Goal: Information Seeking & Learning: Check status

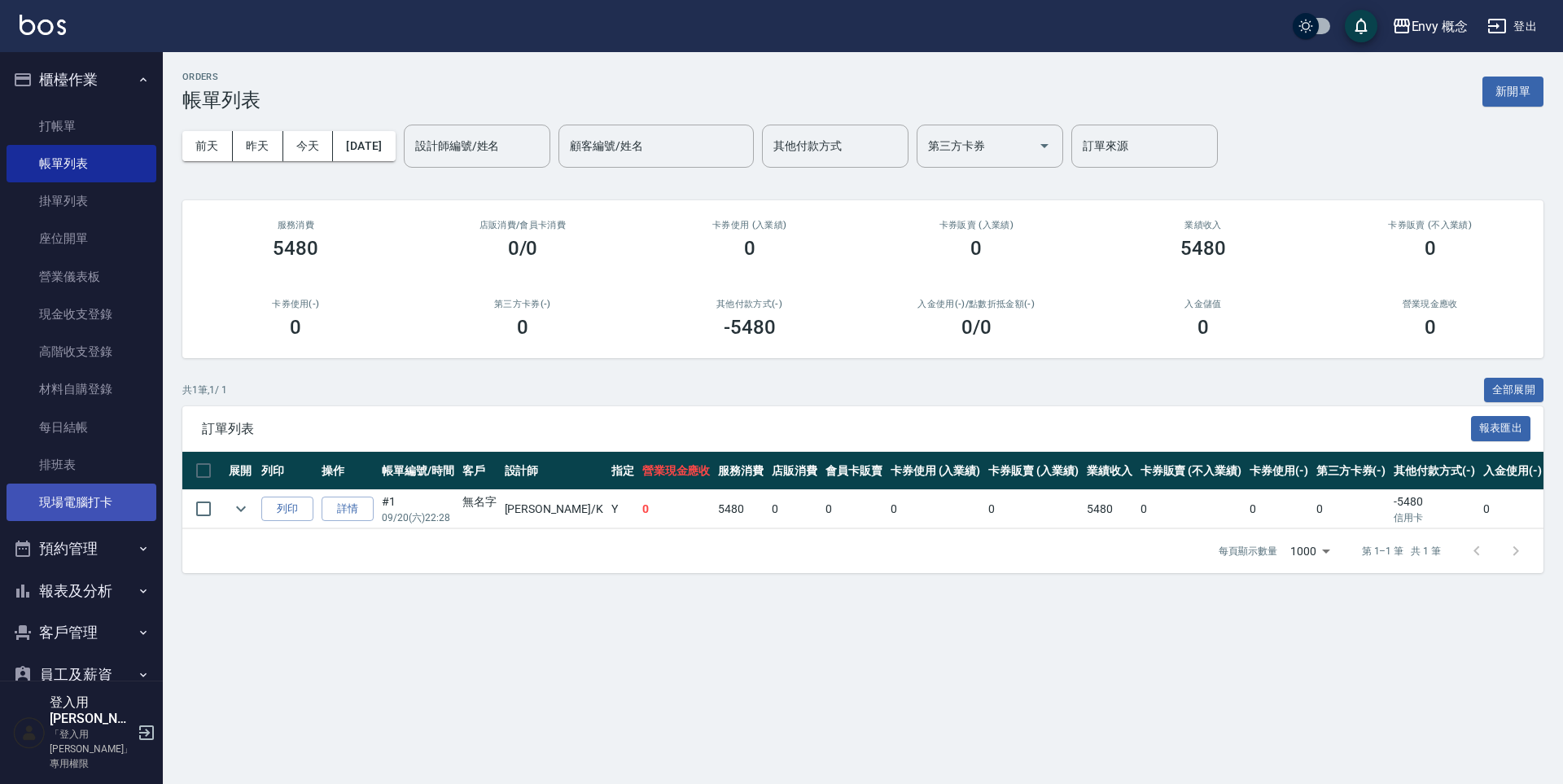
click at [57, 503] on link "現場電腦打卡" at bounding box center [81, 502] width 149 height 38
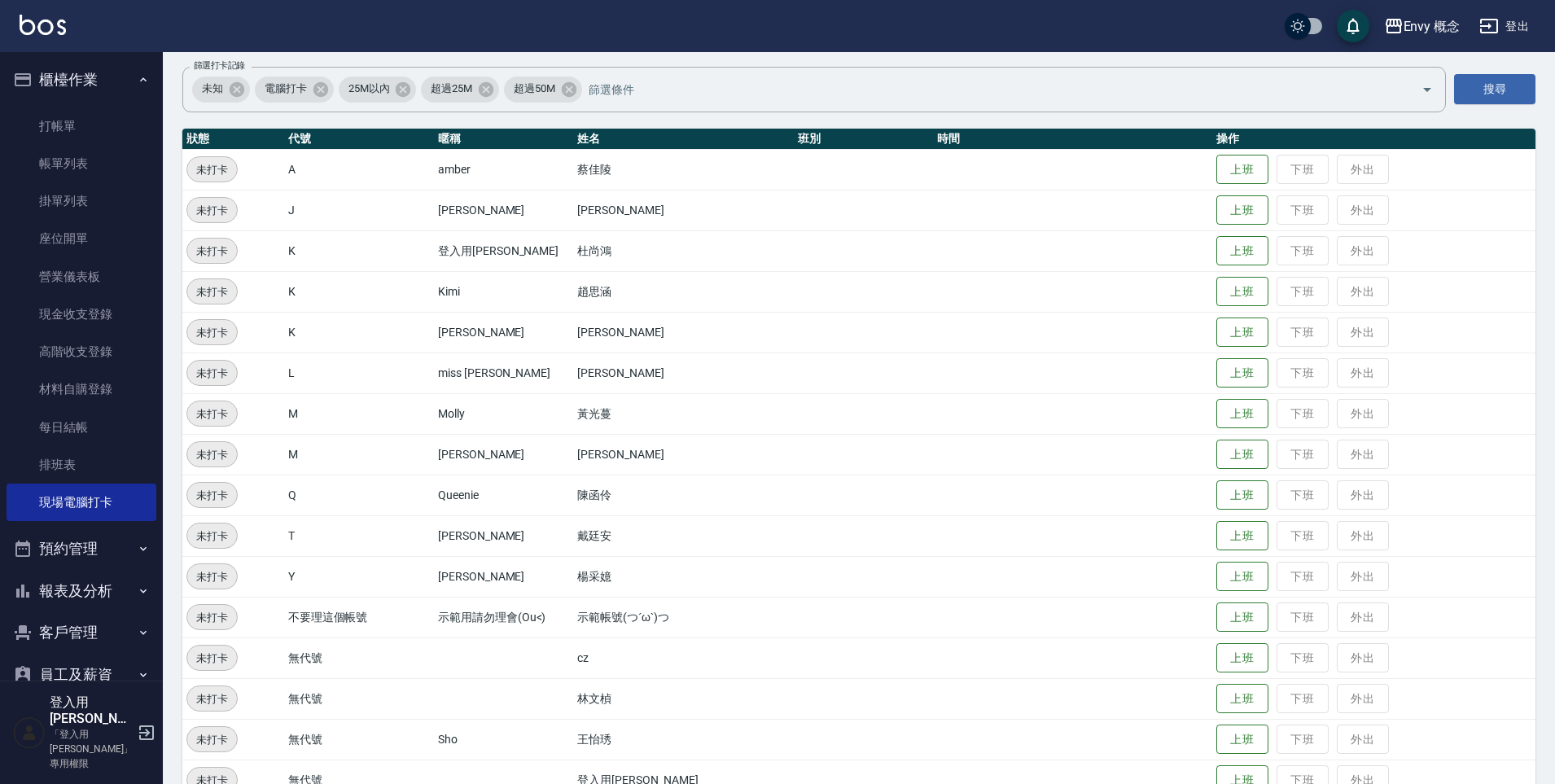
scroll to position [192, 0]
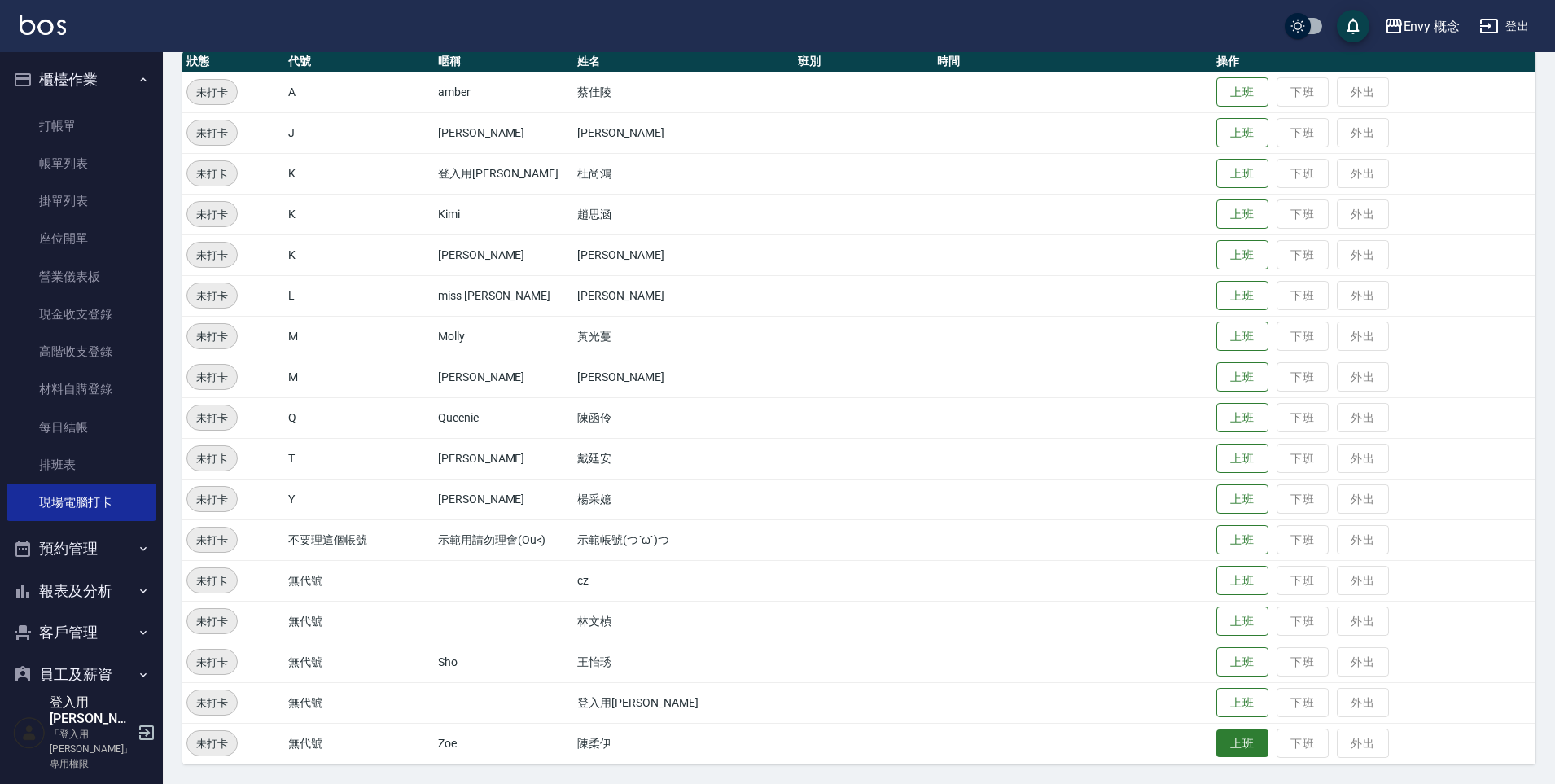
click at [1226, 741] on button "上班" at bounding box center [1243, 744] width 52 height 29
click at [1218, 379] on button "上班" at bounding box center [1243, 378] width 52 height 29
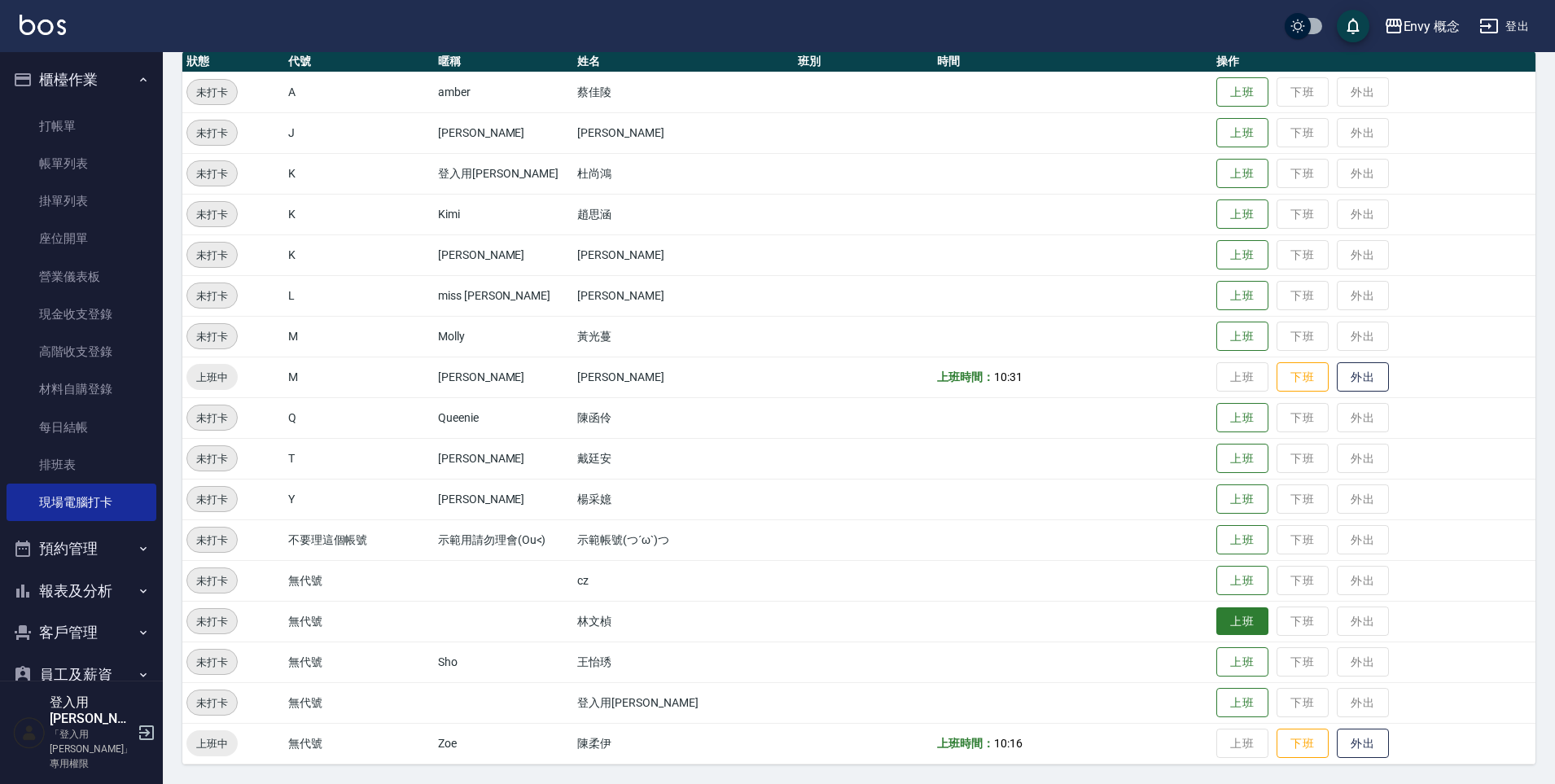
click at [1244, 619] on button "上班" at bounding box center [1243, 621] width 52 height 29
click at [1230, 658] on button "上班" at bounding box center [1243, 662] width 52 height 29
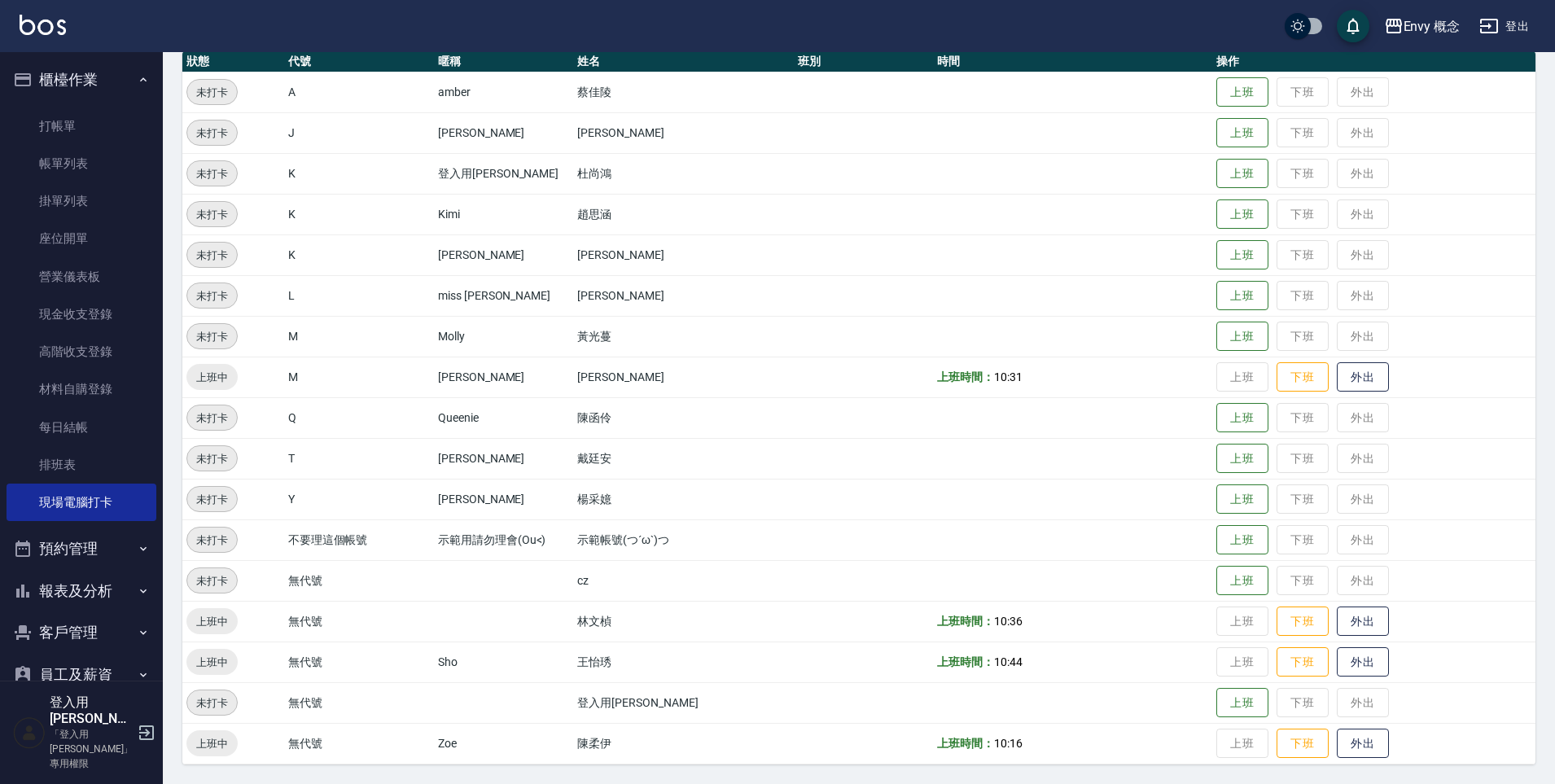
click at [94, 589] on button "報表及分析" at bounding box center [81, 591] width 150 height 42
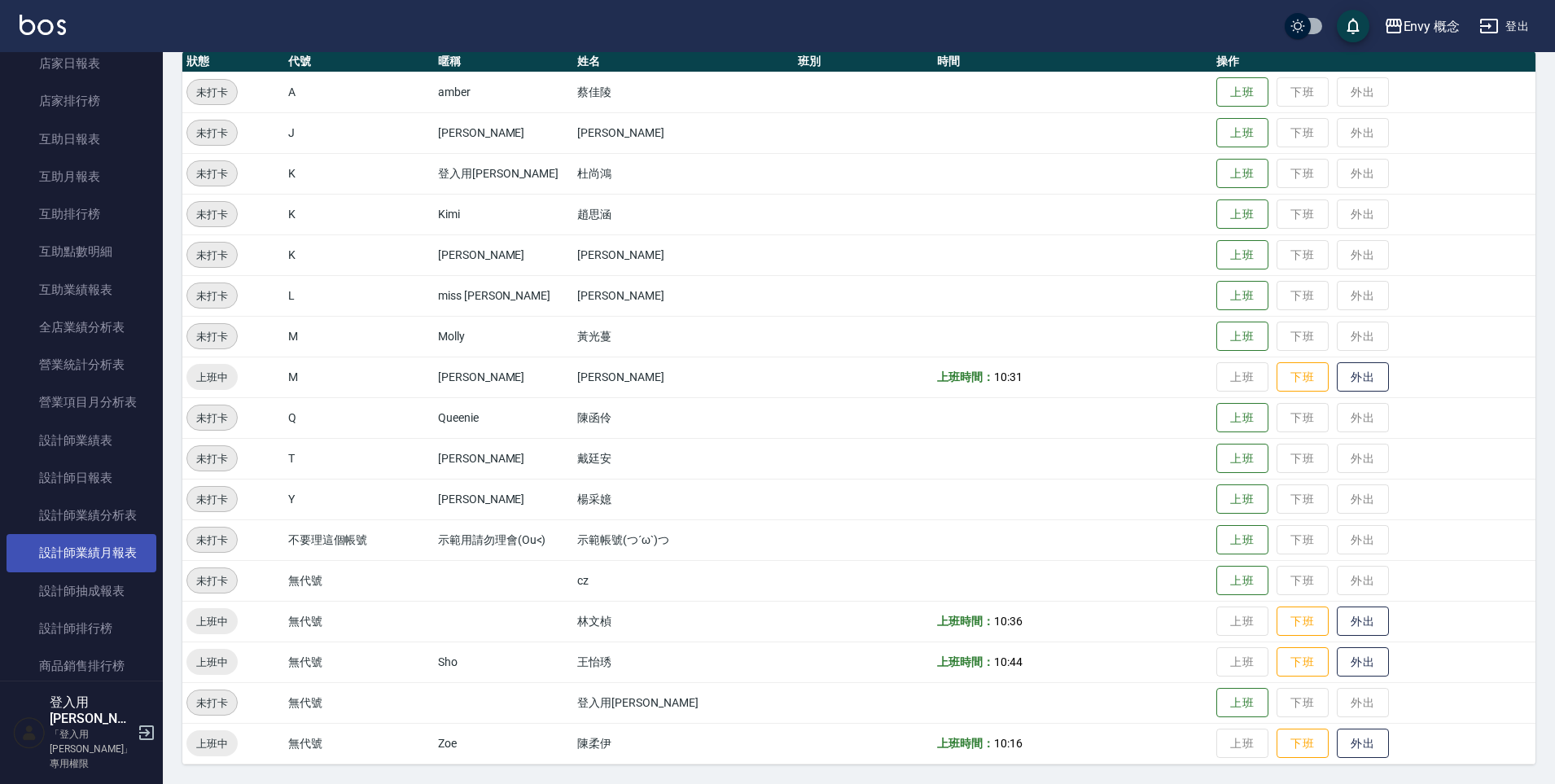
scroll to position [705, 0]
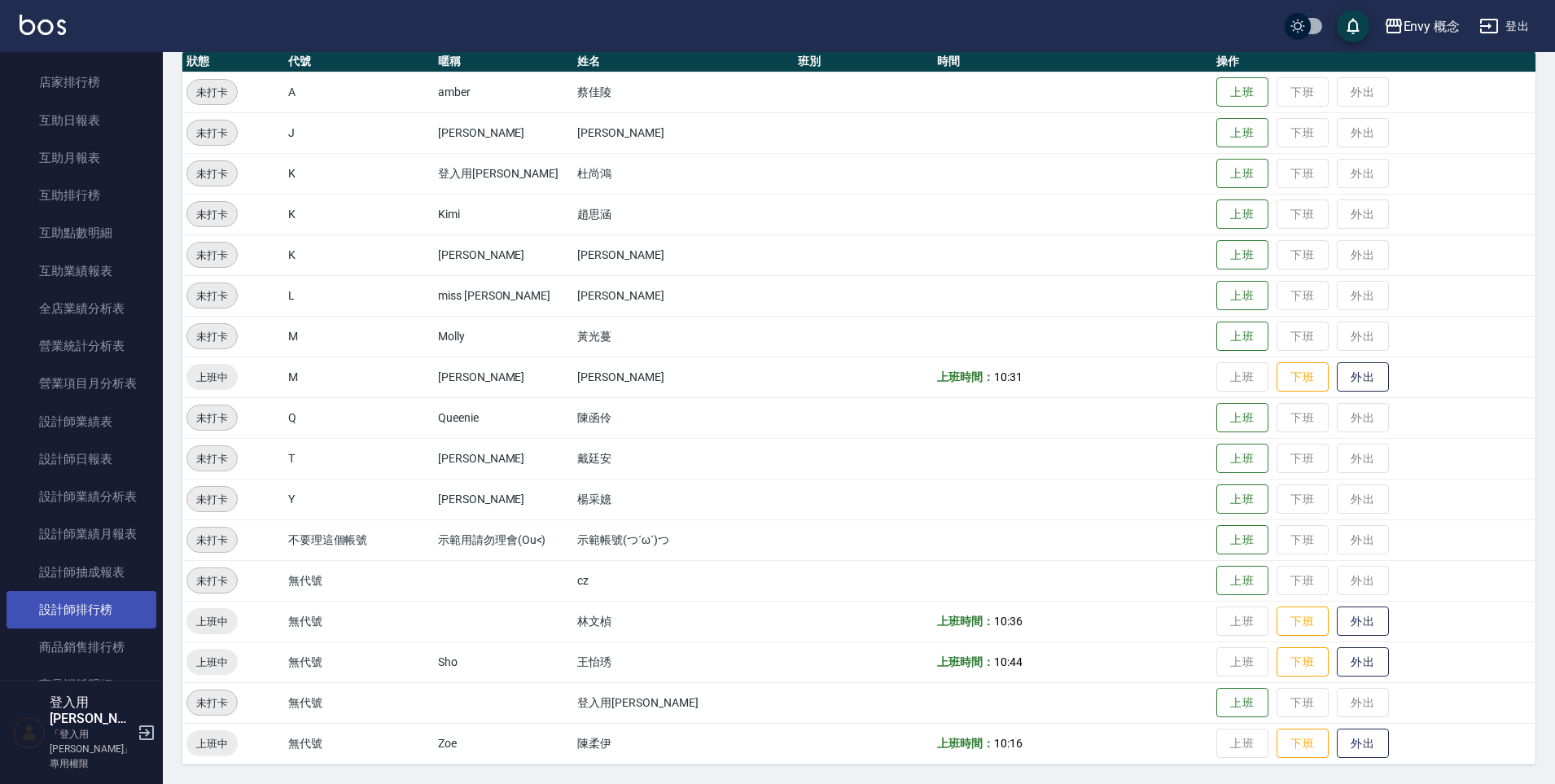
click at [95, 606] on link "設計師排行榜" at bounding box center [81, 609] width 150 height 38
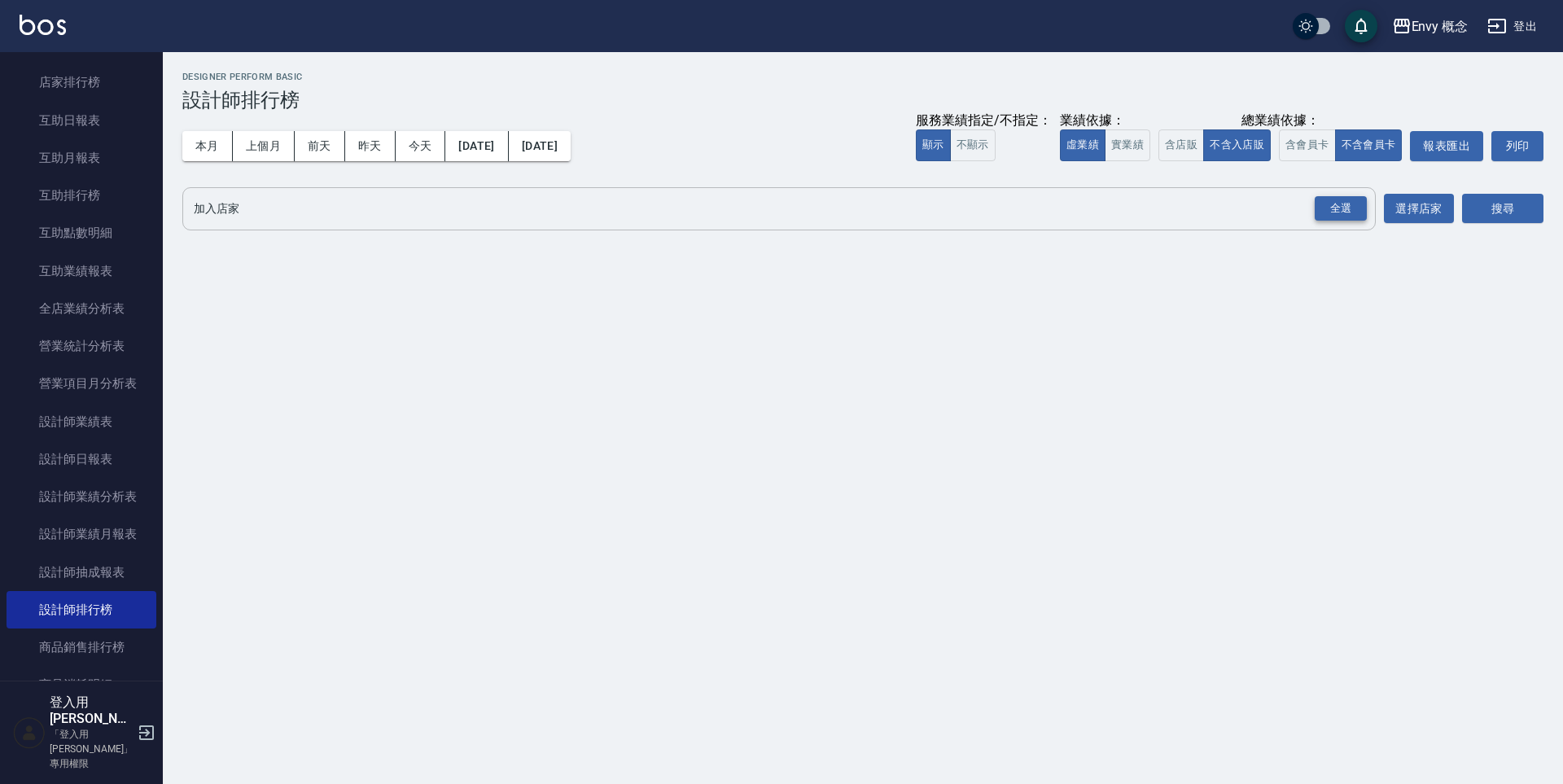
click at [1337, 200] on div "全選" at bounding box center [1341, 209] width 52 height 25
click at [607, 213] on icon at bounding box center [602, 209] width 14 height 14
click at [525, 208] on icon at bounding box center [517, 209] width 14 height 14
click at [1498, 222] on button "搜尋" at bounding box center [1502, 209] width 81 height 30
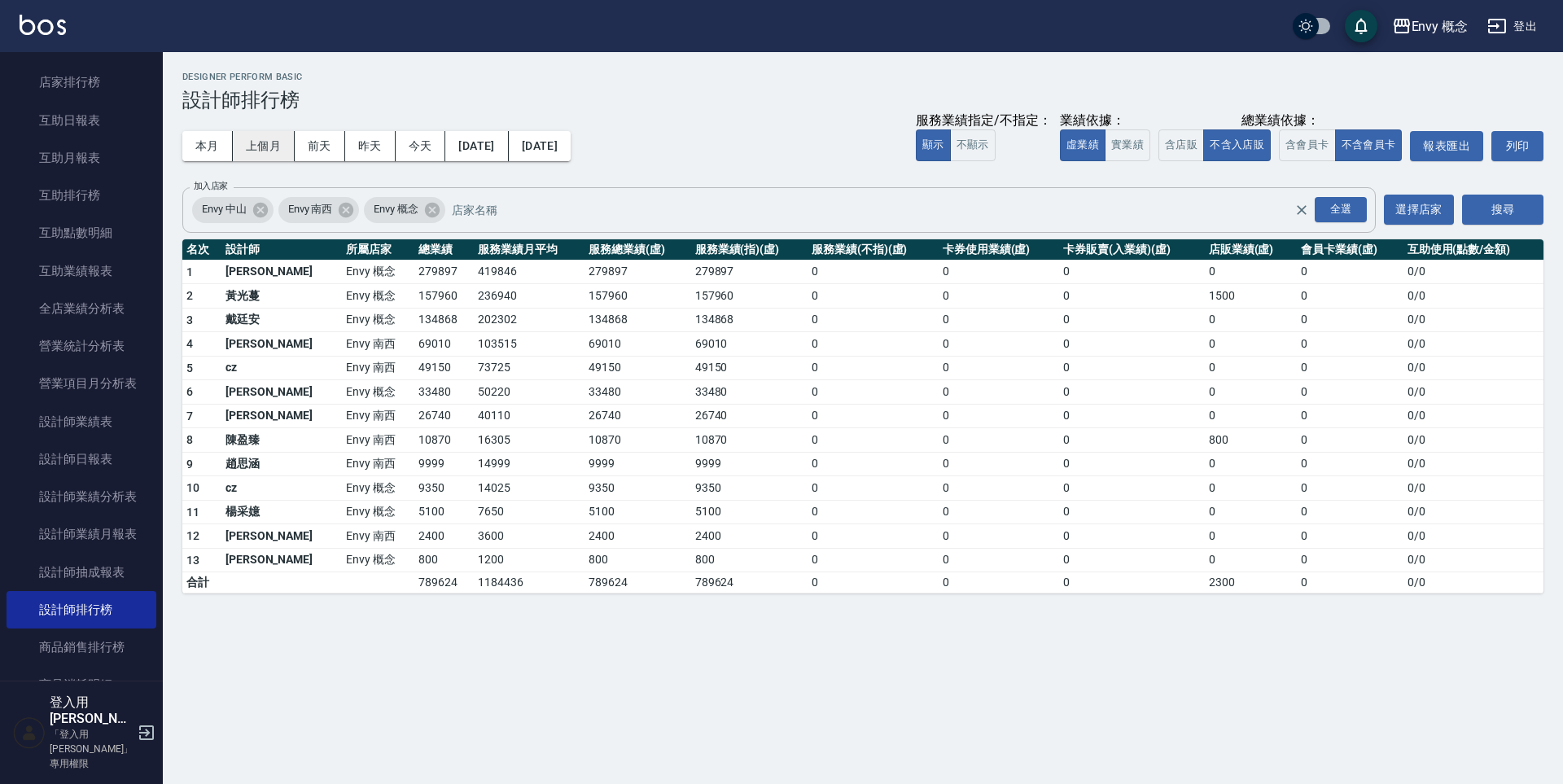
click at [271, 146] on button "上個月" at bounding box center [263, 146] width 62 height 30
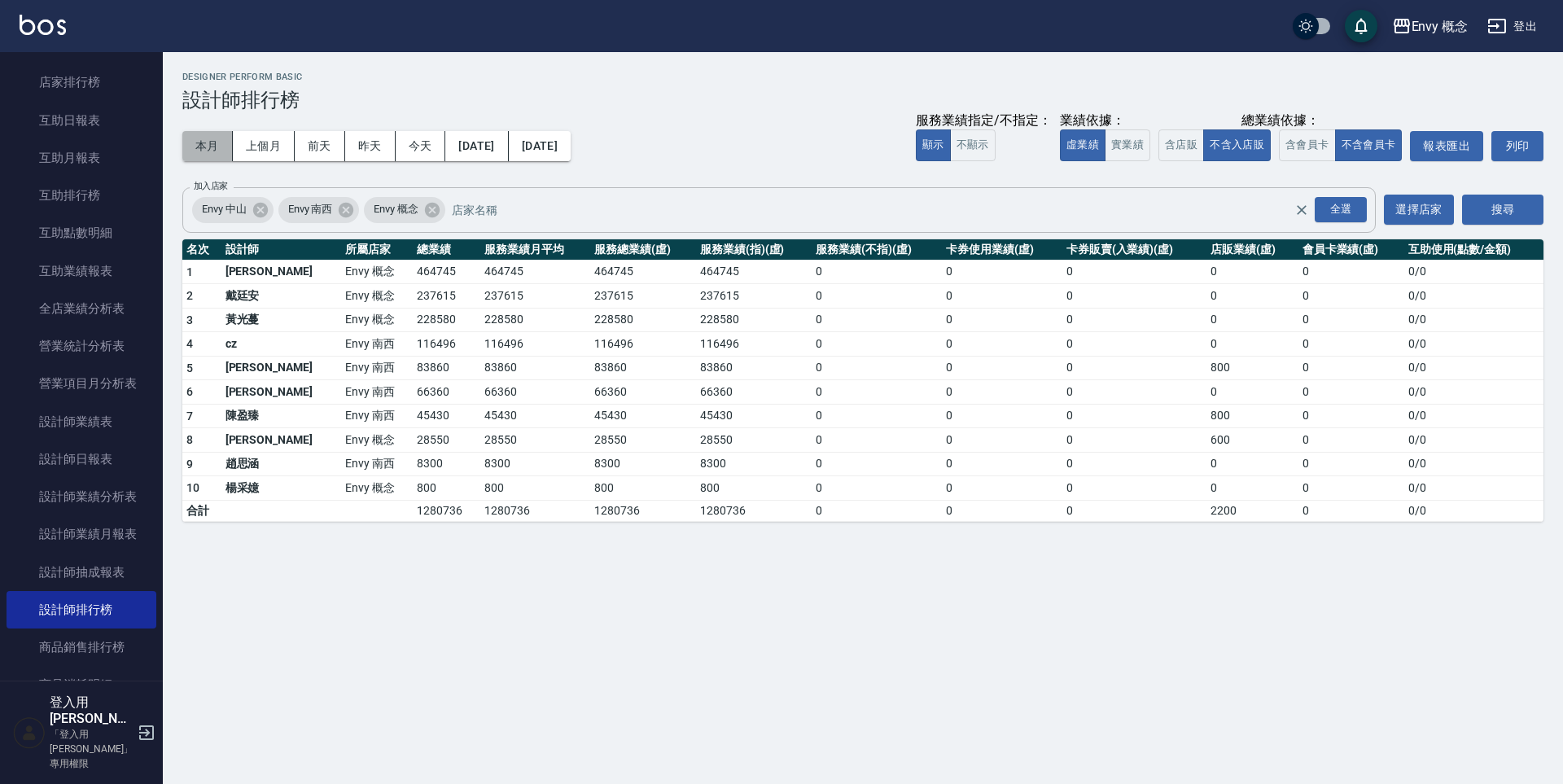
click at [202, 143] on button "本月" at bounding box center [208, 146] width 50 height 30
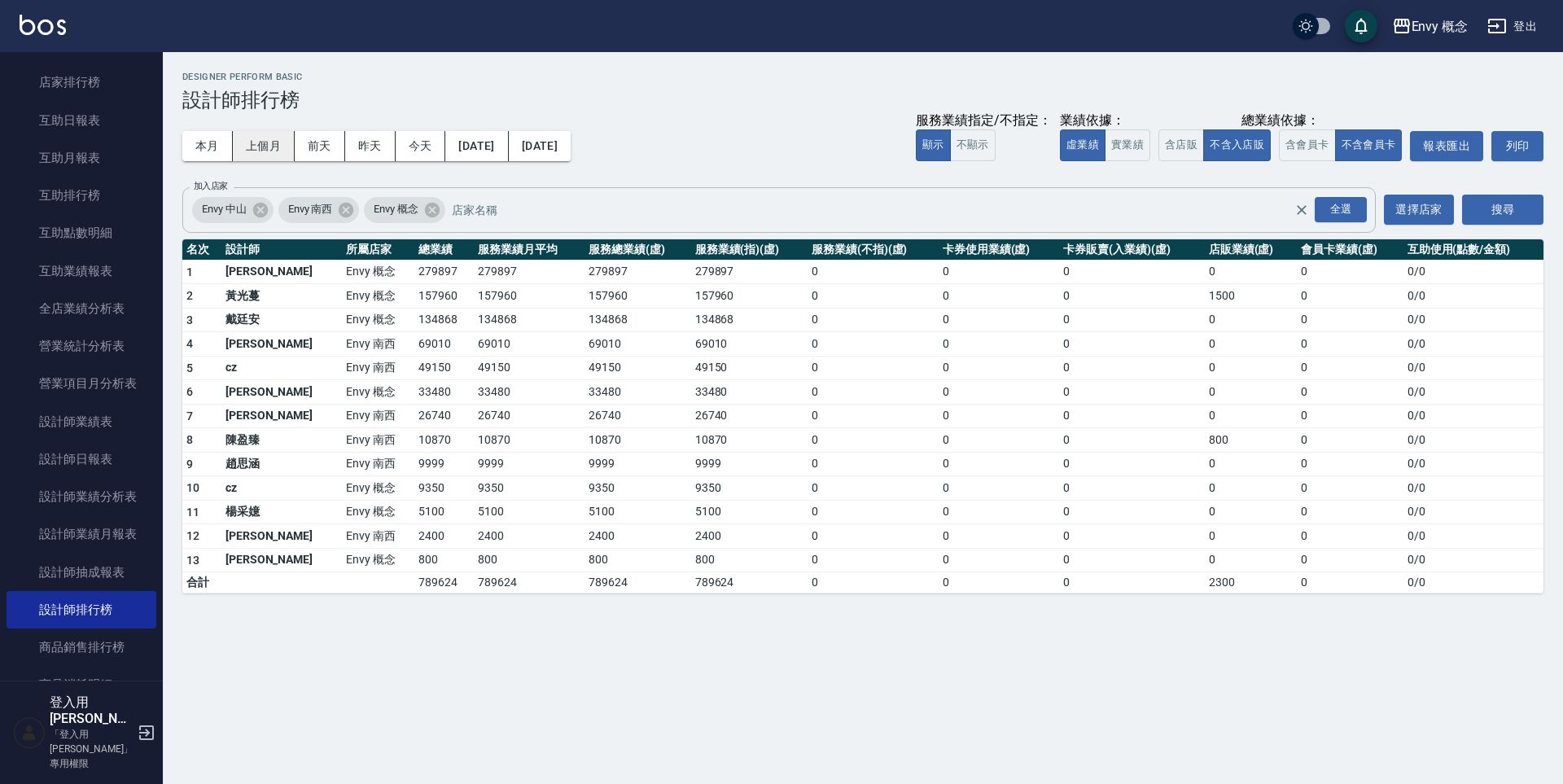
click at [255, 153] on button "上個月" at bounding box center [263, 146] width 62 height 30
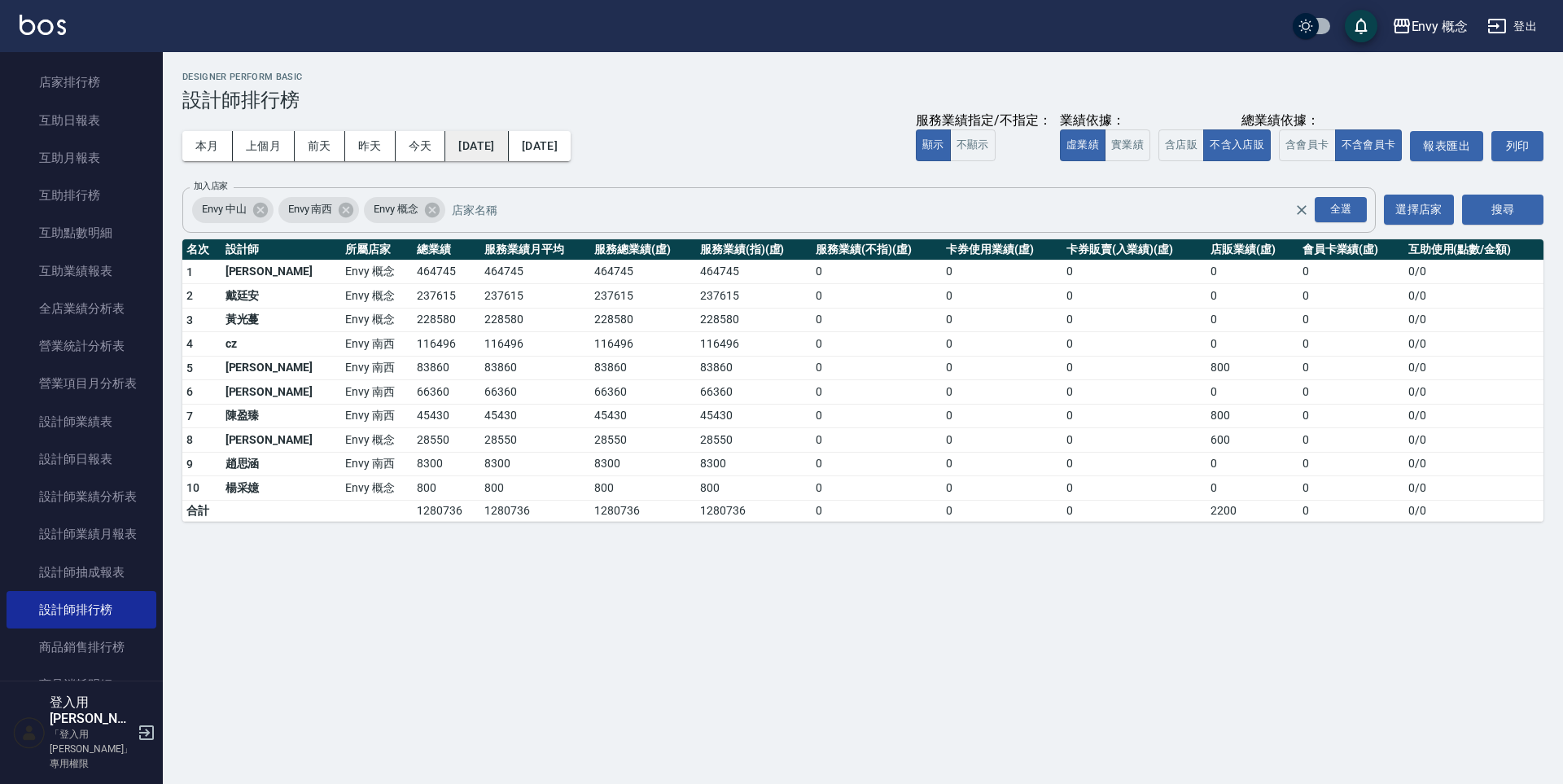
click at [503, 148] on button "2025/08/01" at bounding box center [476, 146] width 63 height 30
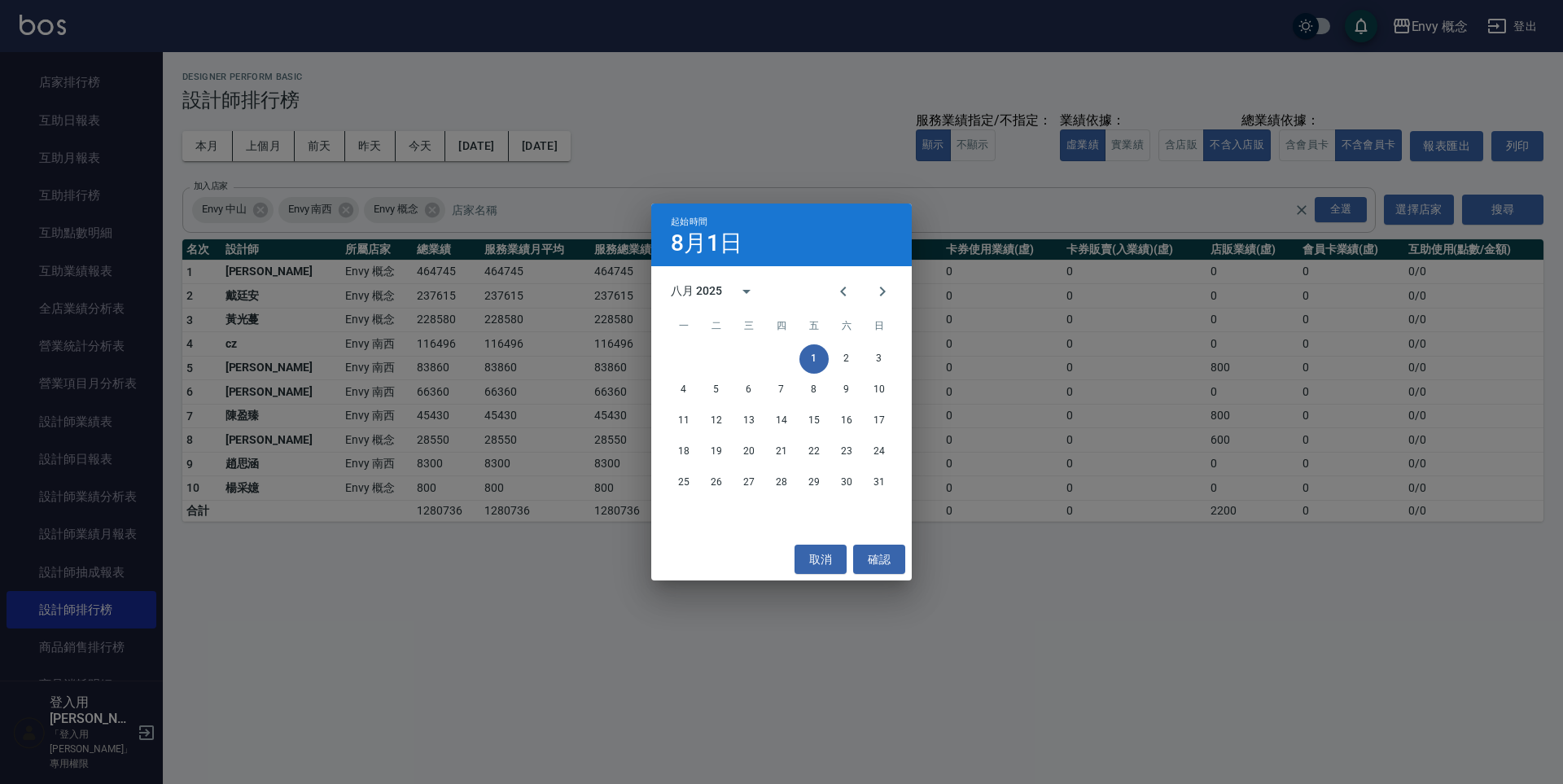
click at [699, 287] on div "八月 2025" at bounding box center [696, 291] width 51 height 17
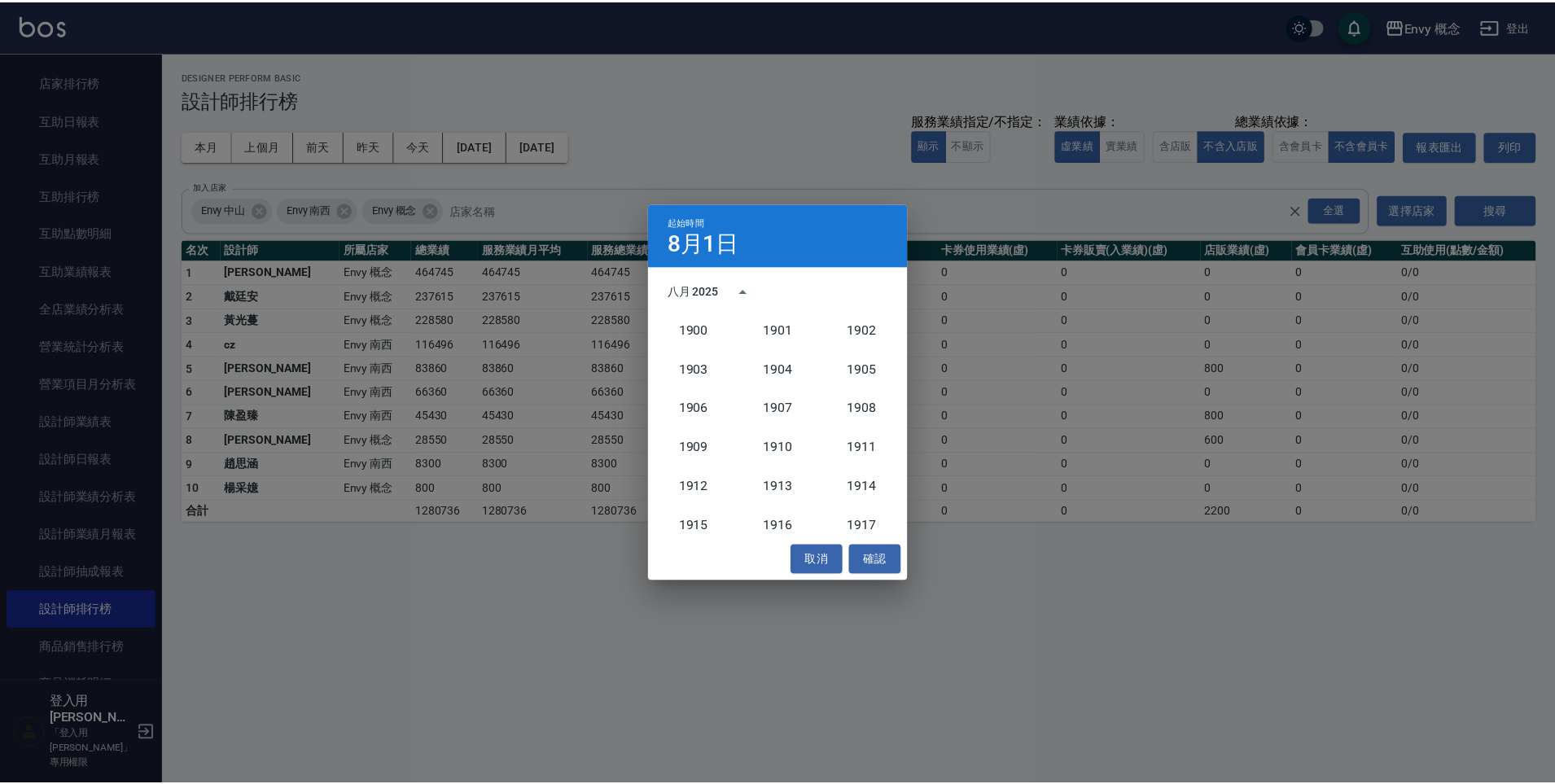
scroll to position [1507, 0]
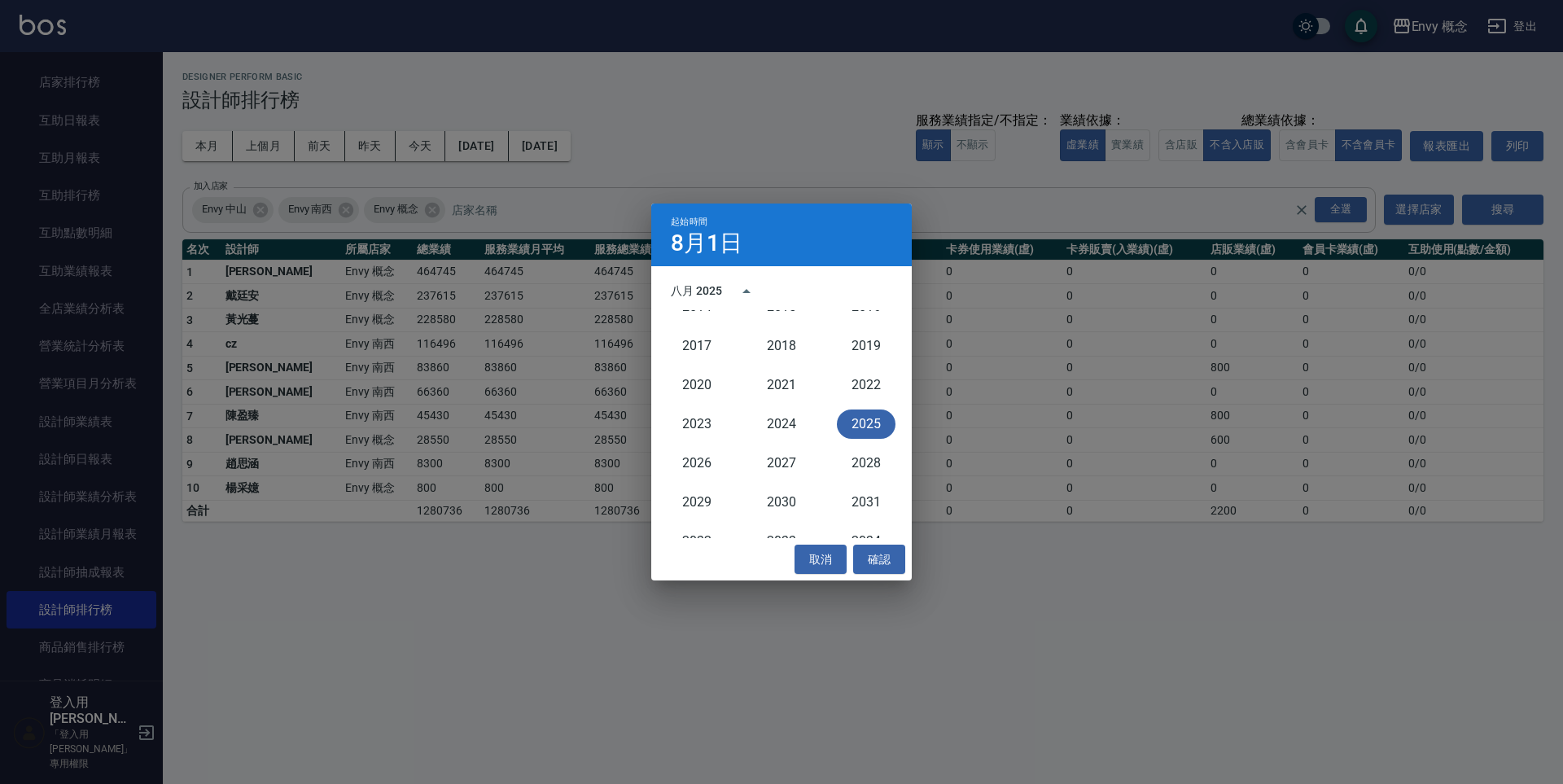
click at [681, 287] on div "八月 2025" at bounding box center [696, 291] width 51 height 17
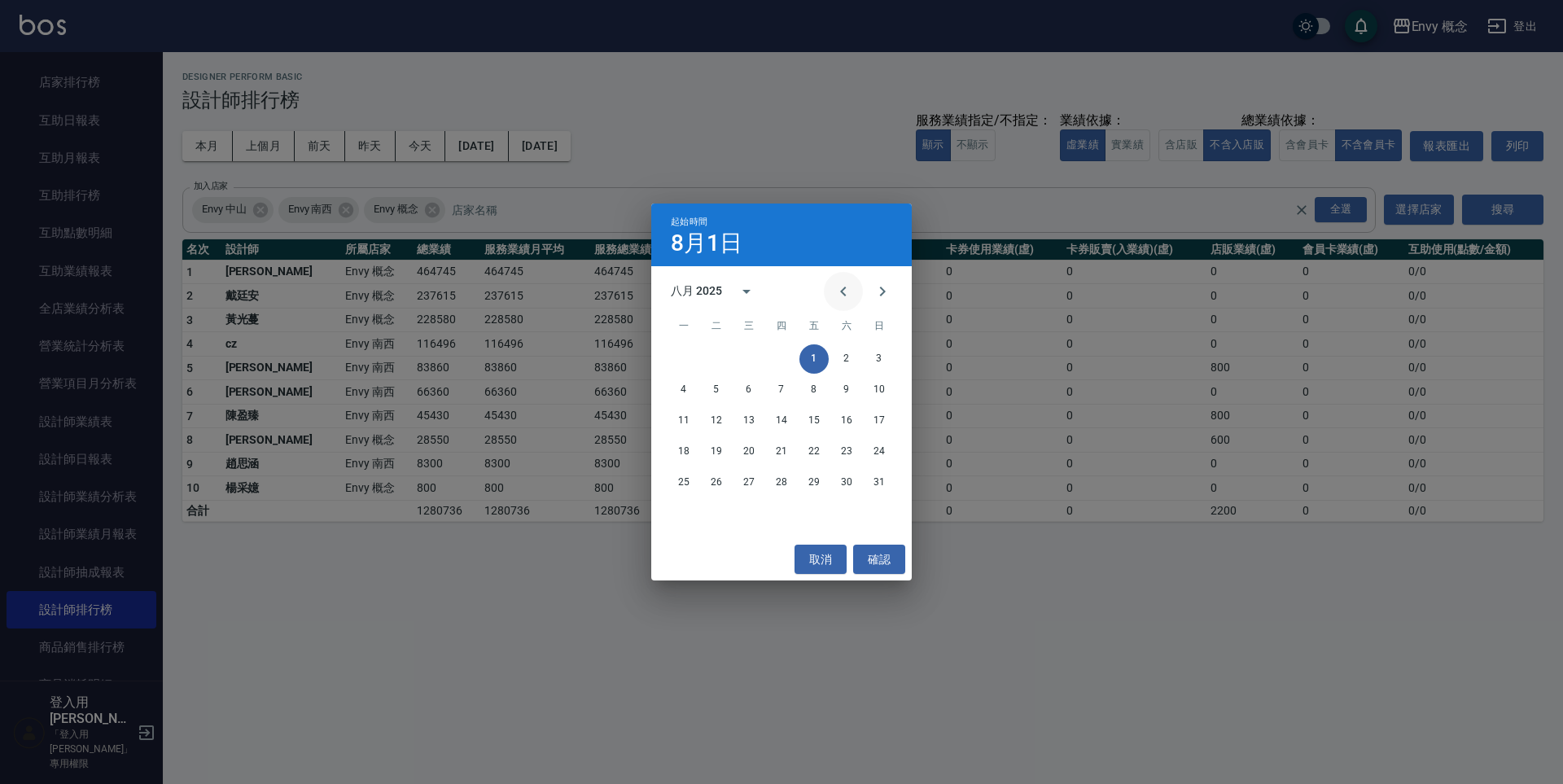
click at [850, 290] on icon "Previous month" at bounding box center [843, 292] width 20 height 20
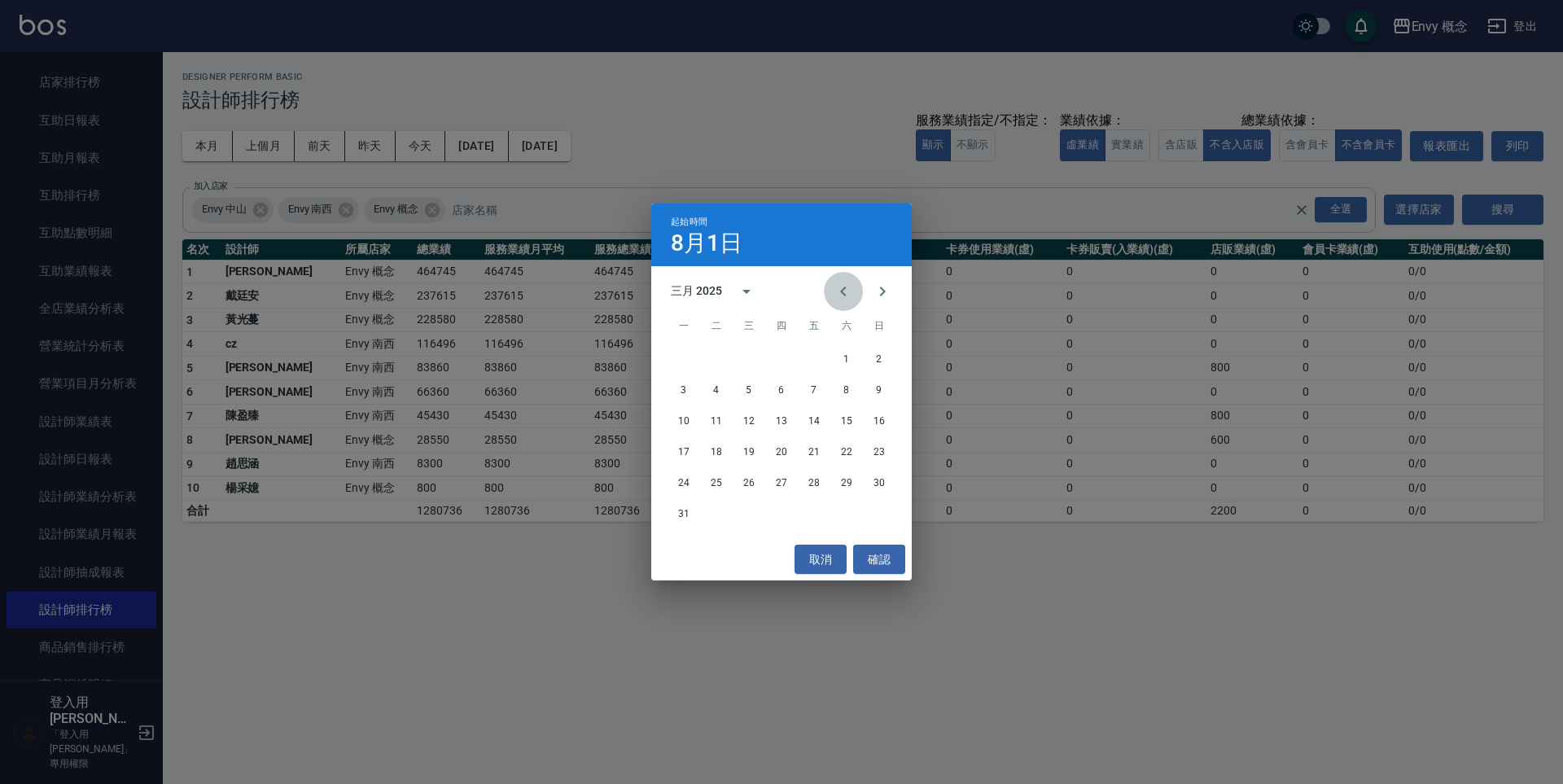
click at [850, 290] on icon "Previous month" at bounding box center [843, 292] width 20 height 20
click at [886, 291] on icon "Next month" at bounding box center [883, 292] width 20 height 20
click at [839, 355] on button "1" at bounding box center [846, 359] width 30 height 30
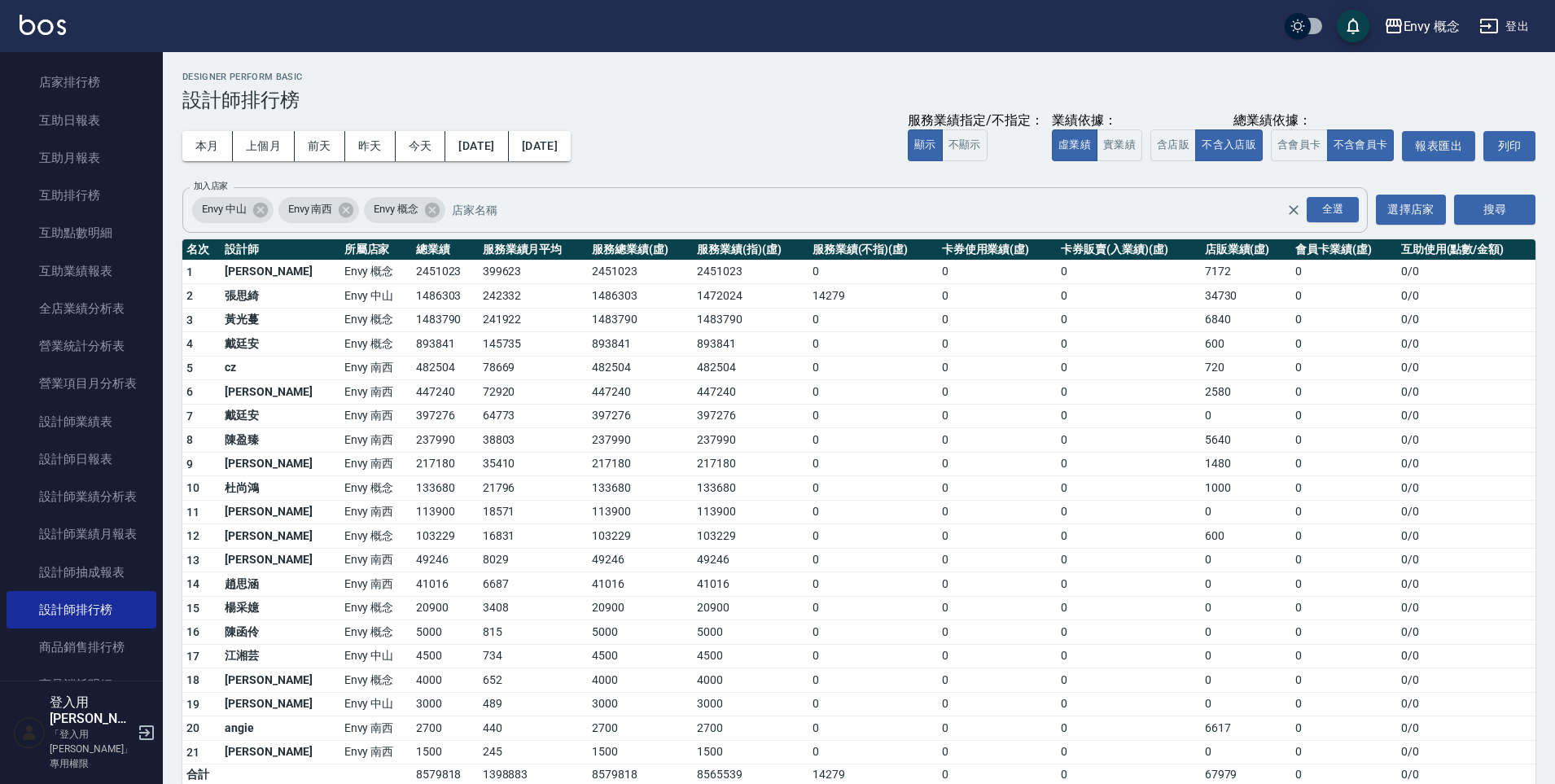
click at [412, 440] on td "237990" at bounding box center [445, 439] width 67 height 24
click at [188, 153] on button "本月" at bounding box center [208, 146] width 50 height 30
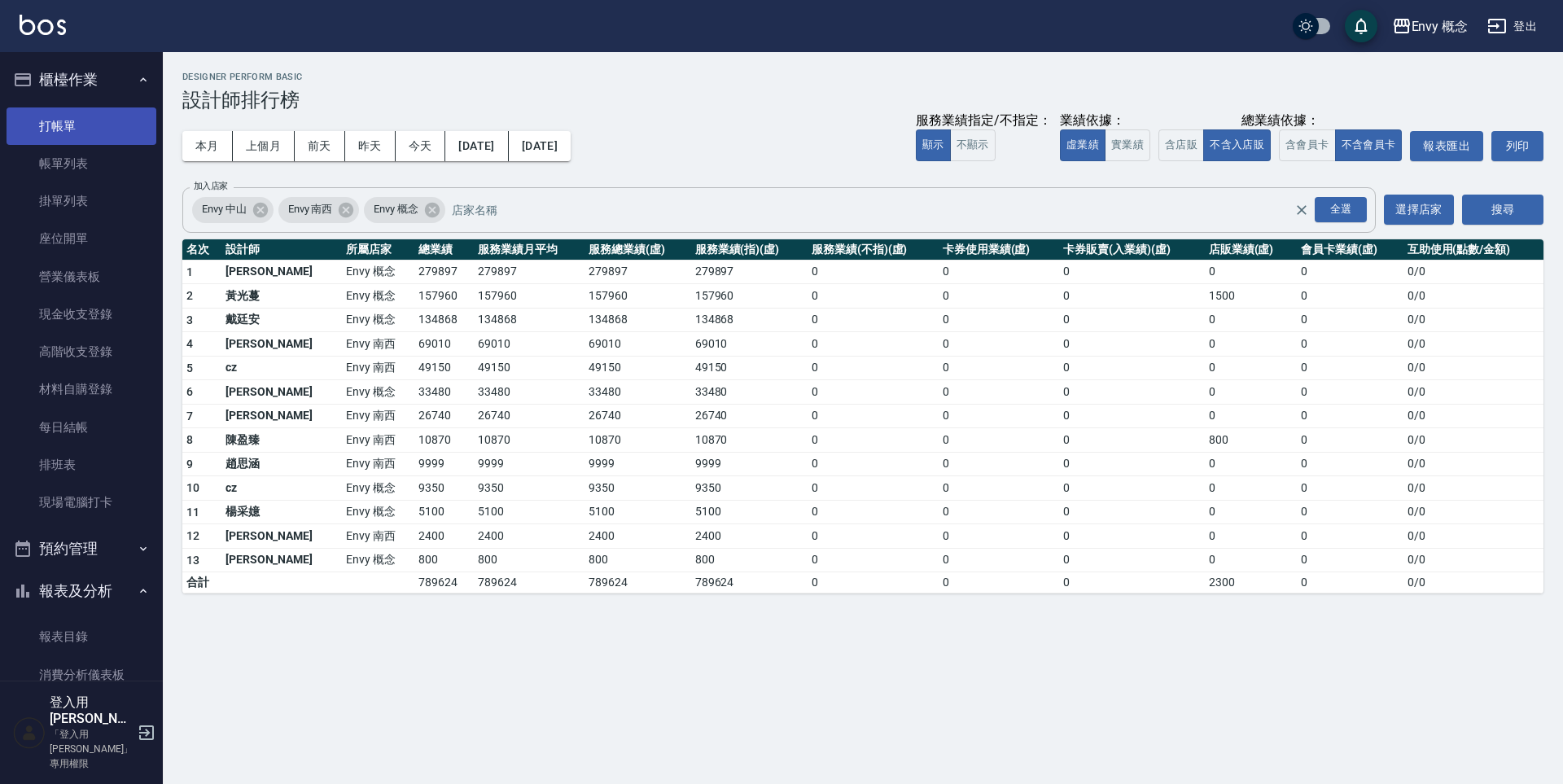
click at [67, 122] on link "打帳單" at bounding box center [81, 126] width 149 height 38
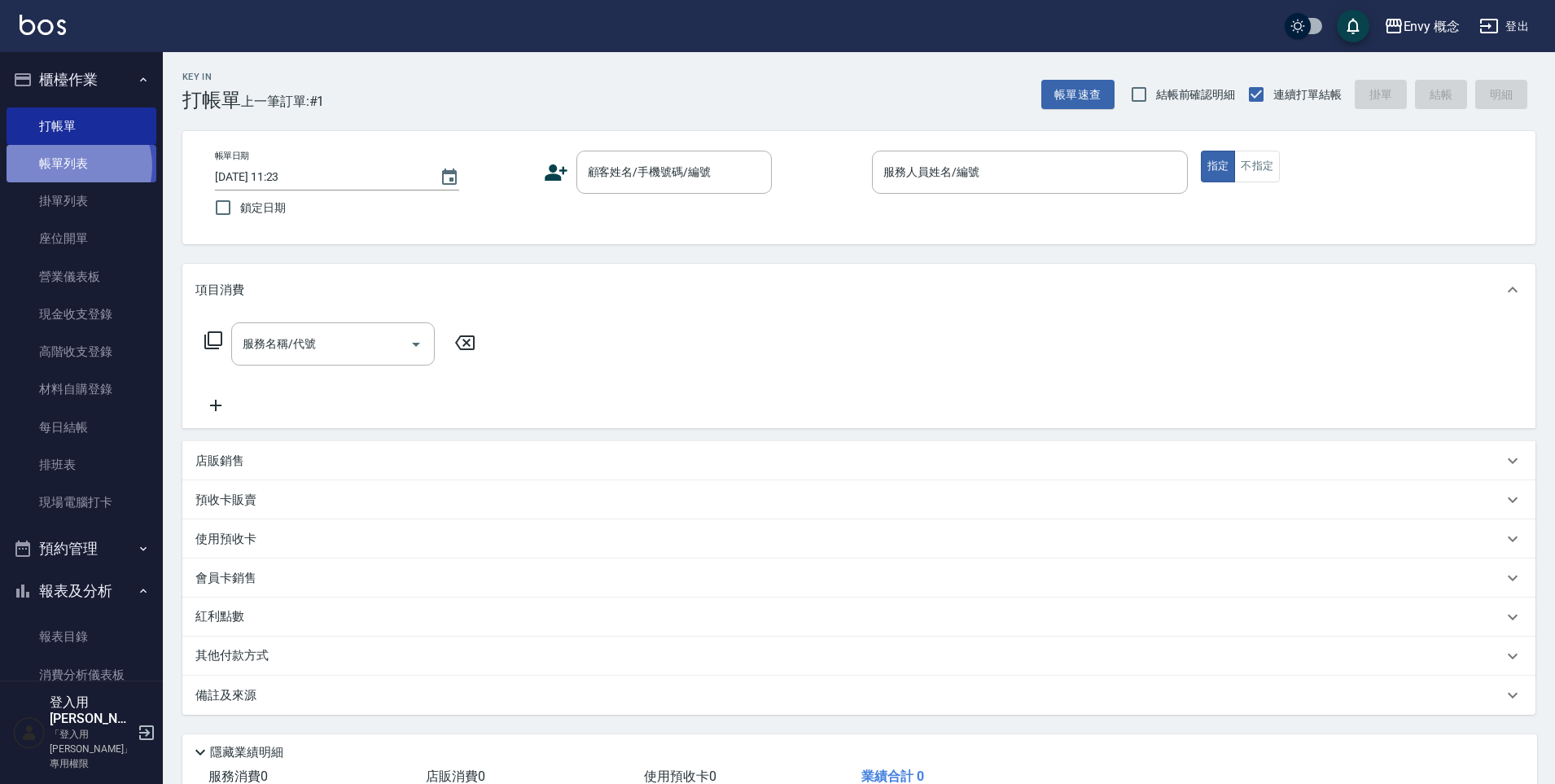
click at [75, 166] on link "帳單列表" at bounding box center [81, 164] width 150 height 38
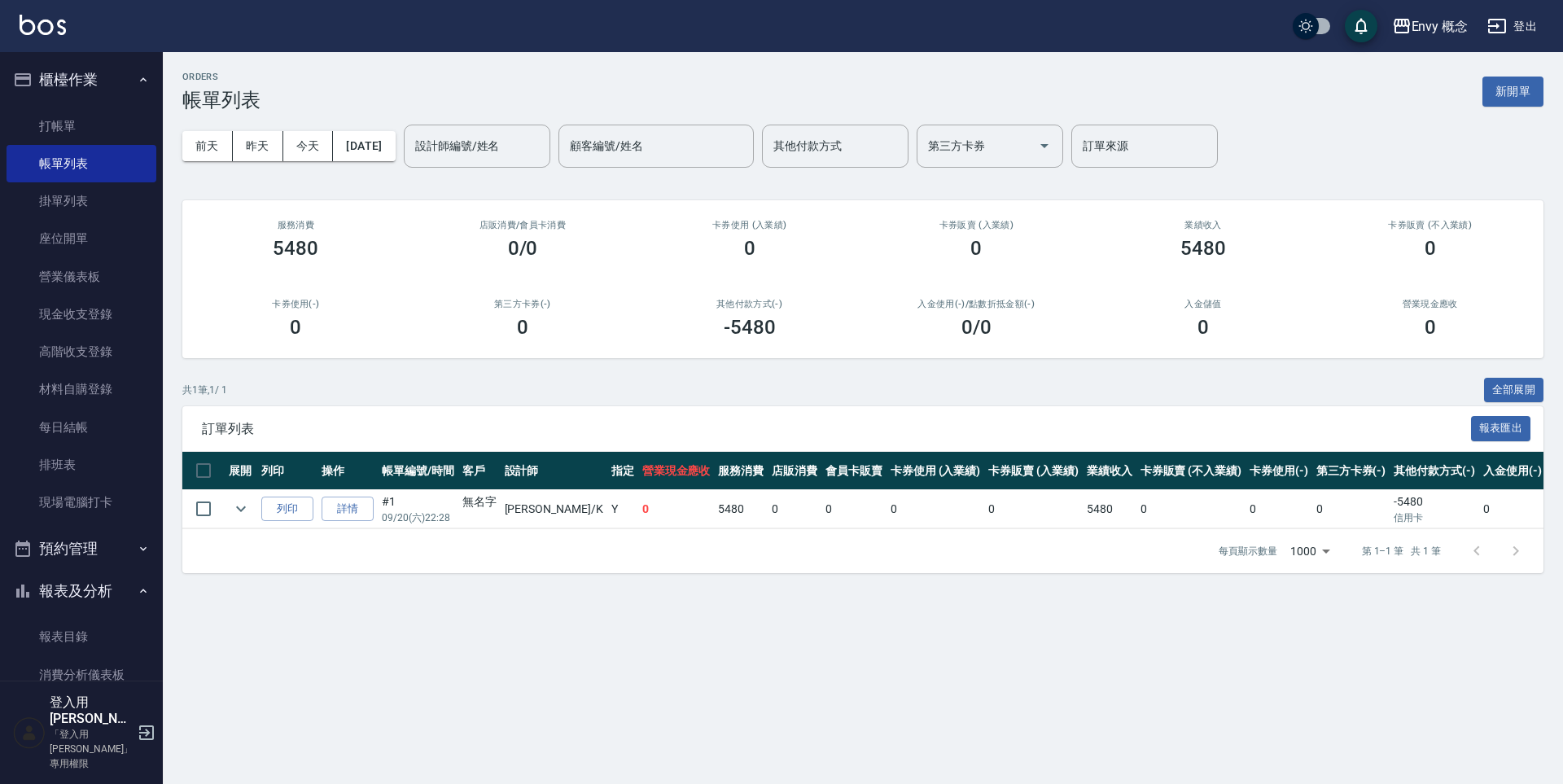
click at [1518, 34] on button "登出" at bounding box center [1512, 27] width 63 height 30
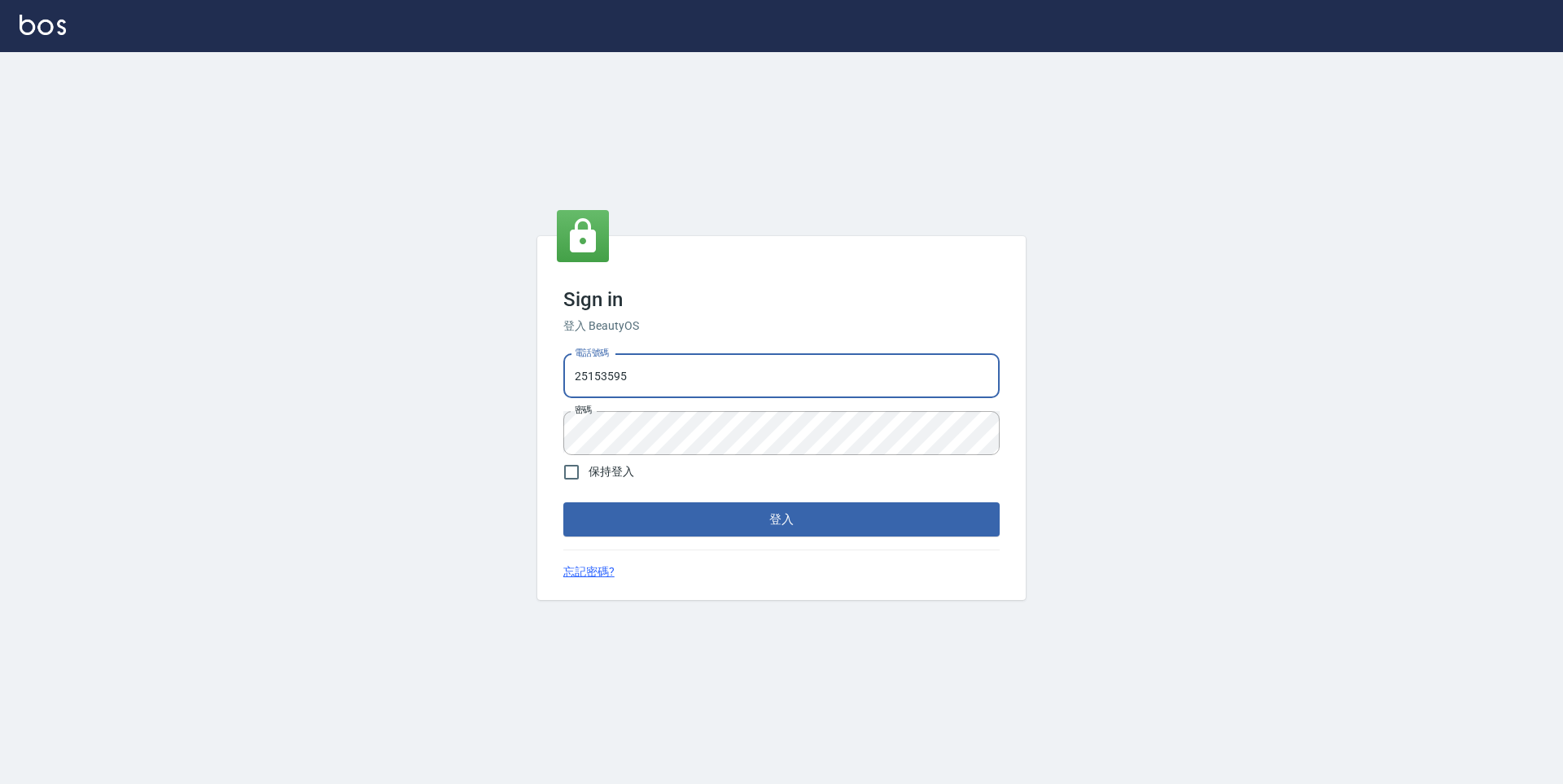
type input "9990001234567"
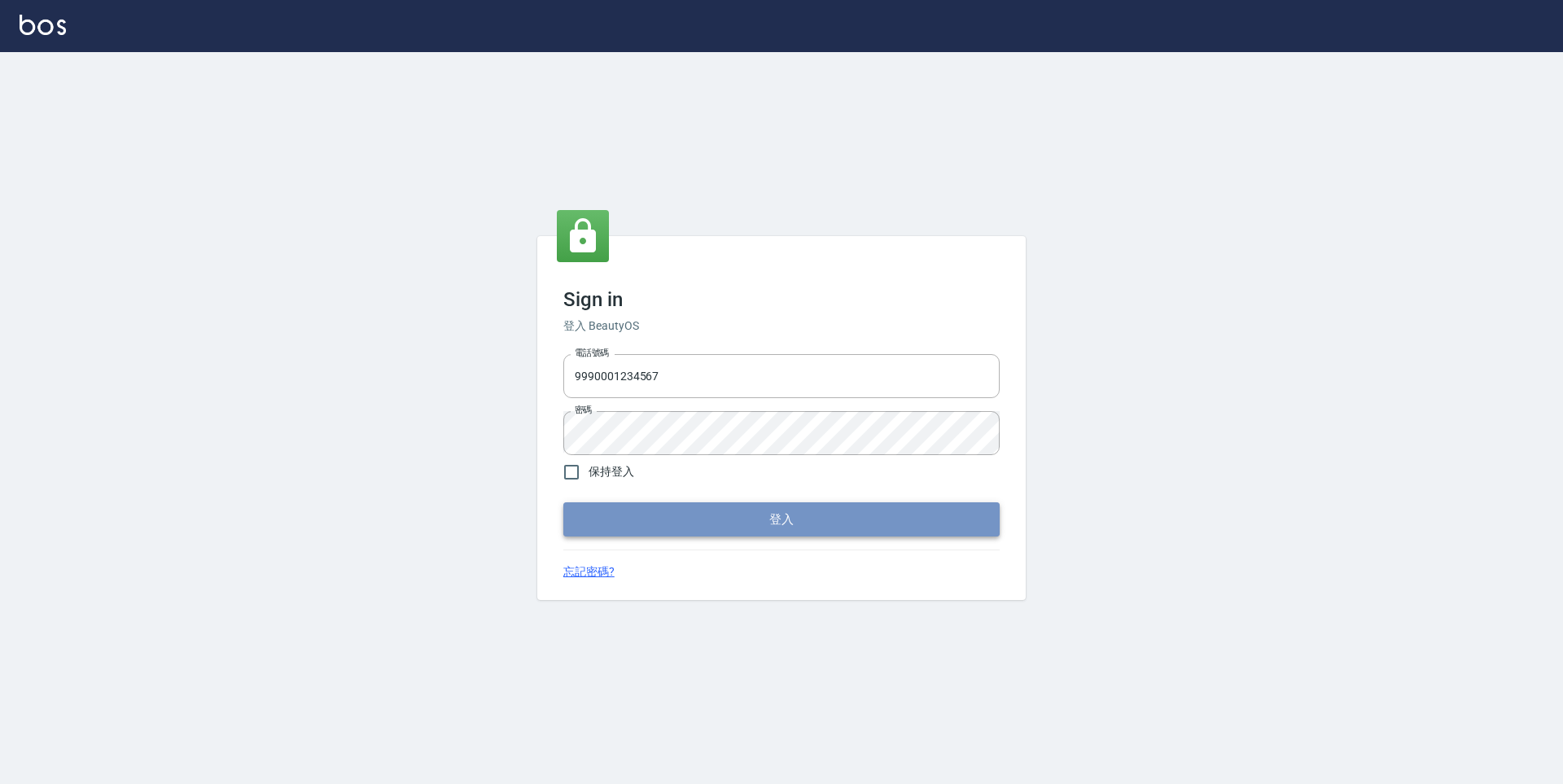
click at [683, 518] on button "登入" at bounding box center [781, 519] width 436 height 34
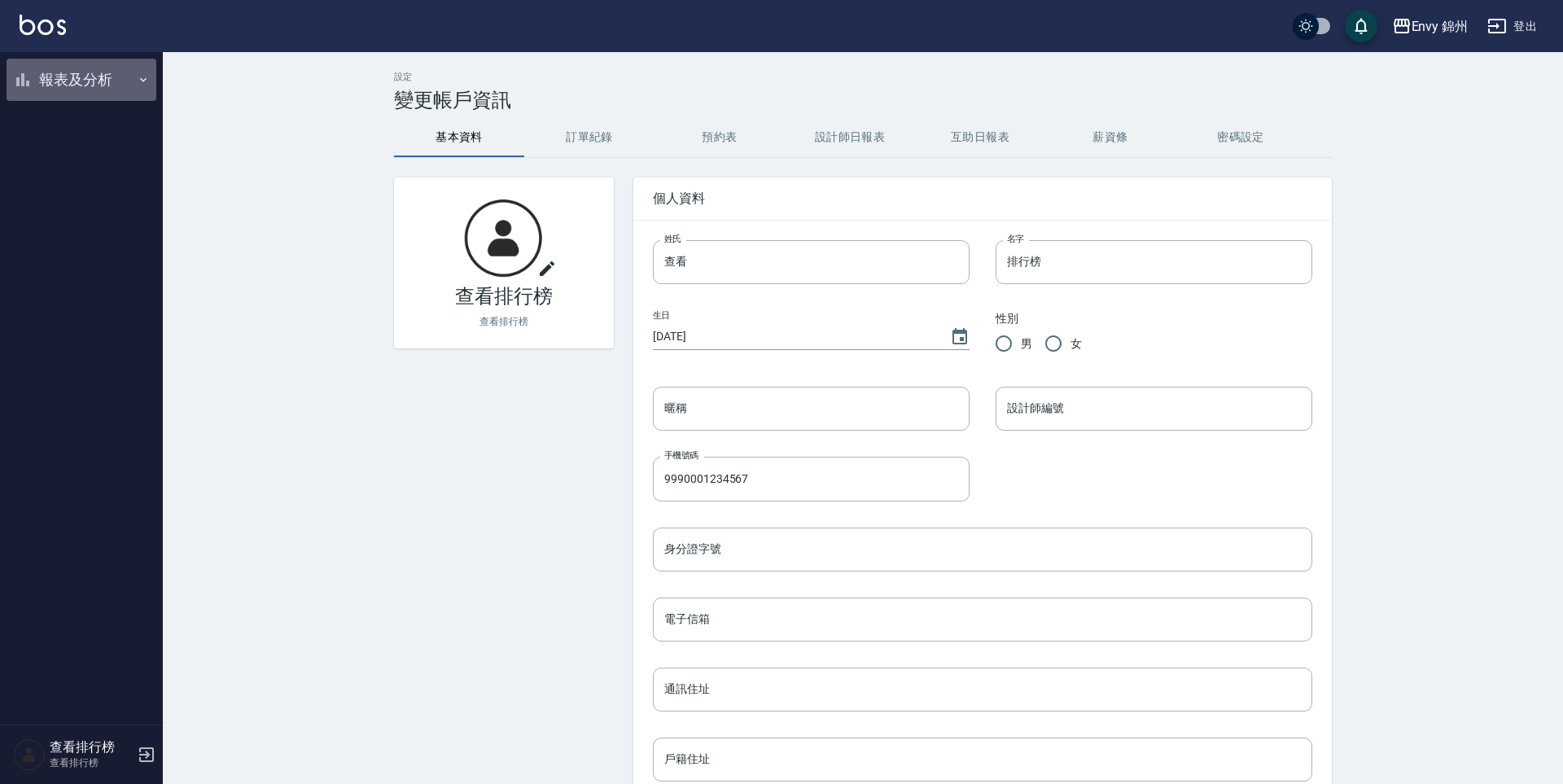
click at [98, 86] on button "報表及分析" at bounding box center [81, 79] width 149 height 42
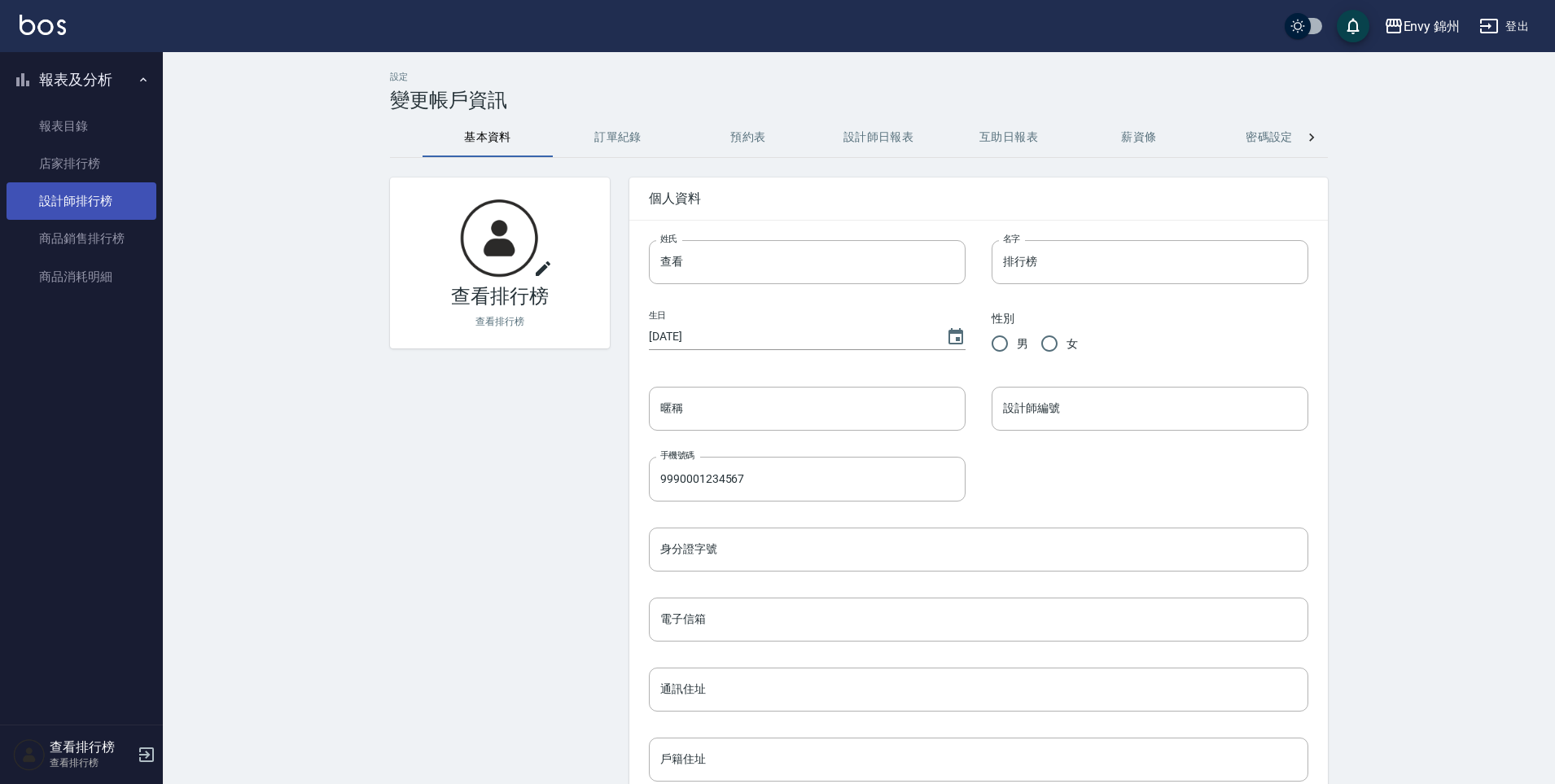
click at [104, 195] on link "設計師排行榜" at bounding box center [81, 201] width 150 height 38
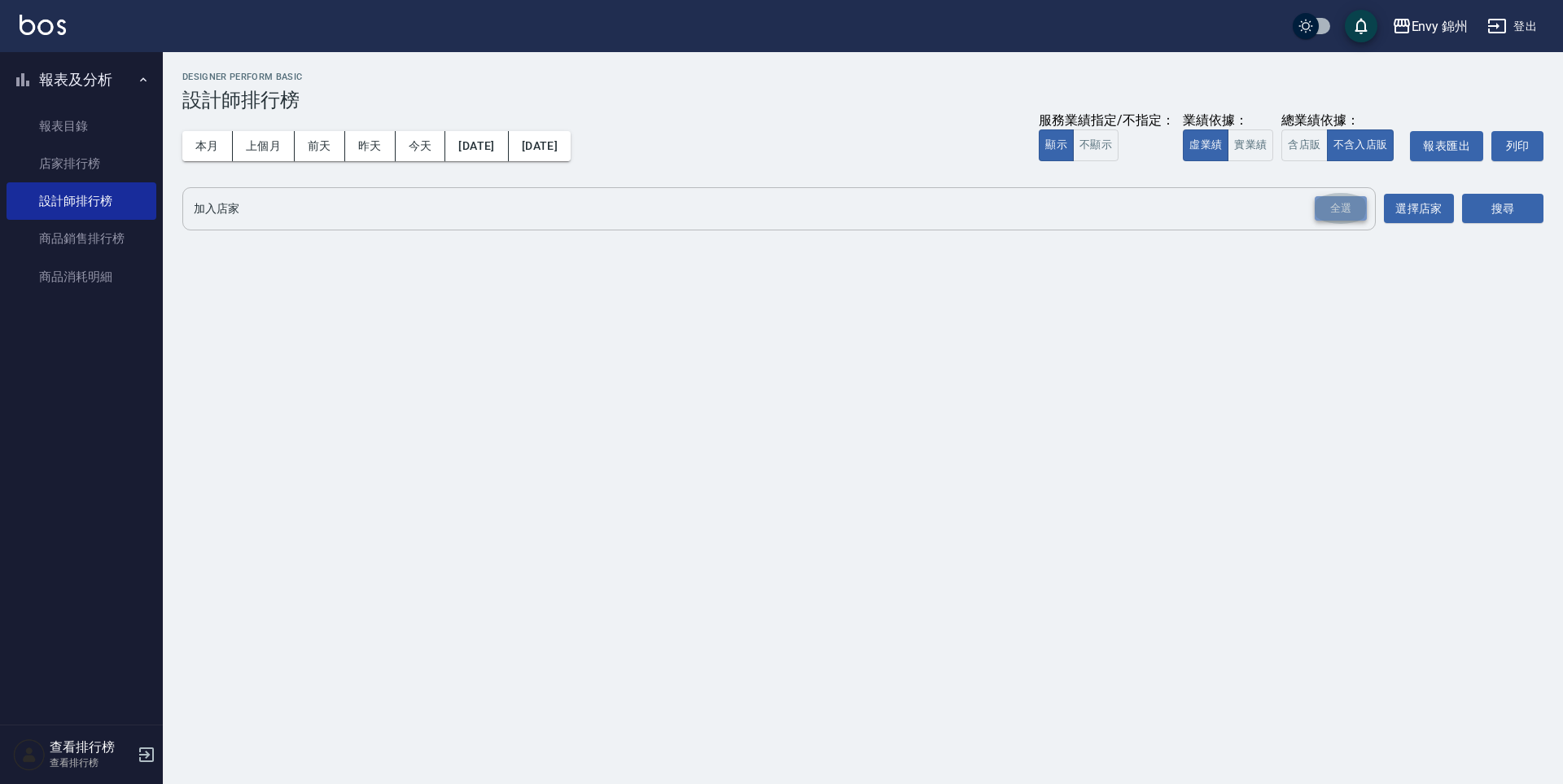
click at [1362, 213] on div "全選" at bounding box center [1341, 209] width 52 height 25
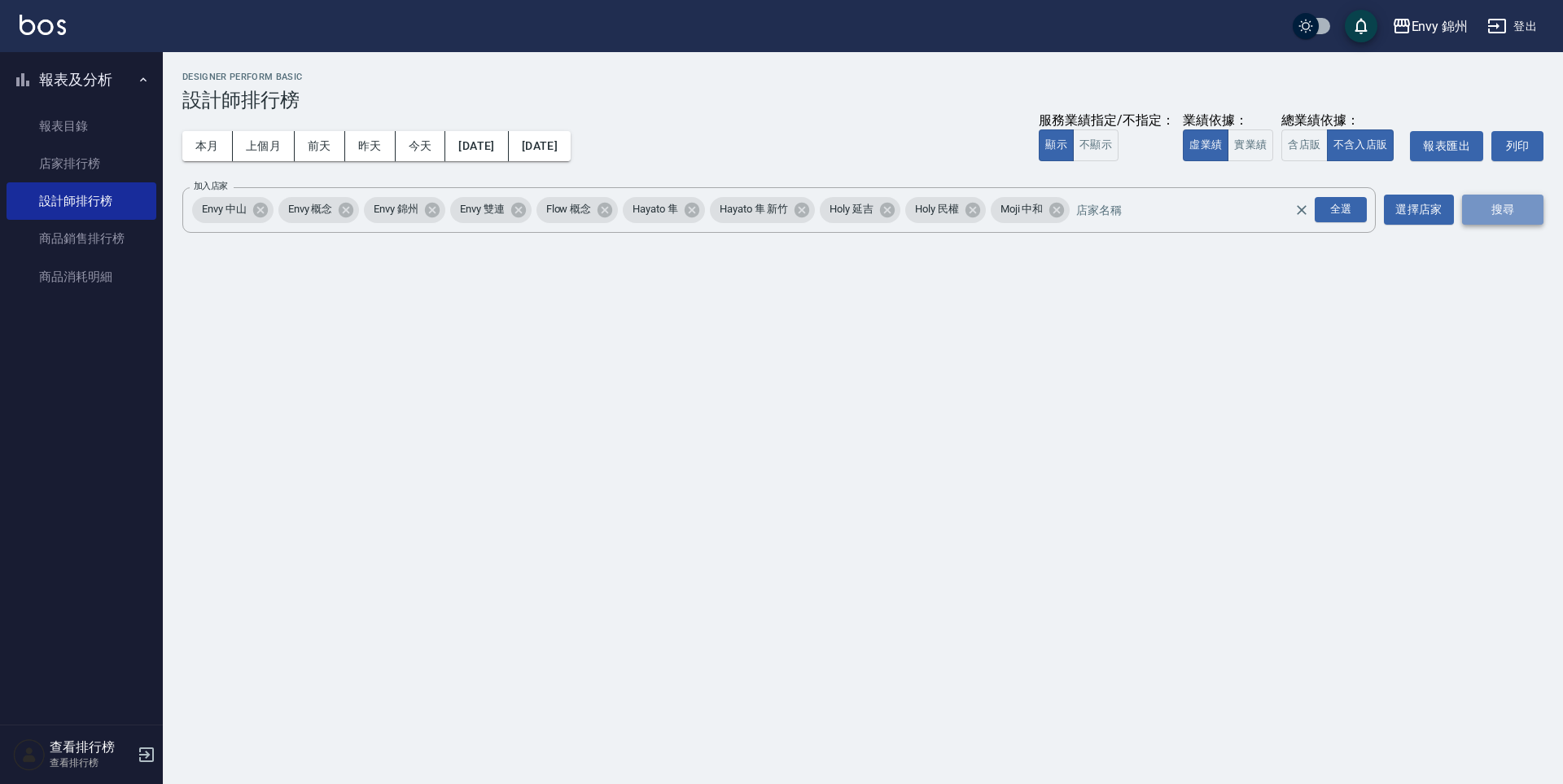
click at [1502, 215] on button "搜尋" at bounding box center [1502, 209] width 81 height 30
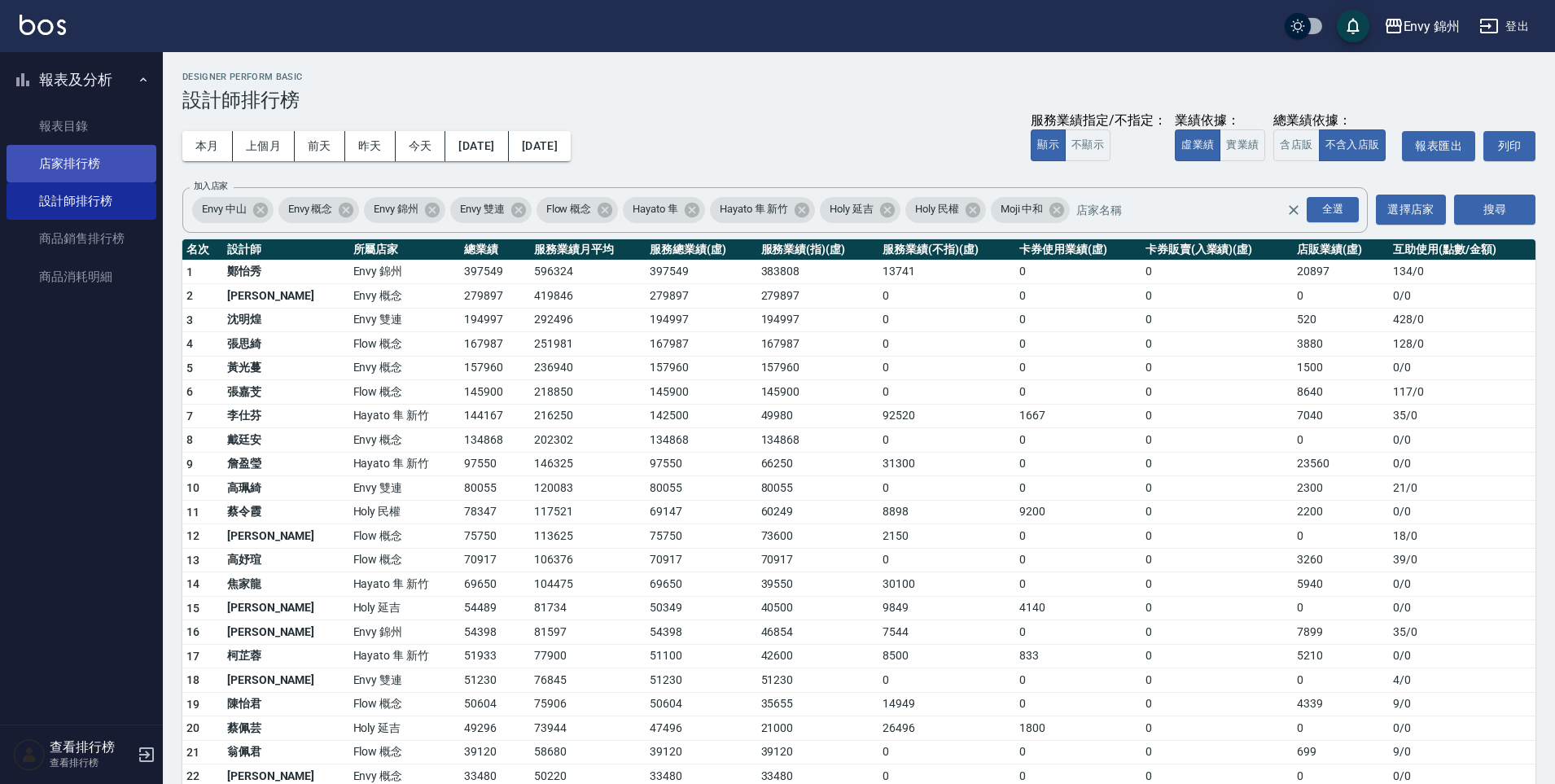
click at [91, 164] on link "店家排行榜" at bounding box center [81, 164] width 150 height 38
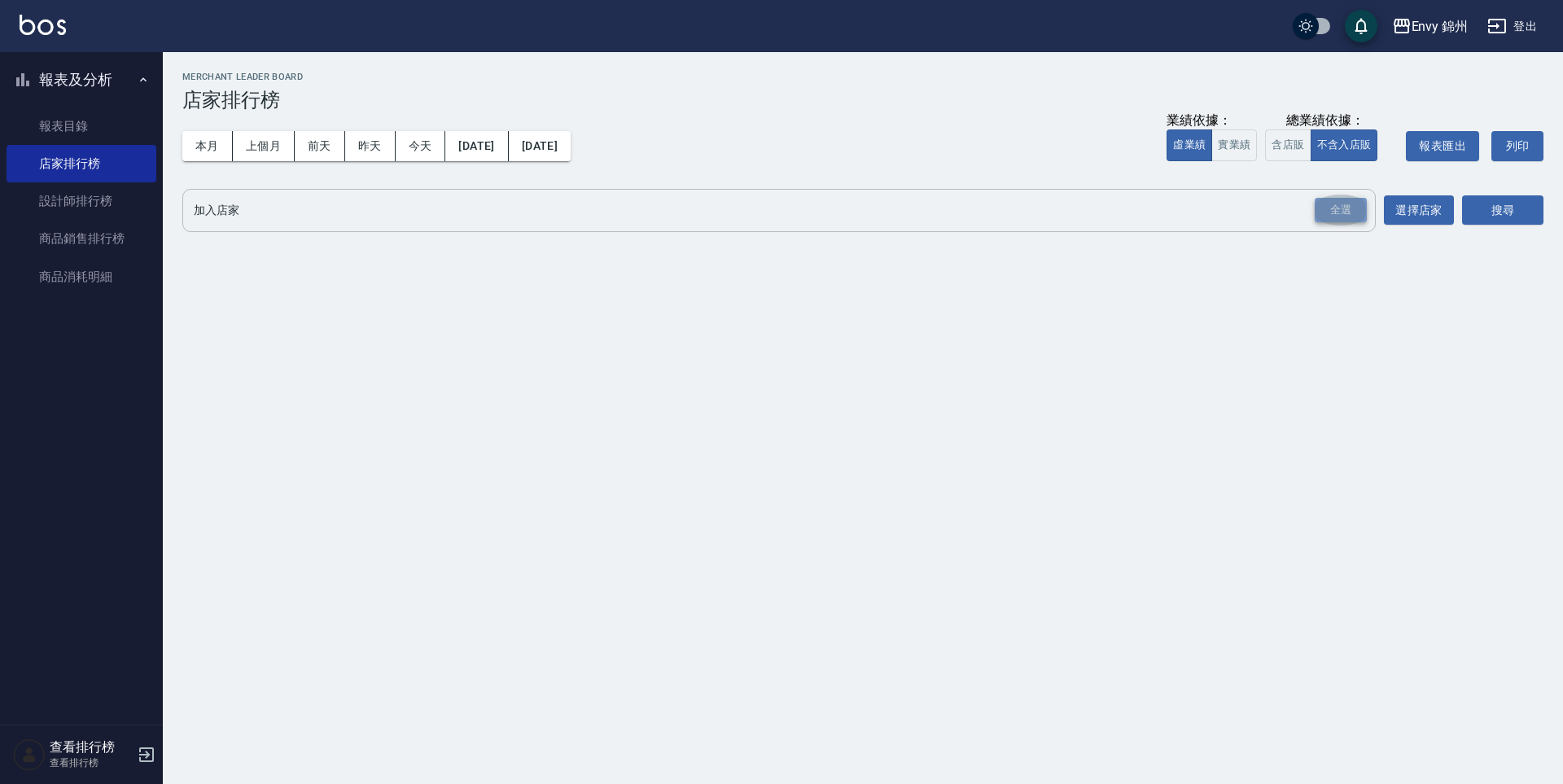
click at [1331, 217] on div "全選" at bounding box center [1341, 210] width 52 height 25
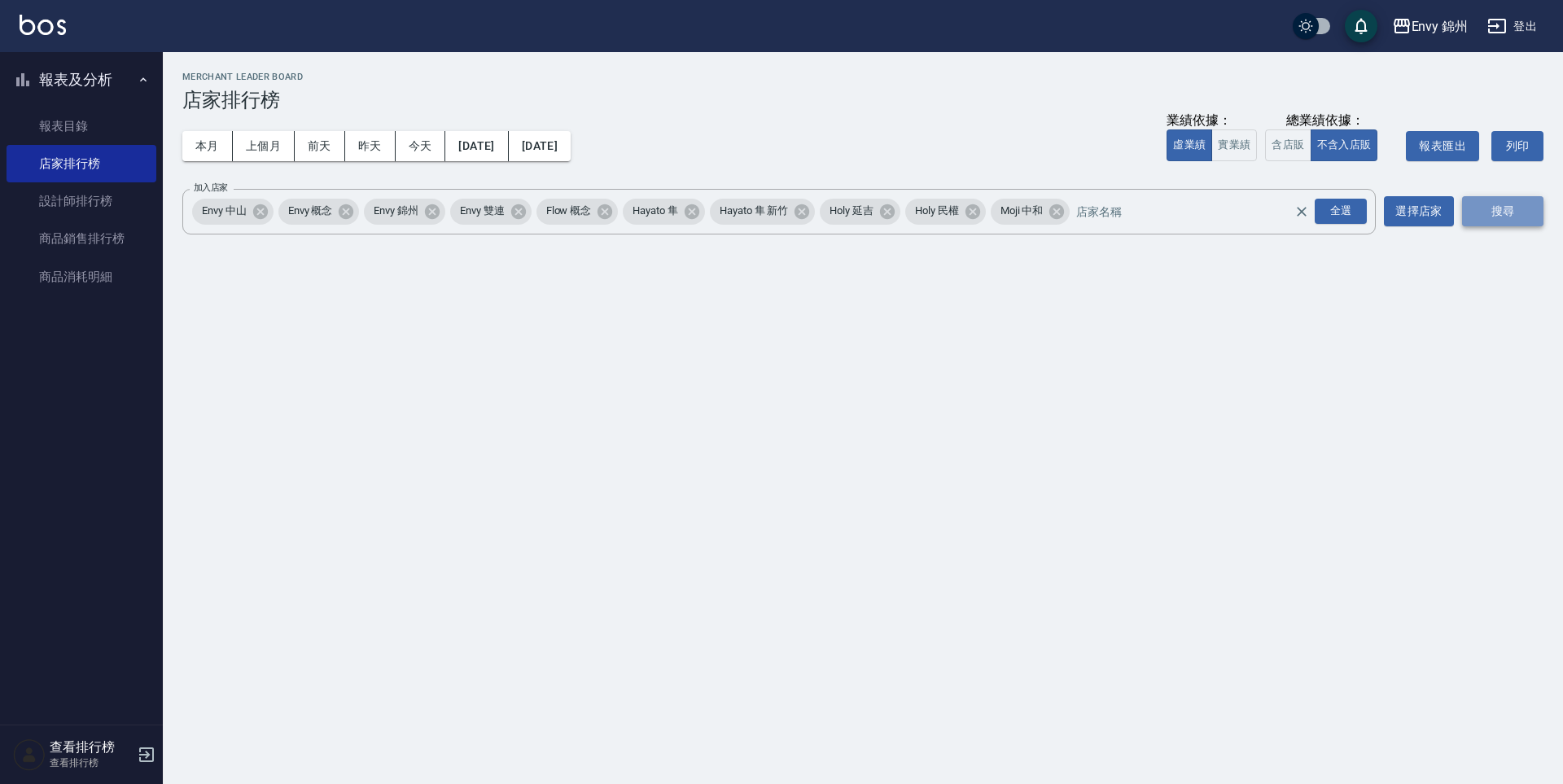
click at [1479, 217] on button "搜尋" at bounding box center [1502, 211] width 81 height 30
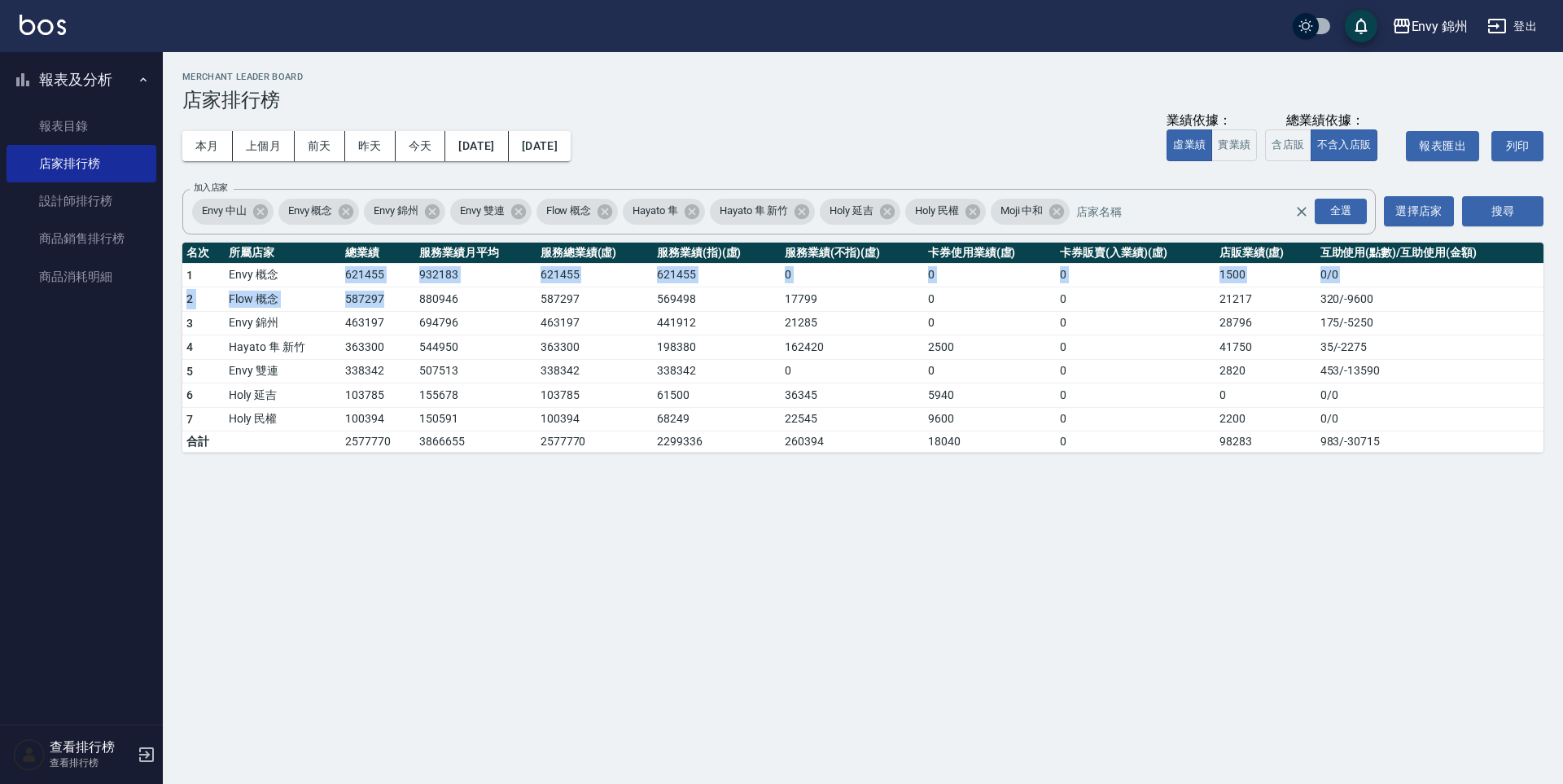
drag, startPoint x: 346, startPoint y: 275, endPoint x: 385, endPoint y: 293, distance: 43.0
click at [385, 293] on tbody "1 Envy 概念 621455 932183 621455 621455 0 0 0 1500 0 / 0 2 Flow 概念 587297 880946 …" at bounding box center [863, 358] width 1362 height 190
click at [389, 298] on td "587297" at bounding box center [378, 299] width 74 height 24
drag, startPoint x: 337, startPoint y: 268, endPoint x: 402, endPoint y: 311, distance: 77.9
click at [402, 311] on tbody "1 Envy 概念 621455 932183 621455 621455 0 0 0 1500 0 / 0 2 Flow 概念 587297 880946 …" at bounding box center [863, 358] width 1362 height 190
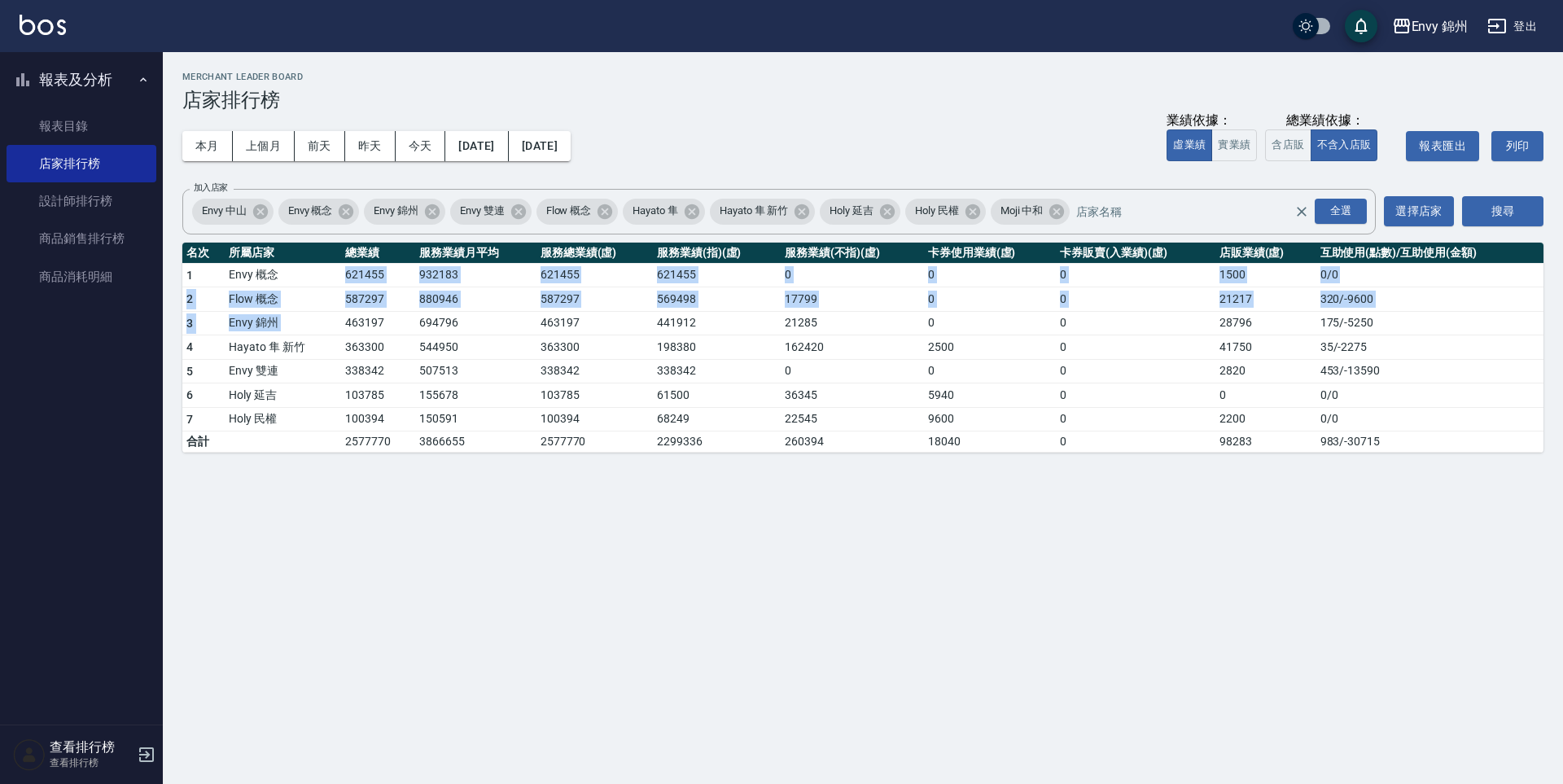
click at [402, 311] on td "463197" at bounding box center [378, 322] width 74 height 24
drag, startPoint x: 345, startPoint y: 270, endPoint x: 395, endPoint y: 315, distance: 67.3
click at [395, 315] on tbody "1 Envy 概念 621455 932183 621455 621455 0 0 0 1500 0 / 0 2 Flow 概念 587297 880946 …" at bounding box center [863, 358] width 1362 height 190
drag, startPoint x: 395, startPoint y: 315, endPoint x: 356, endPoint y: 290, distance: 46.3
click at [395, 315] on td "463197" at bounding box center [378, 322] width 74 height 24
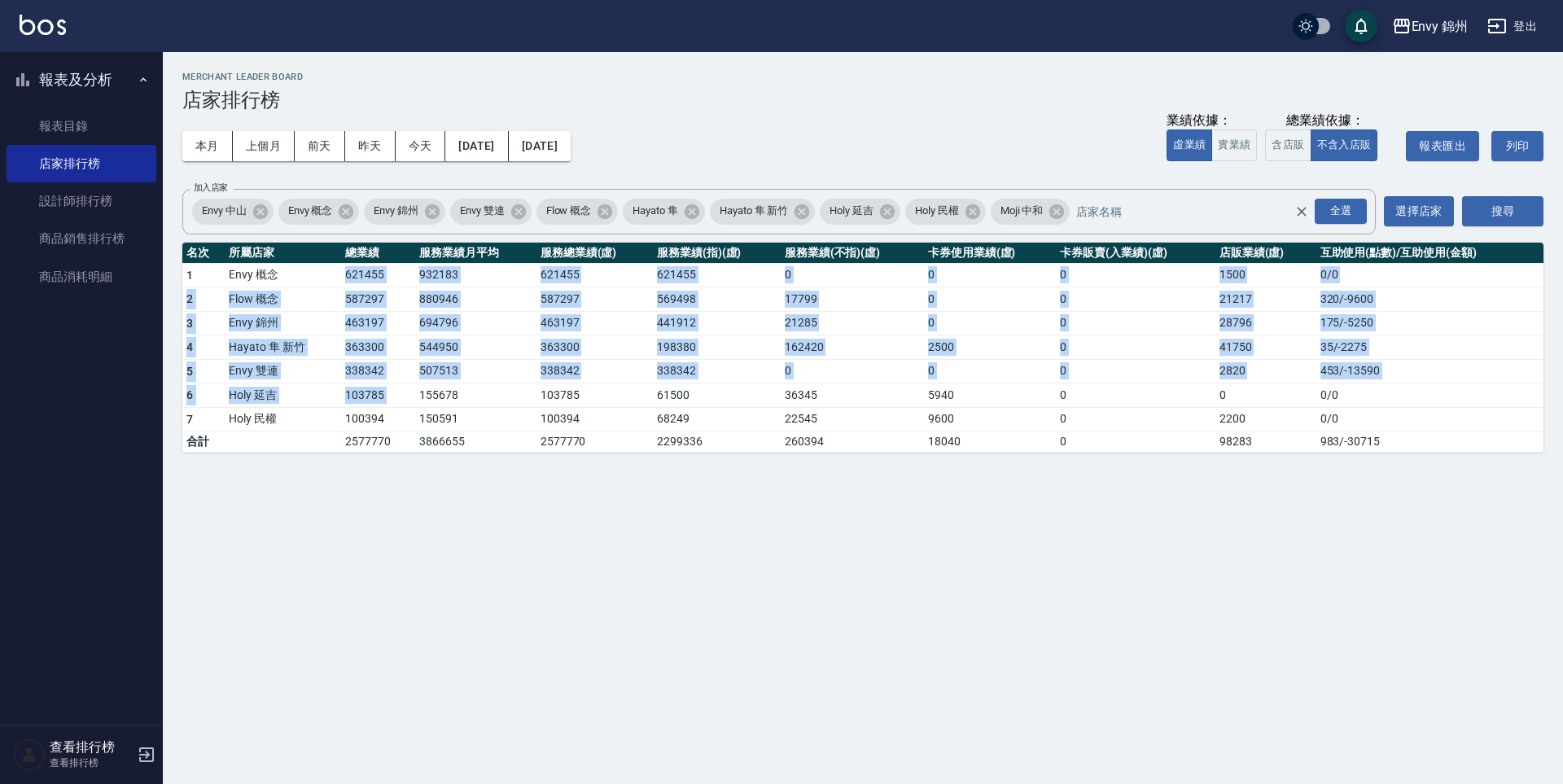
drag, startPoint x: 346, startPoint y: 277, endPoint x: 415, endPoint y: 403, distance: 143.7
click at [415, 403] on tbody "1 Envy 概念 621455 932183 621455 621455 0 0 0 1500 0 / 0 2 Flow 概念 587297 880946 …" at bounding box center [863, 358] width 1362 height 190
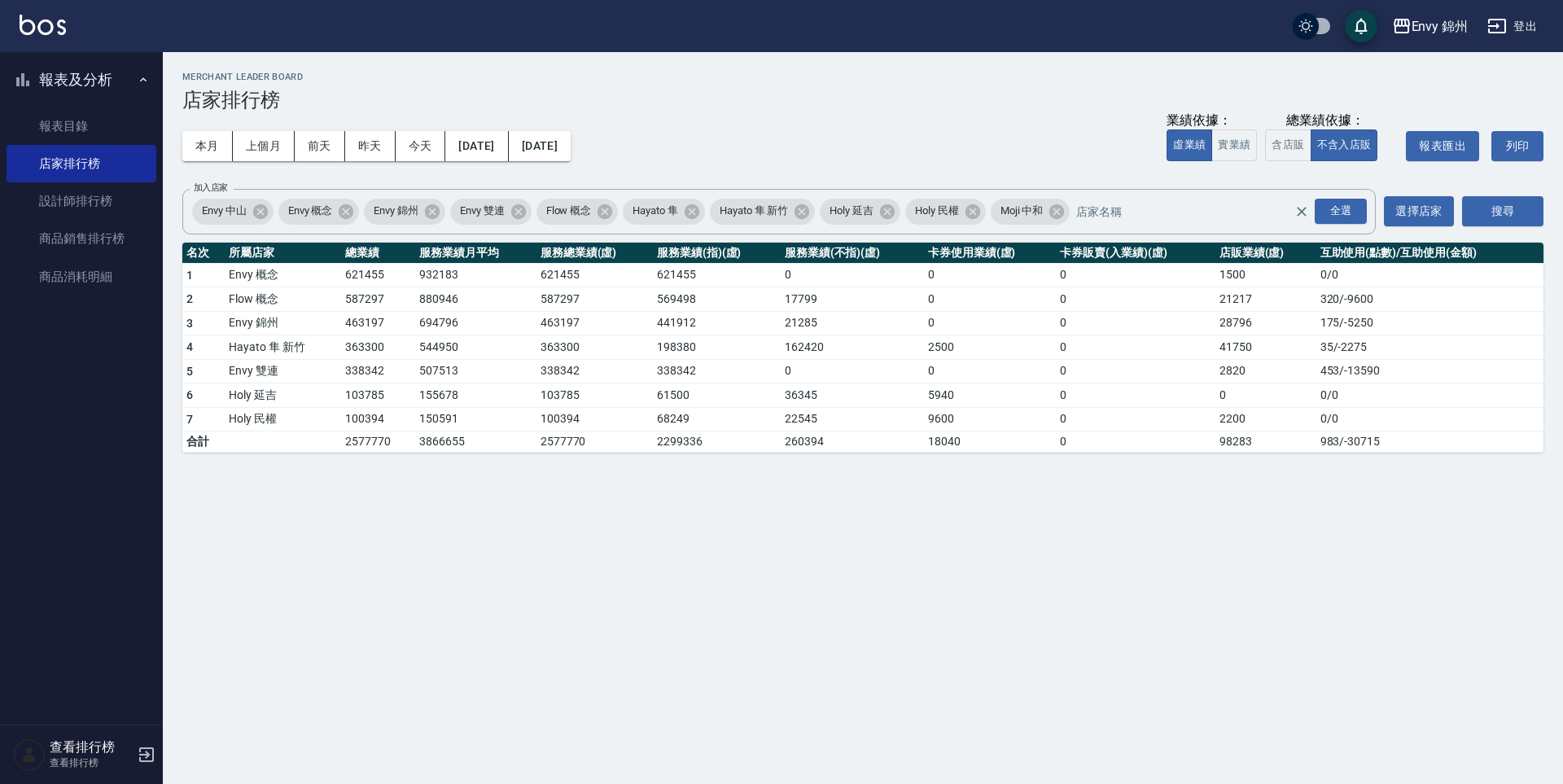
click at [410, 404] on td "103785" at bounding box center [378, 395] width 74 height 24
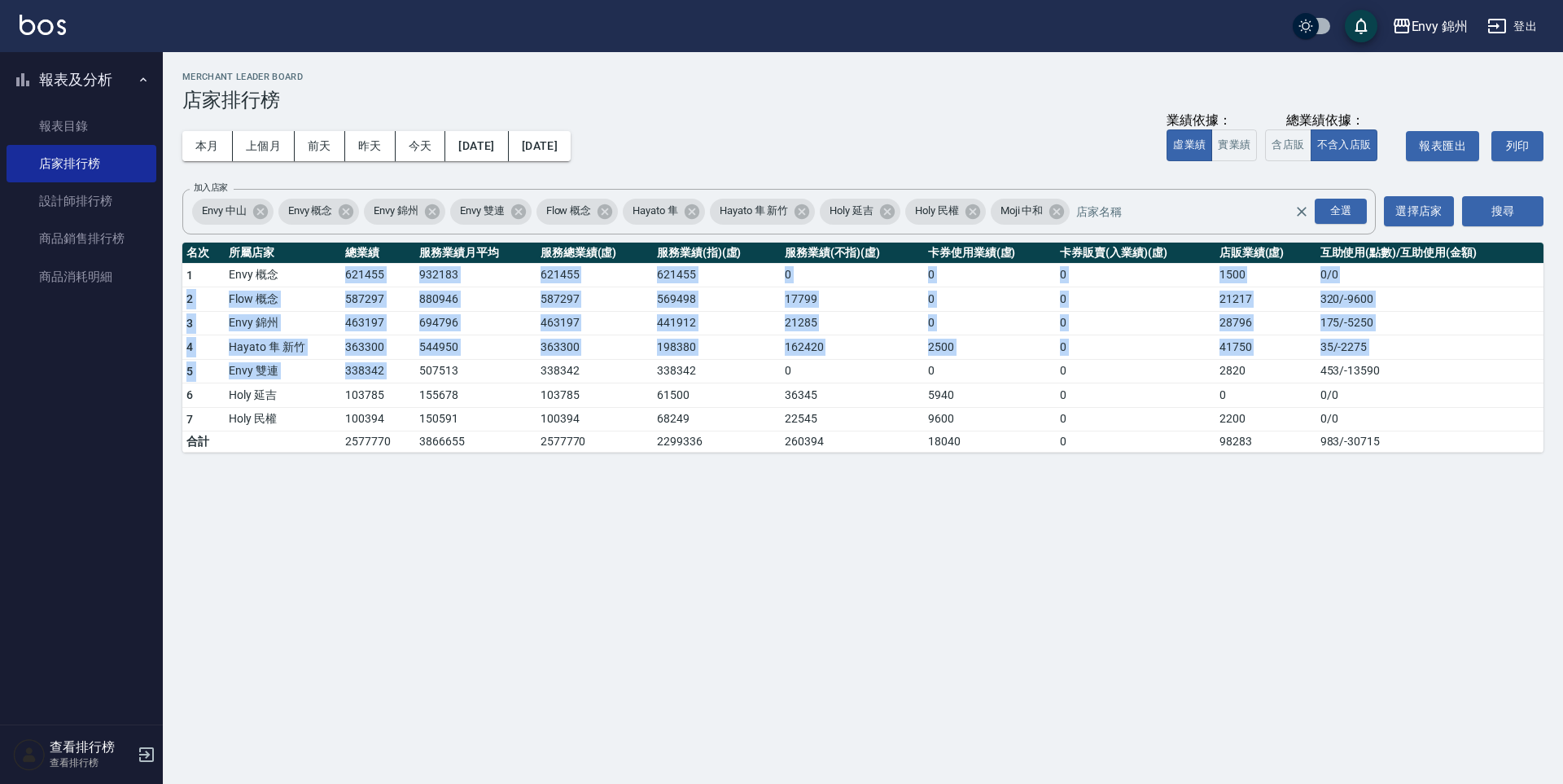
drag, startPoint x: 343, startPoint y: 273, endPoint x: 414, endPoint y: 369, distance: 119.4
click at [414, 369] on tbody "1 Envy 概念 621455 932183 621455 621455 0 0 0 1500 0 / 0 2 Flow 概念 587297 880946 …" at bounding box center [863, 358] width 1362 height 190
click at [415, 369] on td "507513" at bounding box center [476, 371] width 122 height 24
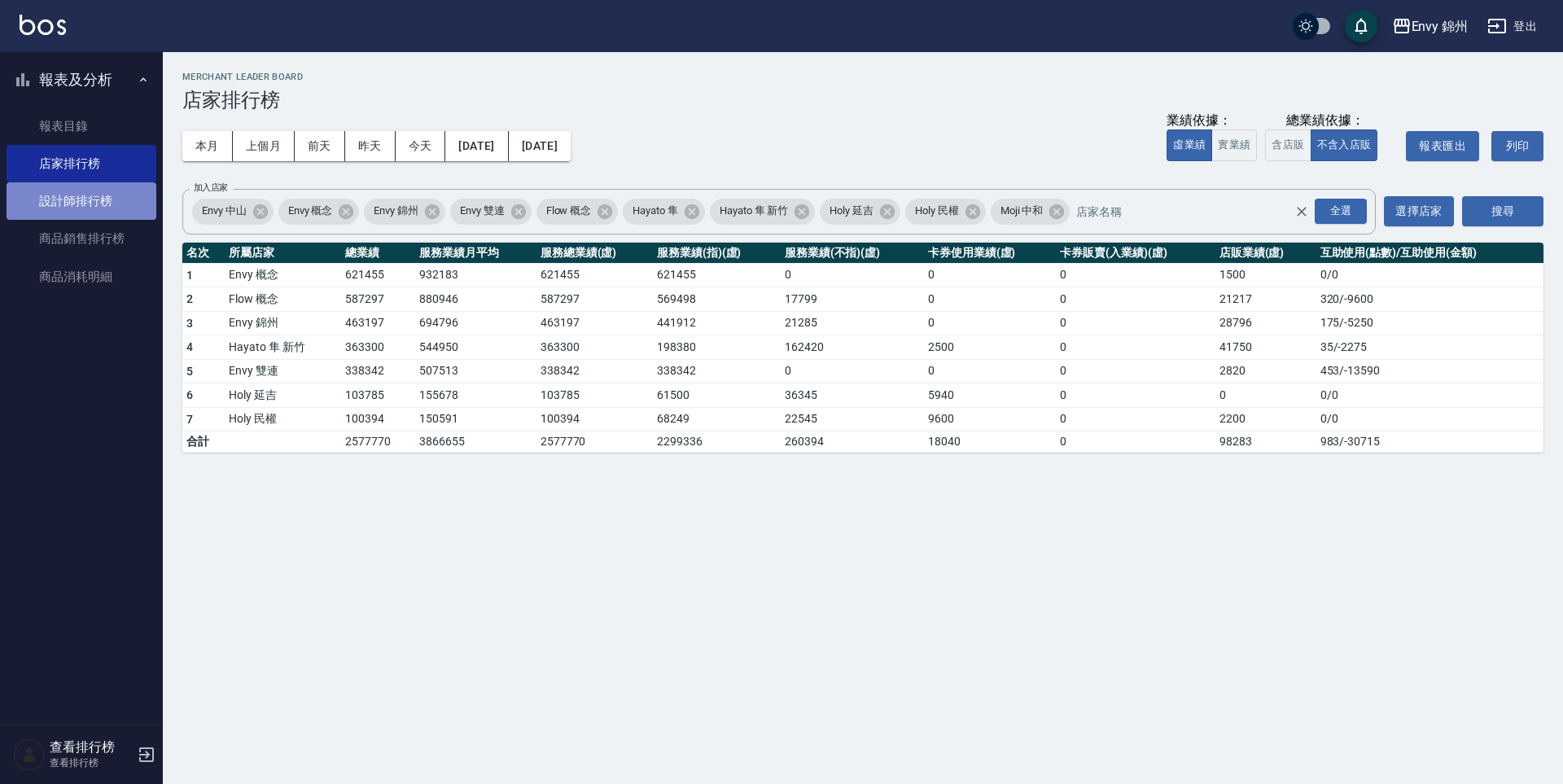
click at [87, 207] on link "設計師排行榜" at bounding box center [81, 201] width 149 height 38
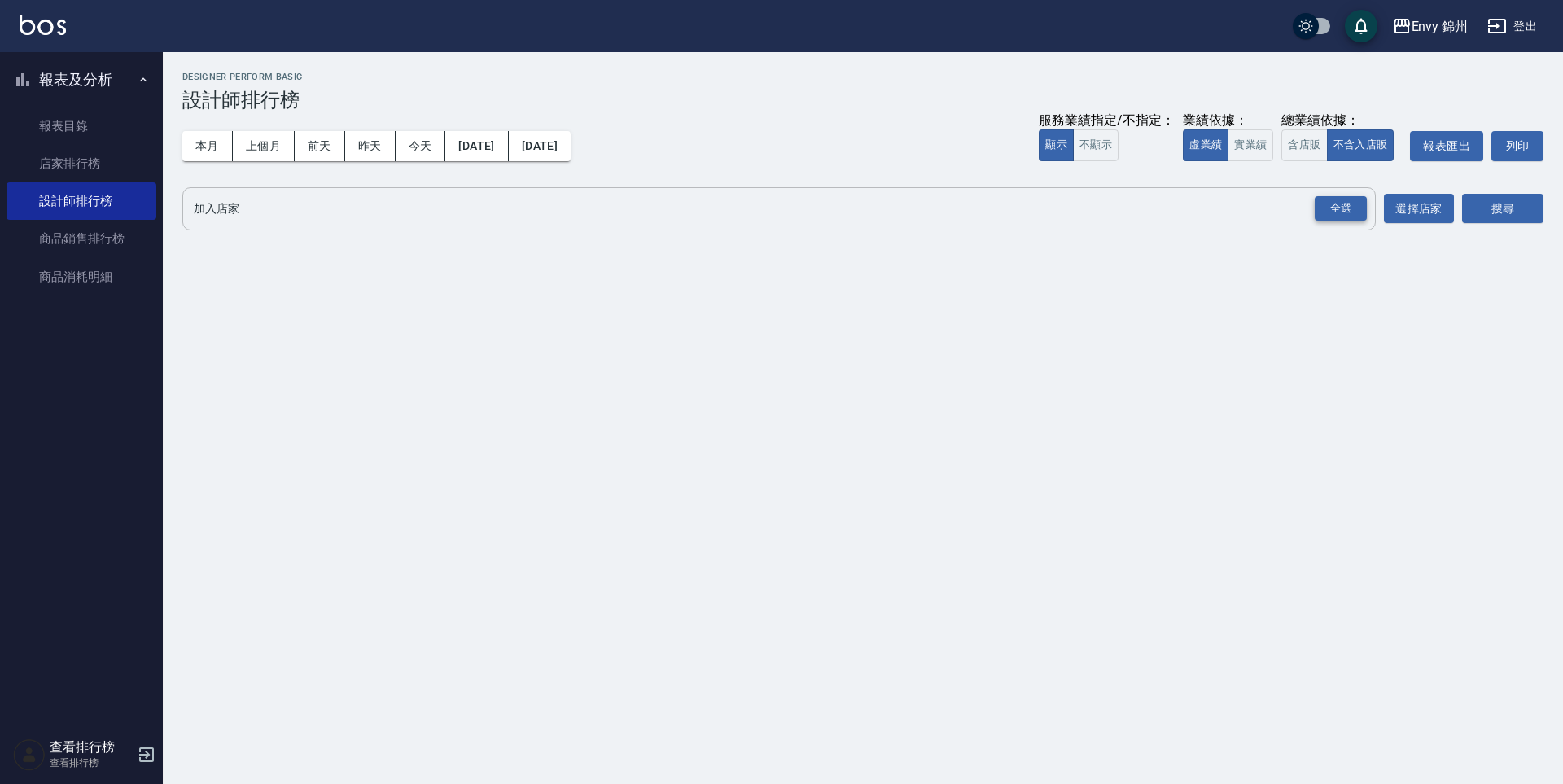
click at [1351, 208] on div "全選" at bounding box center [1341, 209] width 52 height 25
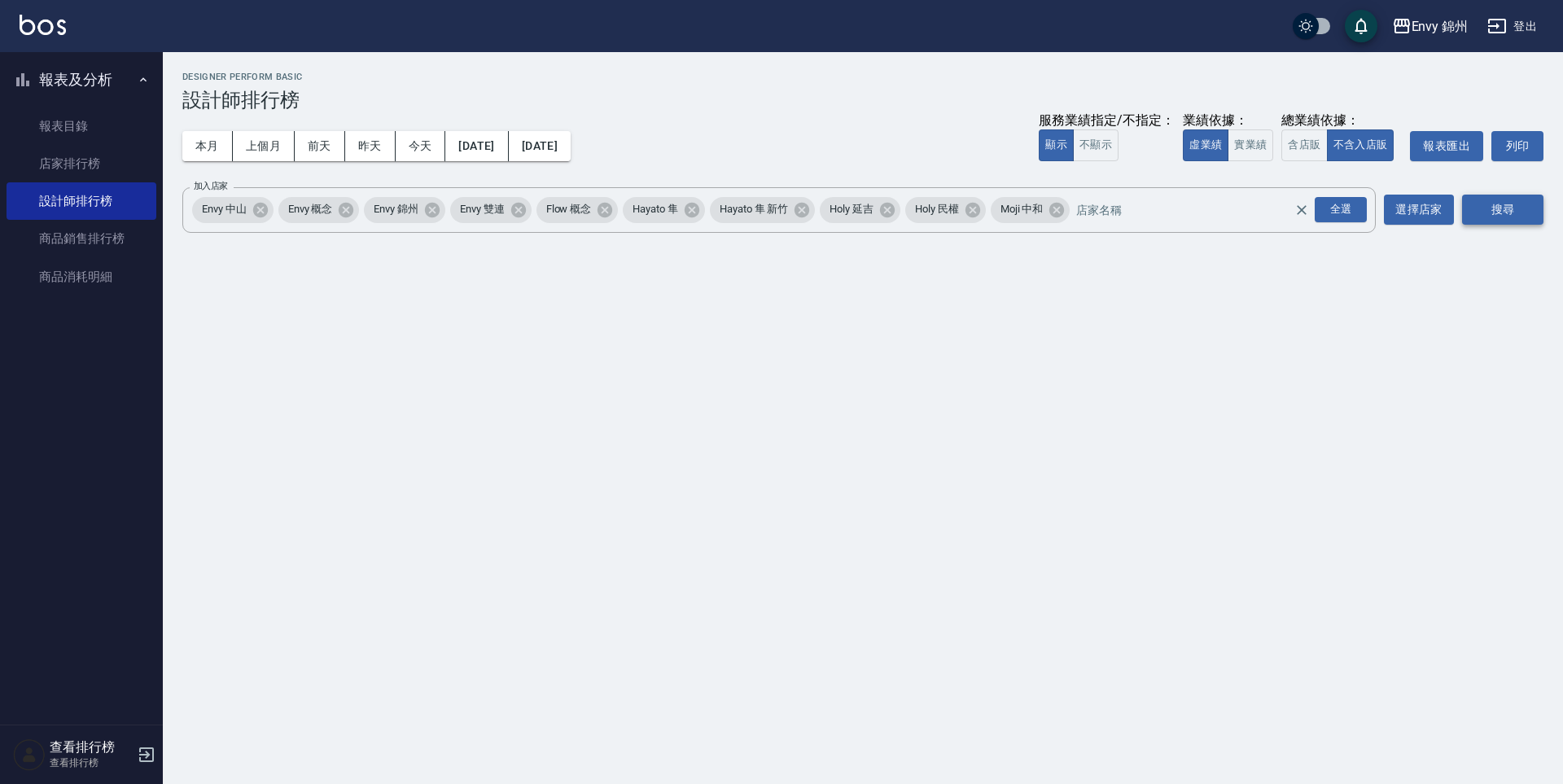
click at [1523, 203] on button "搜尋" at bounding box center [1502, 209] width 81 height 30
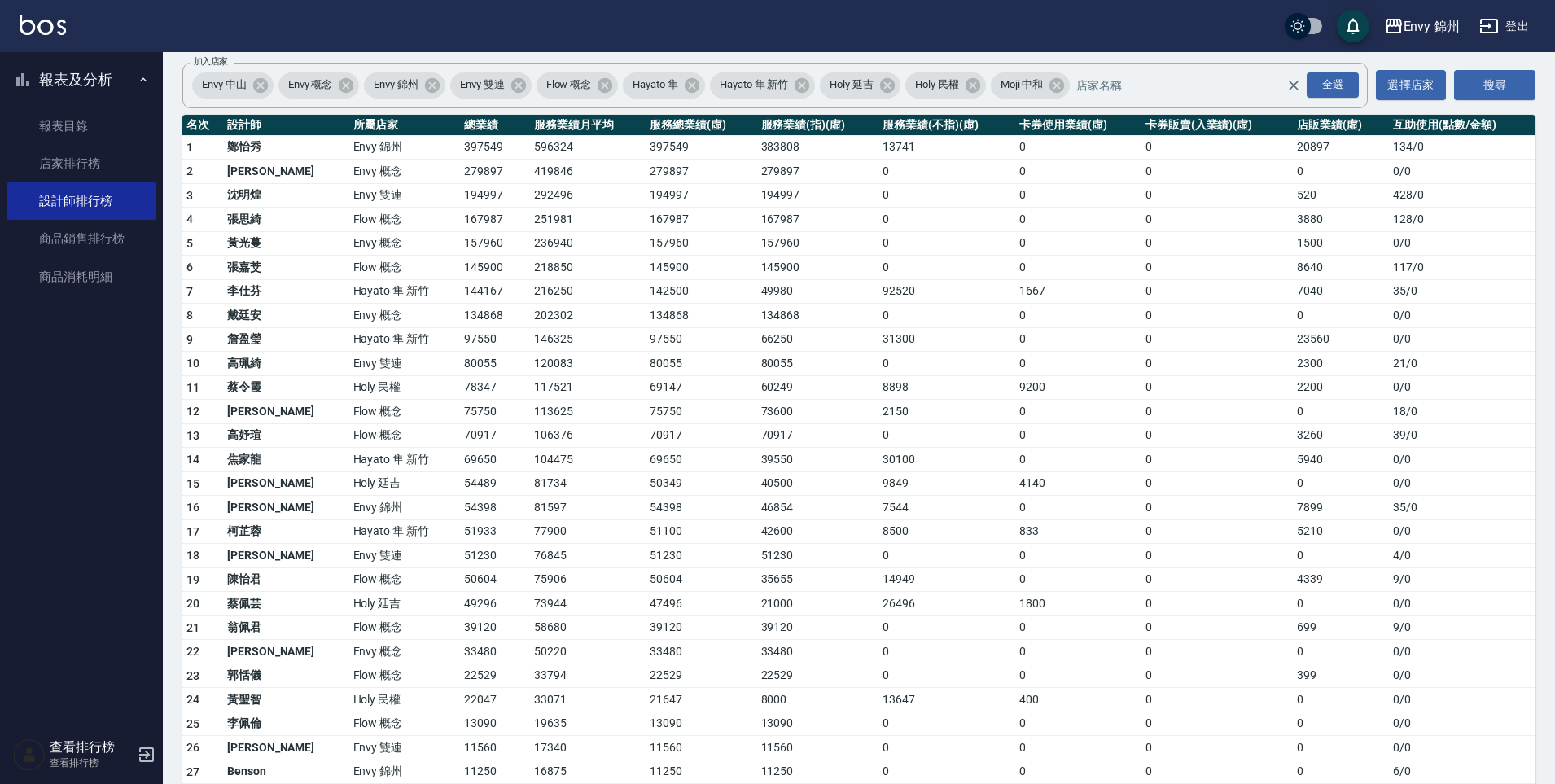
scroll to position [285, 0]
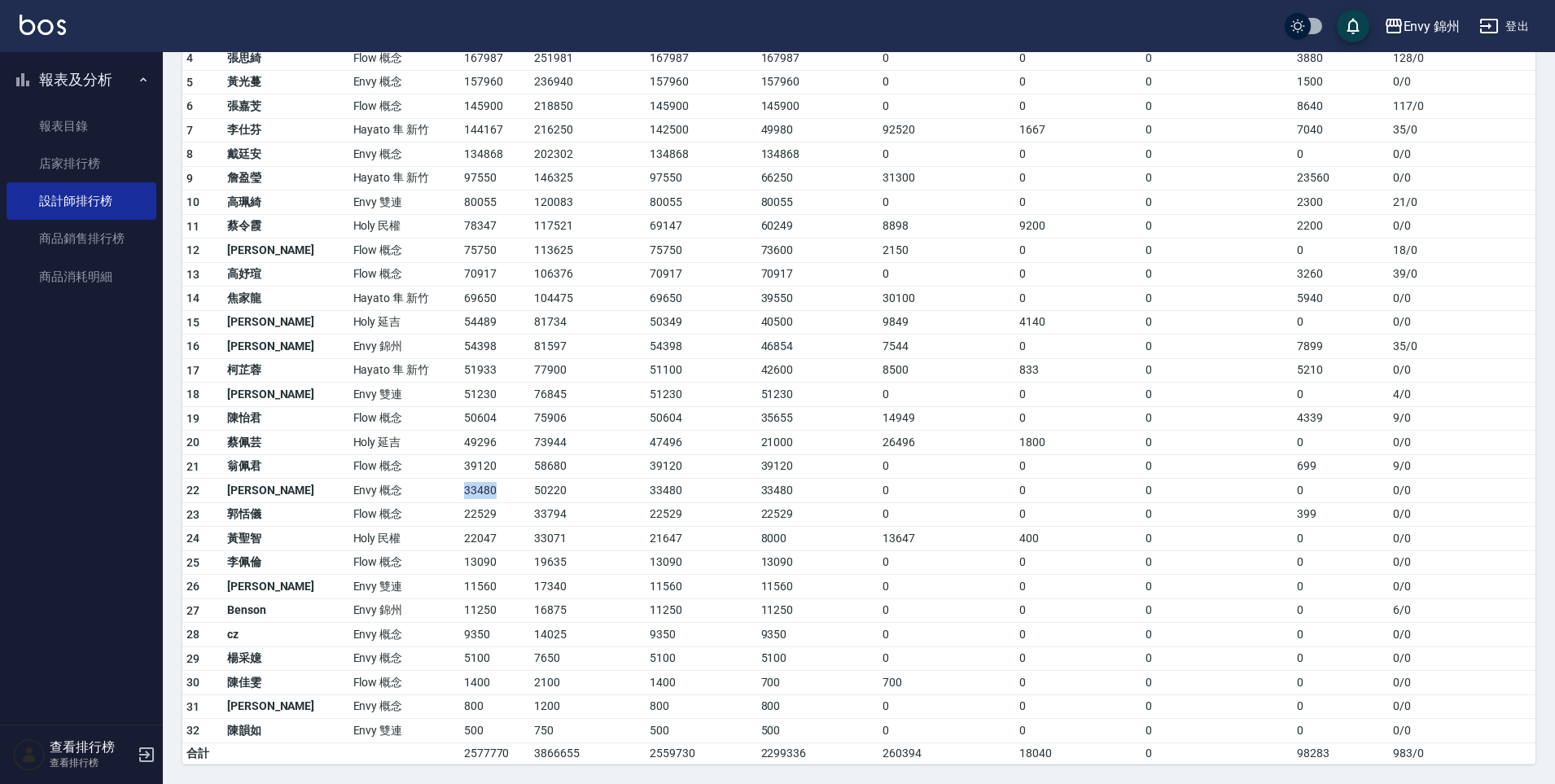
drag, startPoint x: 408, startPoint y: 494, endPoint x: 464, endPoint y: 491, distance: 56.1
click at [464, 491] on td "33480" at bounding box center [495, 490] width 70 height 24
drag, startPoint x: 407, startPoint y: 496, endPoint x: 449, endPoint y: 493, distance: 42.1
click at [460, 493] on td "33480" at bounding box center [495, 490] width 70 height 24
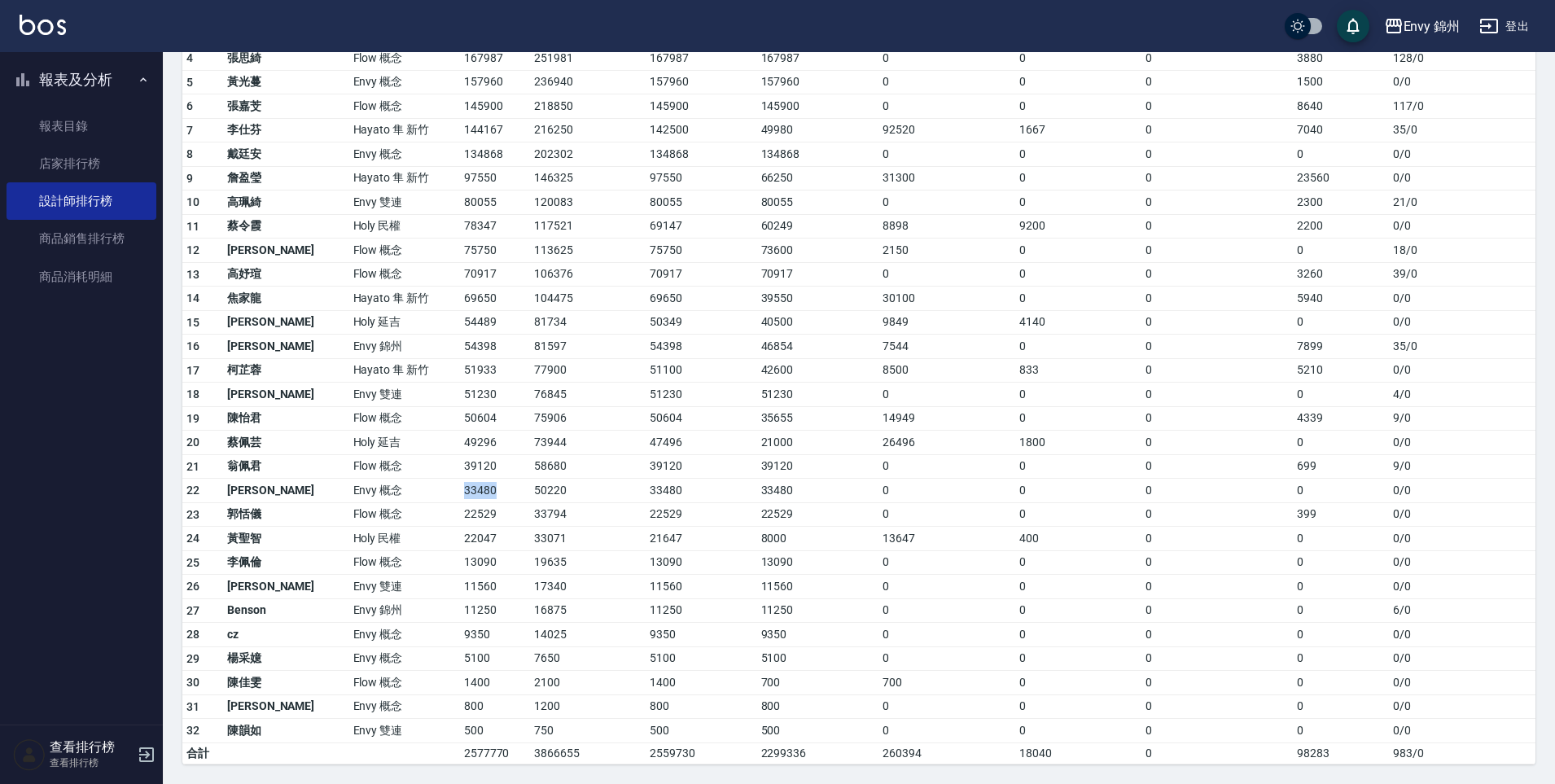
click at [460, 495] on td "33480" at bounding box center [495, 490] width 70 height 24
drag, startPoint x: 400, startPoint y: 490, endPoint x: 457, endPoint y: 485, distance: 57.2
click at [457, 485] on tr "22 王冠憲 Envy 概念 33480 50220 33480 33480 0 0 0 0 0 / 0" at bounding box center [859, 490] width 1354 height 24
click at [460, 485] on td "33480" at bounding box center [495, 490] width 70 height 24
drag, startPoint x: 409, startPoint y: 488, endPoint x: 449, endPoint y: 486, distance: 40.0
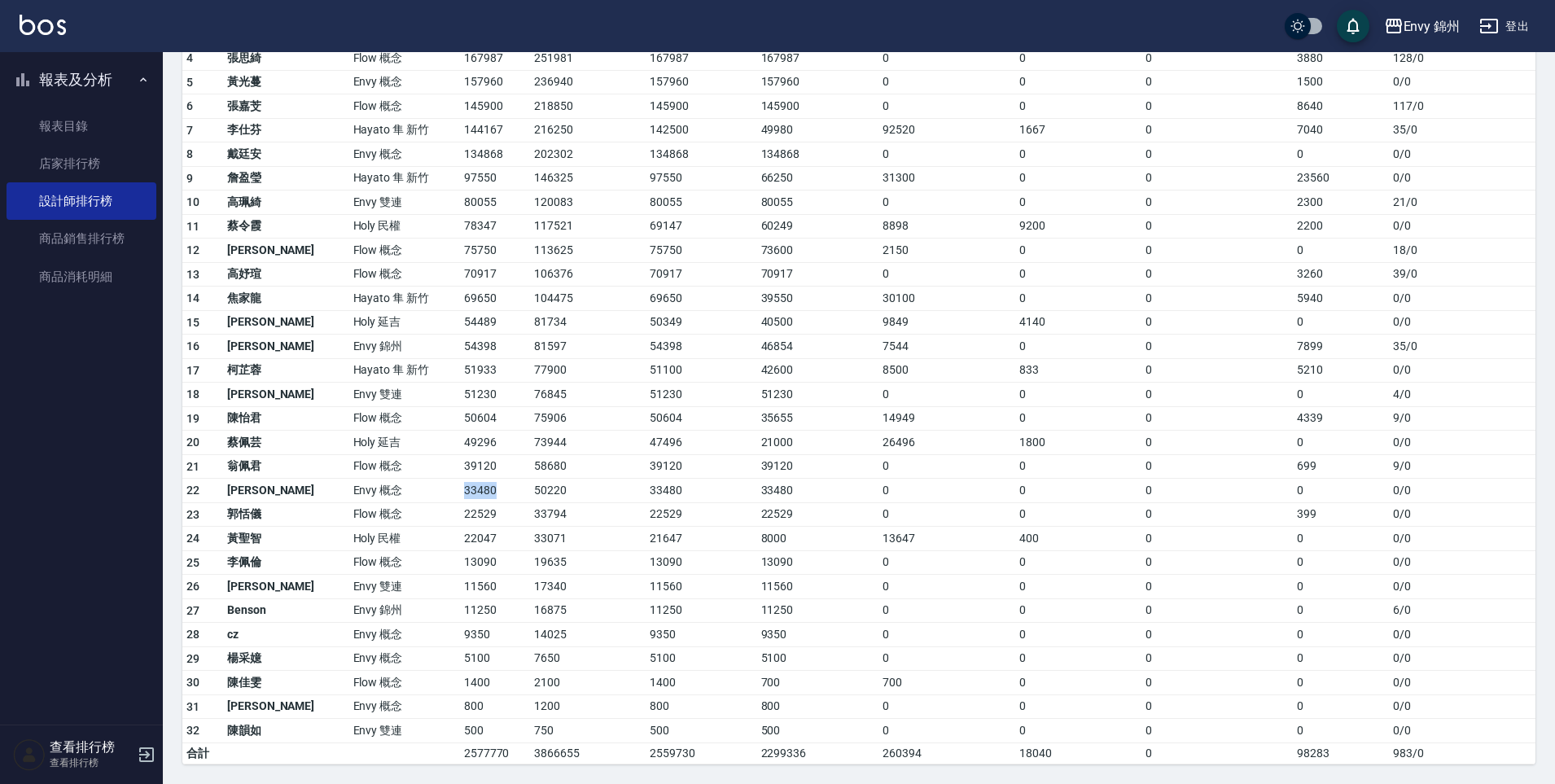
click at [460, 486] on td "33480" at bounding box center [495, 490] width 70 height 24
drag, startPoint x: 449, startPoint y: 486, endPoint x: 433, endPoint y: 485, distance: 16.0
click at [460, 487] on td "33480" at bounding box center [495, 490] width 70 height 24
drag, startPoint x: 420, startPoint y: 490, endPoint x: 452, endPoint y: 490, distance: 32.0
click at [460, 490] on td "33480" at bounding box center [495, 490] width 70 height 24
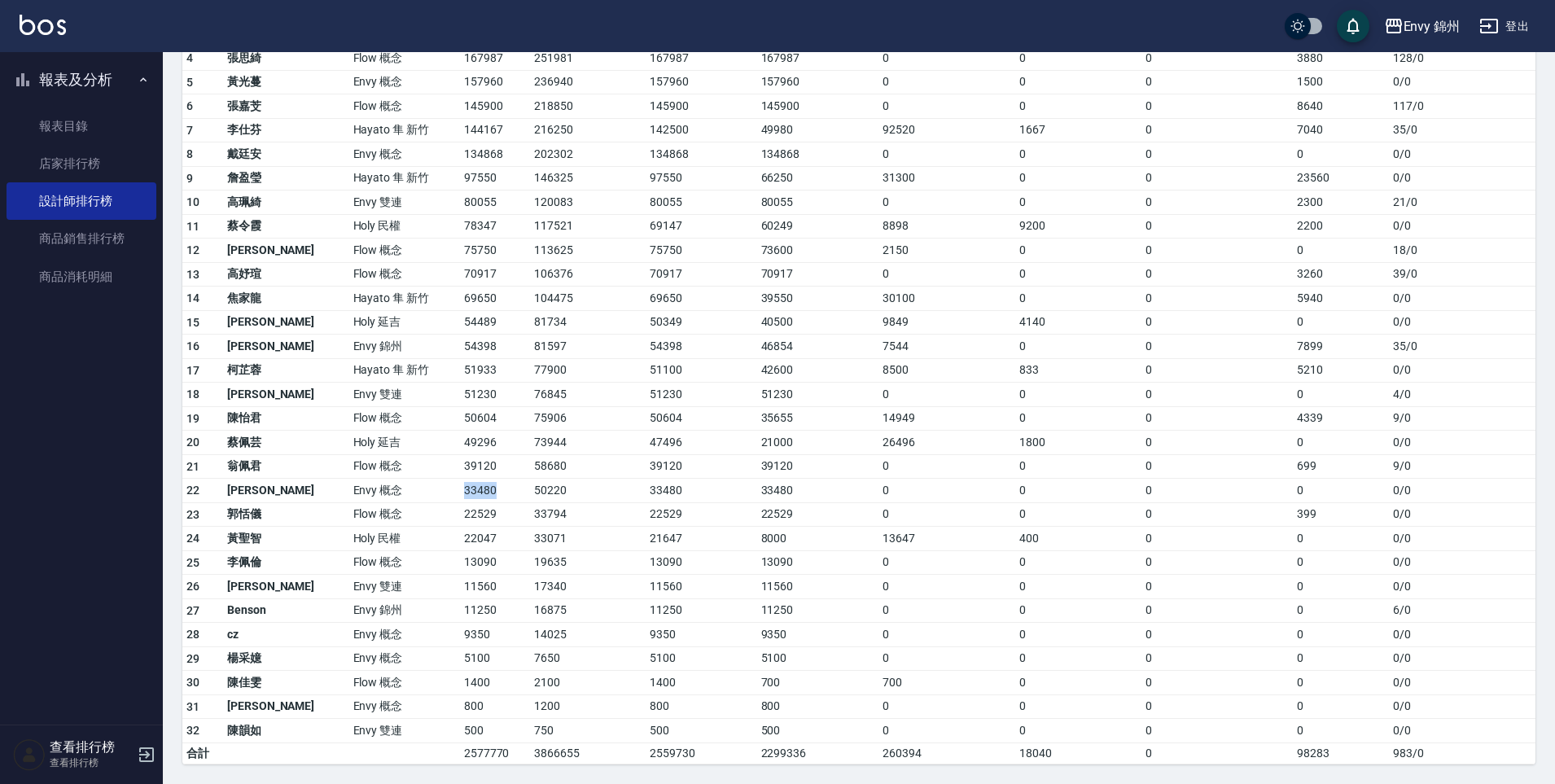
drag, startPoint x: 458, startPoint y: 491, endPoint x: 445, endPoint y: 493, distance: 13.2
click at [460, 491] on td "33480" at bounding box center [495, 490] width 70 height 24
drag, startPoint x: 414, startPoint y: 493, endPoint x: 445, endPoint y: 490, distance: 31.1
click at [460, 490] on td "33480" at bounding box center [495, 490] width 70 height 24
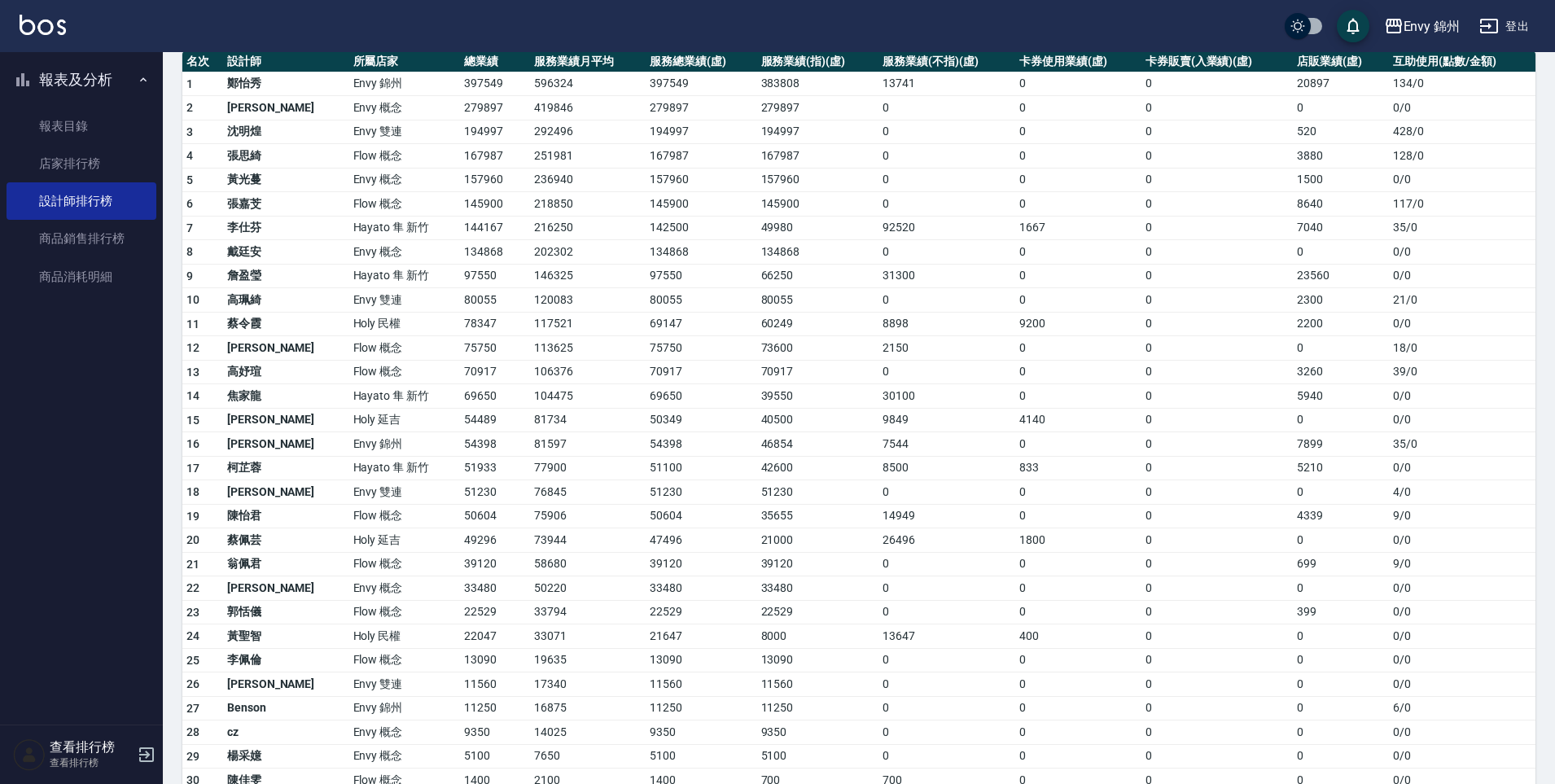
scroll to position [8, 0]
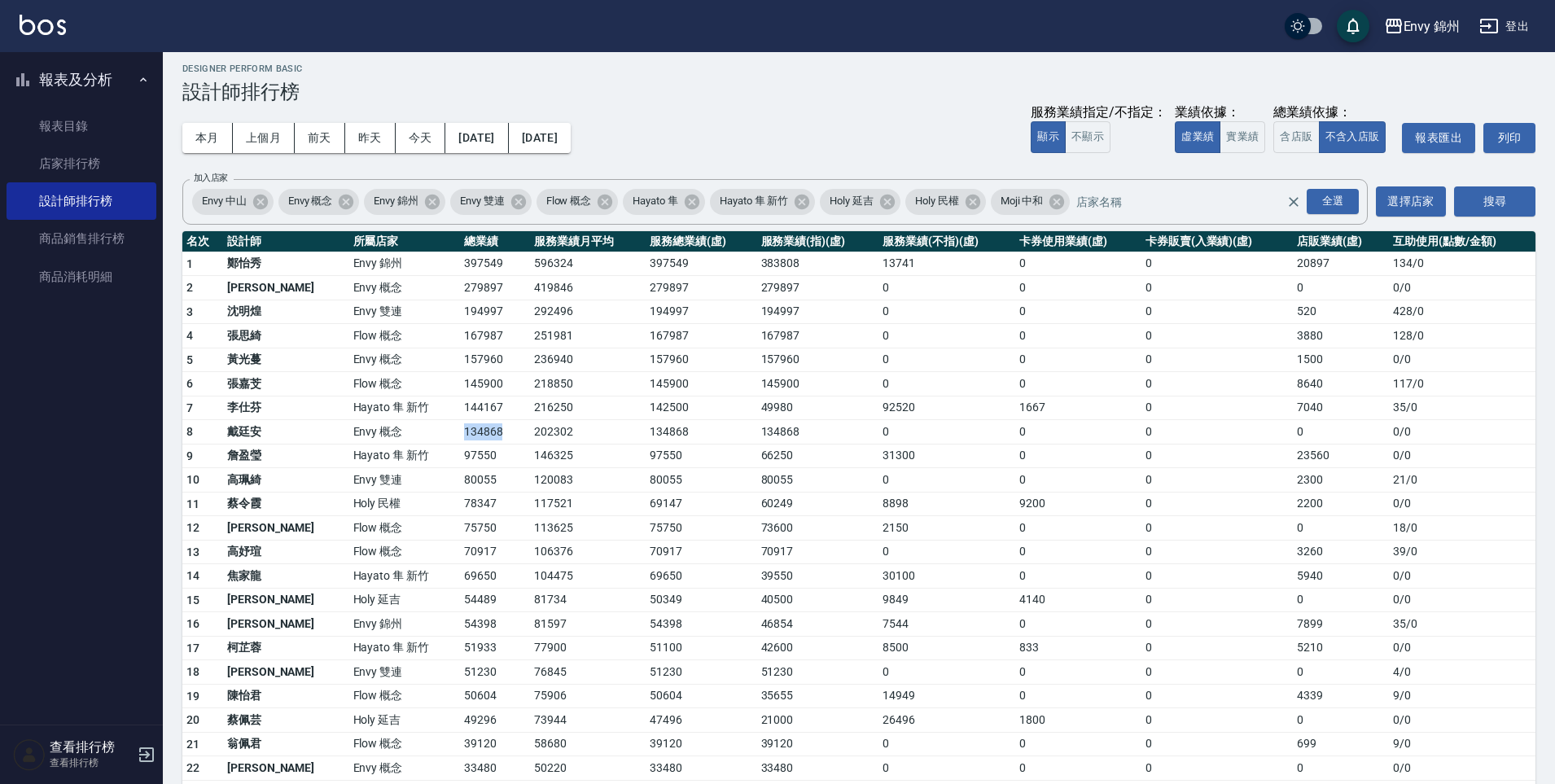
drag, startPoint x: 397, startPoint y: 432, endPoint x: 454, endPoint y: 431, distance: 57.0
click at [454, 431] on tr "8 戴廷安 Envy 概念 134868 202302 134868 134868 0 0 0 0 0 / 0" at bounding box center [859, 431] width 1354 height 24
click at [460, 431] on td "134868" at bounding box center [495, 431] width 70 height 24
drag, startPoint x: 437, startPoint y: 436, endPoint x: 462, endPoint y: 441, distance: 25.5
click at [462, 441] on td "134868" at bounding box center [495, 431] width 70 height 24
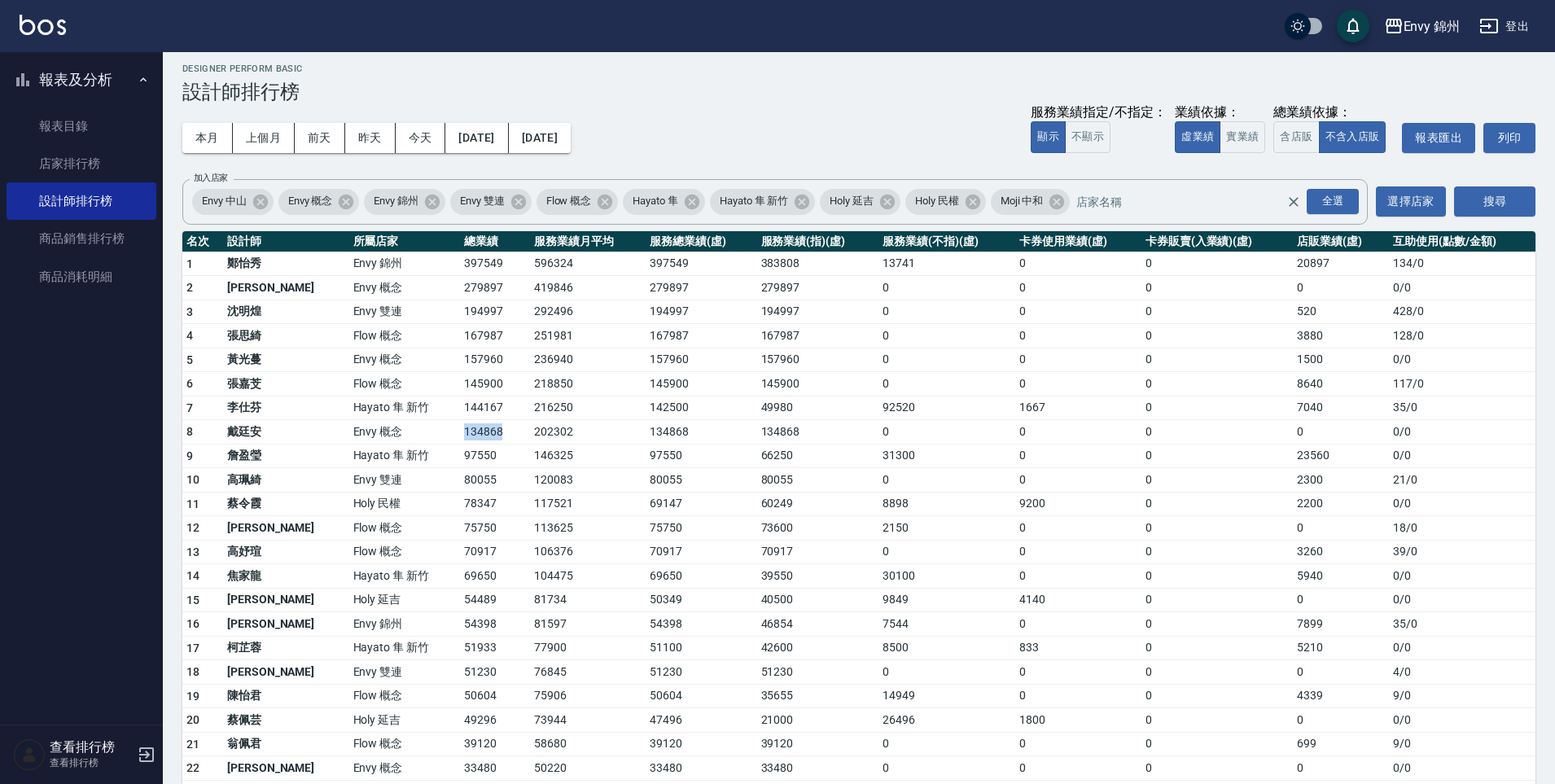
click at [462, 441] on td "134868" at bounding box center [495, 431] width 70 height 24
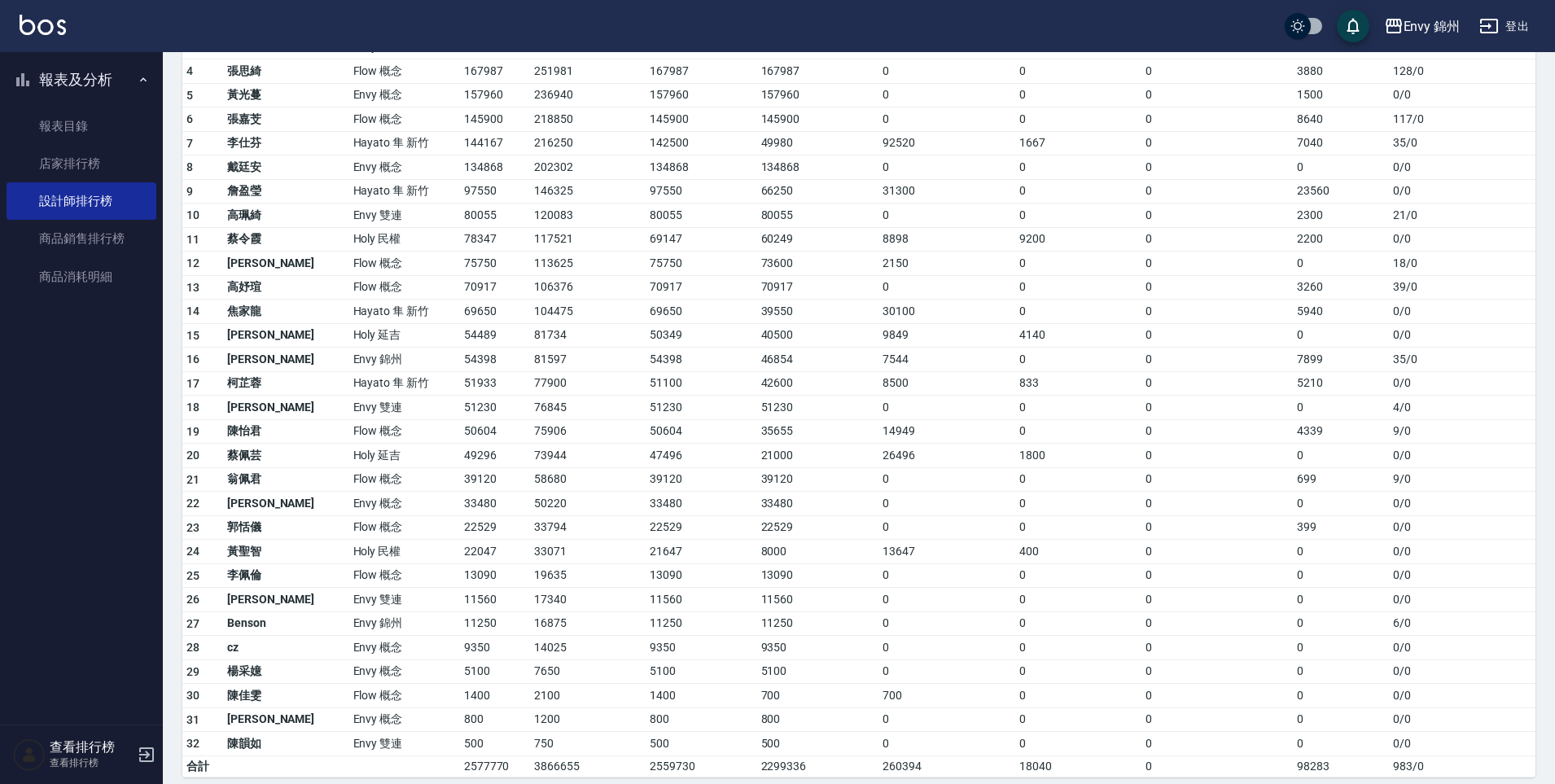
scroll to position [282, 0]
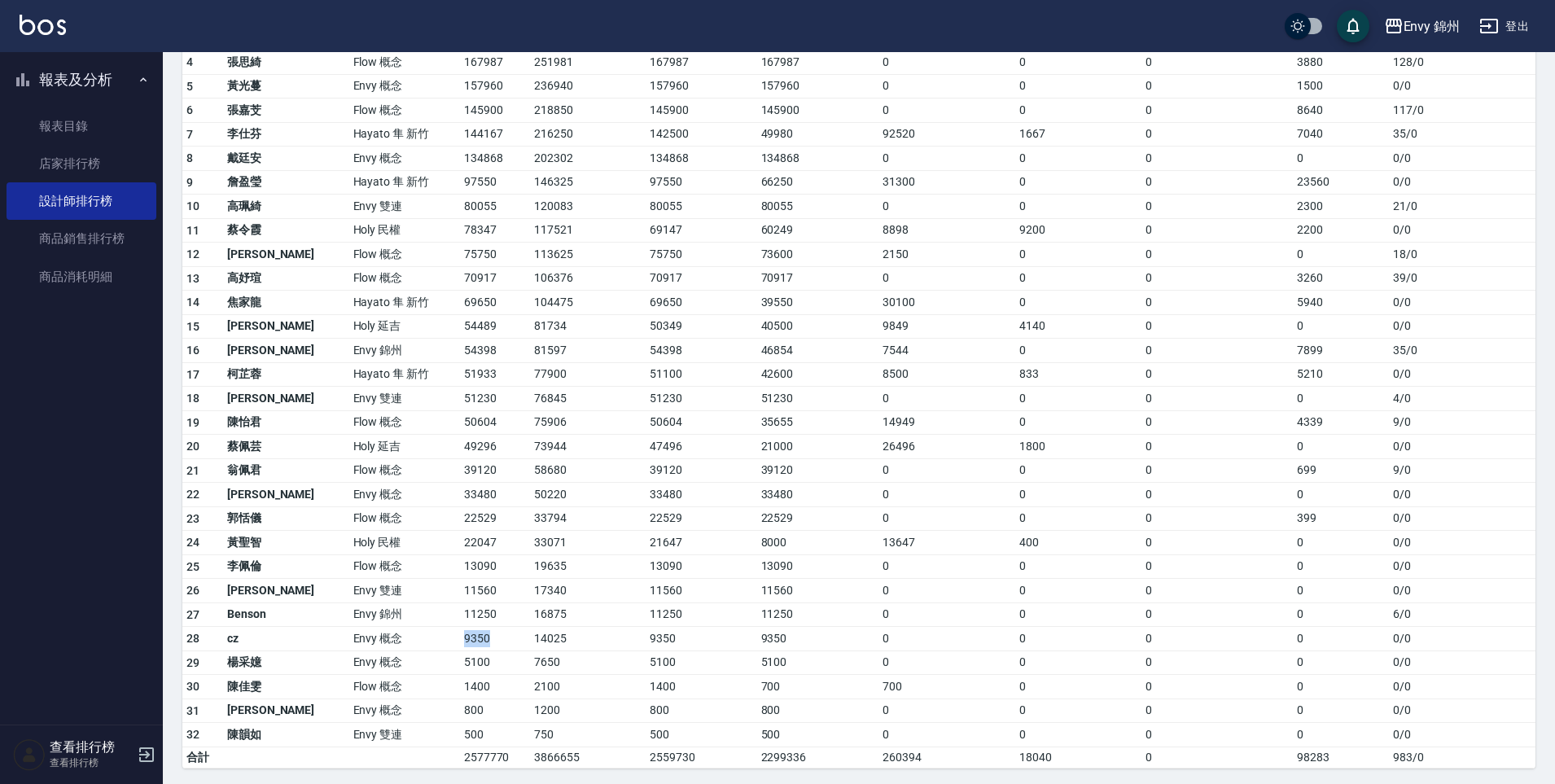
drag, startPoint x: 409, startPoint y: 640, endPoint x: 439, endPoint y: 643, distance: 30.1
click at [460, 643] on td "9350" at bounding box center [495, 638] width 70 height 24
drag, startPoint x: 409, startPoint y: 641, endPoint x: 440, endPoint y: 646, distance: 31.4
click at [460, 646] on td "9350" at bounding box center [495, 638] width 70 height 24
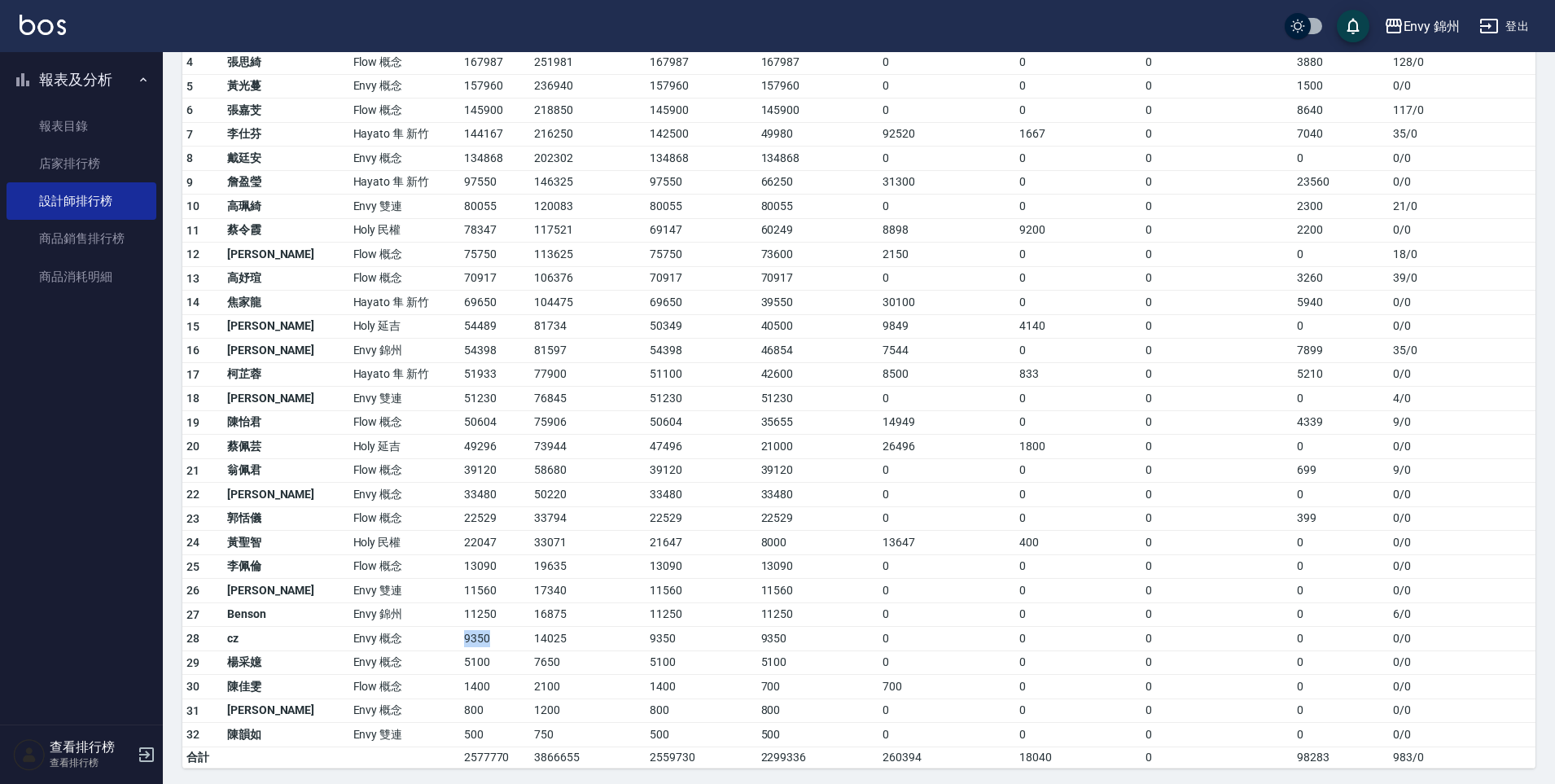
click at [460, 646] on td "9350" at bounding box center [495, 638] width 70 height 24
drag, startPoint x: 405, startPoint y: 541, endPoint x: 460, endPoint y: 548, distance: 55.4
click at [460, 548] on td "22047" at bounding box center [495, 538] width 70 height 24
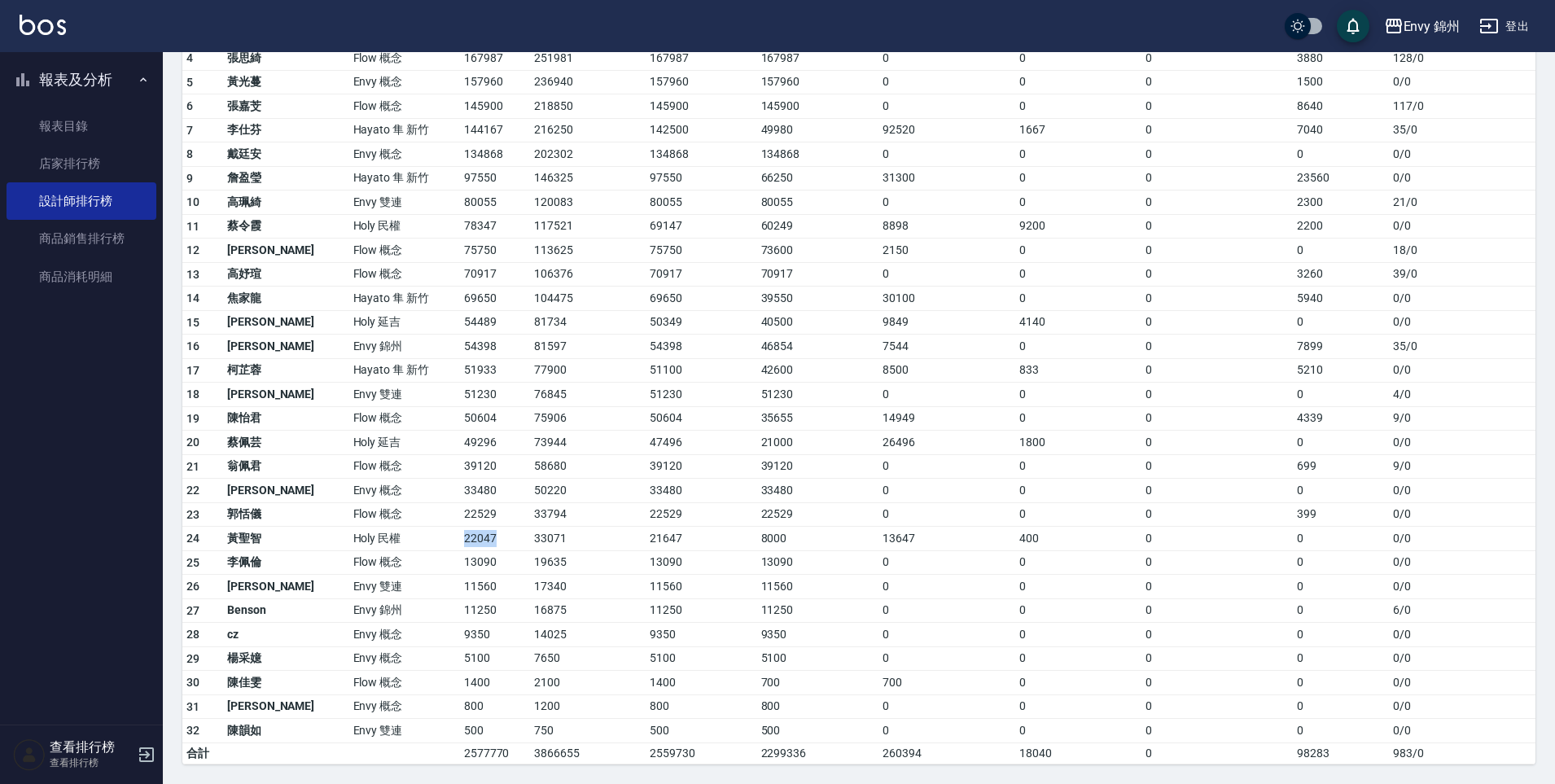
drag, startPoint x: 400, startPoint y: 541, endPoint x: 447, endPoint y: 544, distance: 47.1
click at [447, 544] on tr "24 黃聖智 Holy 民權 22047 33071 21647 8000 13647 400 0 0 0 / 0" at bounding box center [859, 538] width 1354 height 24
click at [460, 544] on td "22047" at bounding box center [495, 538] width 70 height 24
drag, startPoint x: 394, startPoint y: 537, endPoint x: 440, endPoint y: 541, distance: 46.2
click at [440, 541] on tr "24 黃聖智 Holy 民權 22047 33071 21647 8000 13647 400 0 0 0 / 0" at bounding box center [859, 538] width 1354 height 24
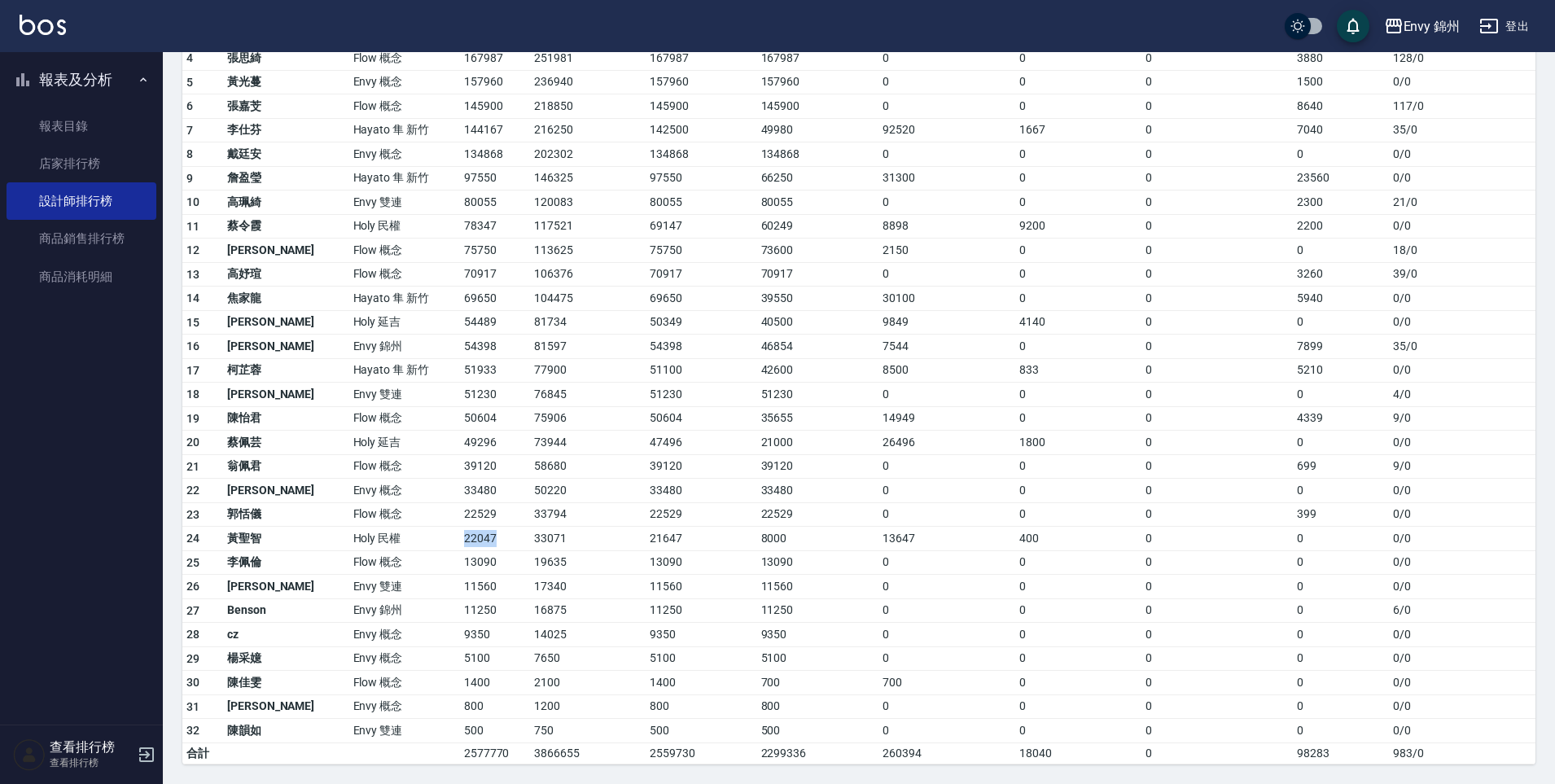
drag, startPoint x: 440, startPoint y: 541, endPoint x: 390, endPoint y: 539, distance: 50.0
click at [460, 541] on td "22047" at bounding box center [495, 538] width 70 height 24
drag, startPoint x: 440, startPoint y: 541, endPoint x: 452, endPoint y: 544, distance: 12.4
click at [452, 544] on tr "24 黃聖智 Holy 民權 22047 33071 21647 8000 13647 400 0 0 0 / 0" at bounding box center [859, 538] width 1354 height 24
click at [460, 544] on td "22047" at bounding box center [495, 538] width 70 height 24
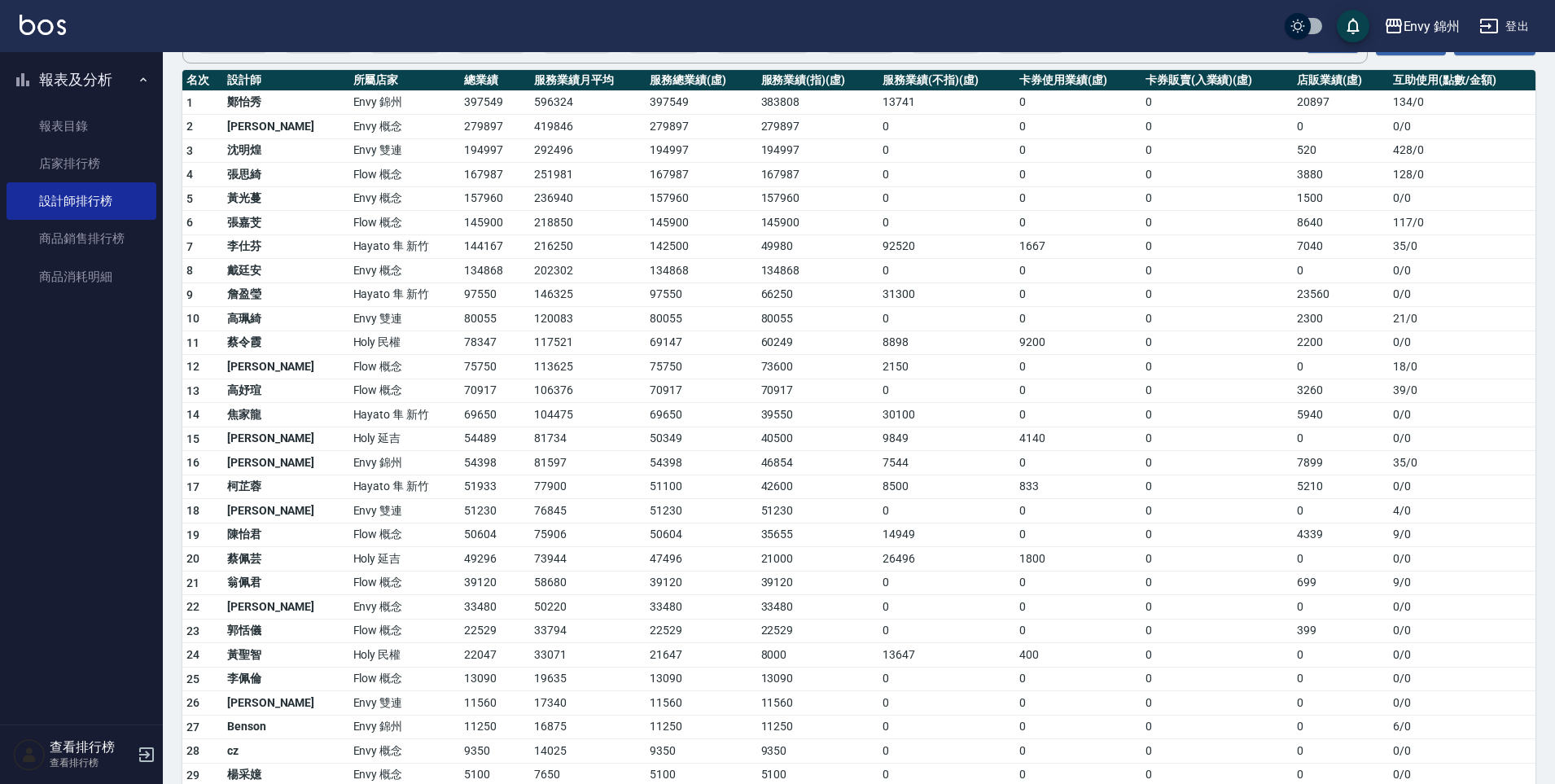
scroll to position [158, 0]
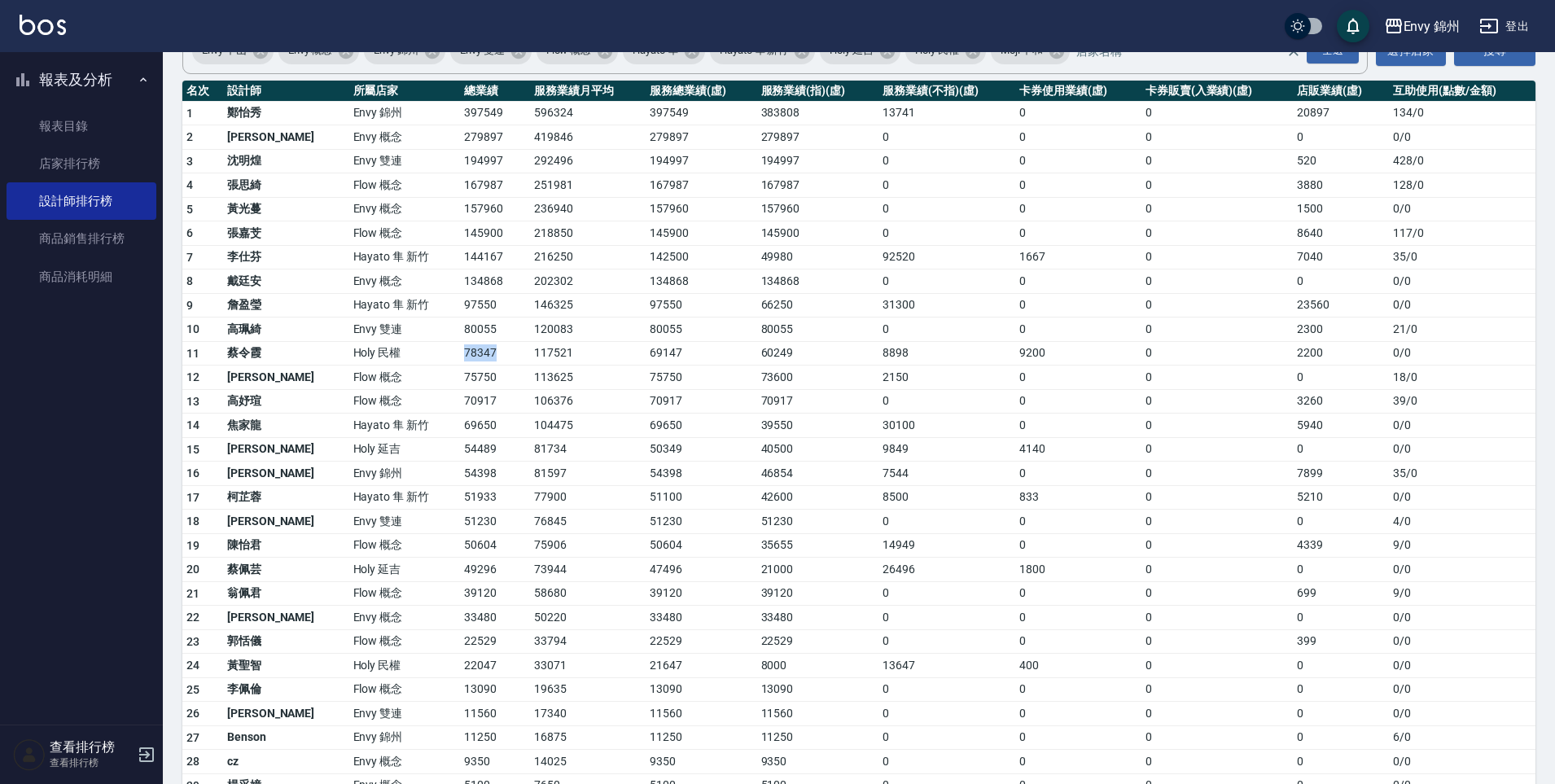
drag, startPoint x: 409, startPoint y: 350, endPoint x: 463, endPoint y: 364, distance: 55.8
click at [463, 364] on td "78347" at bounding box center [495, 353] width 70 height 24
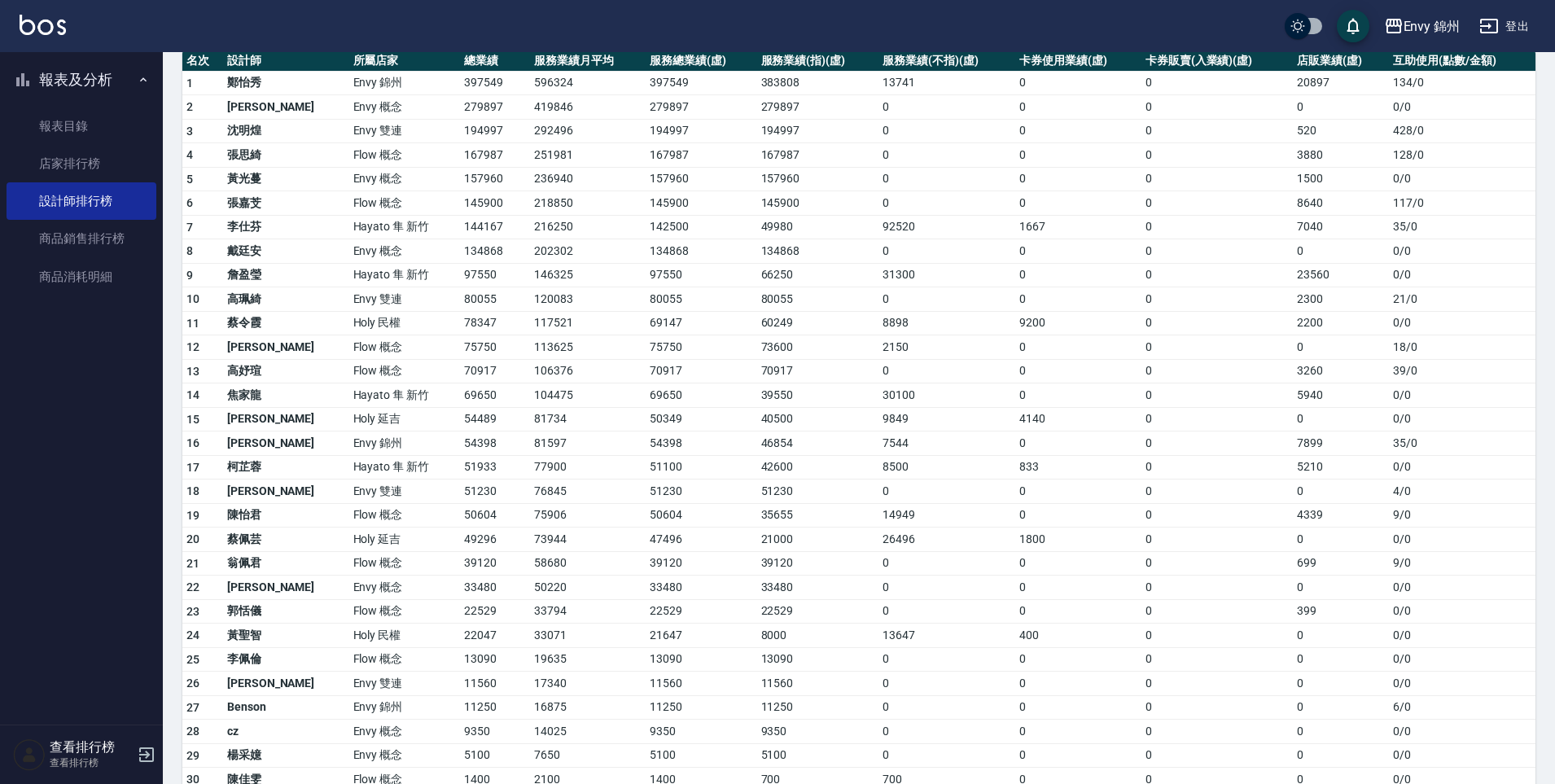
scroll to position [285, 0]
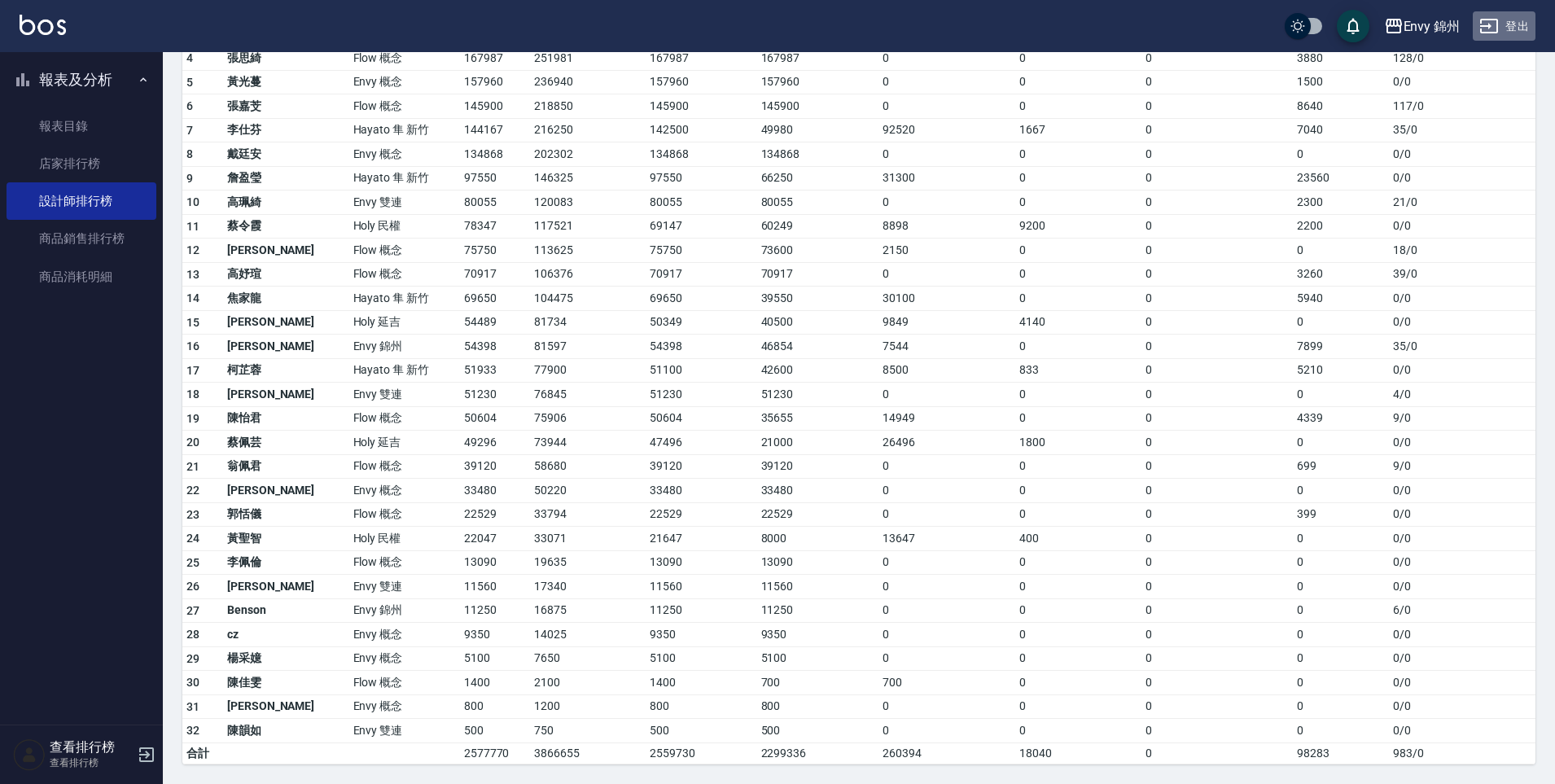
click at [1528, 30] on button "登出" at bounding box center [1504, 27] width 63 height 30
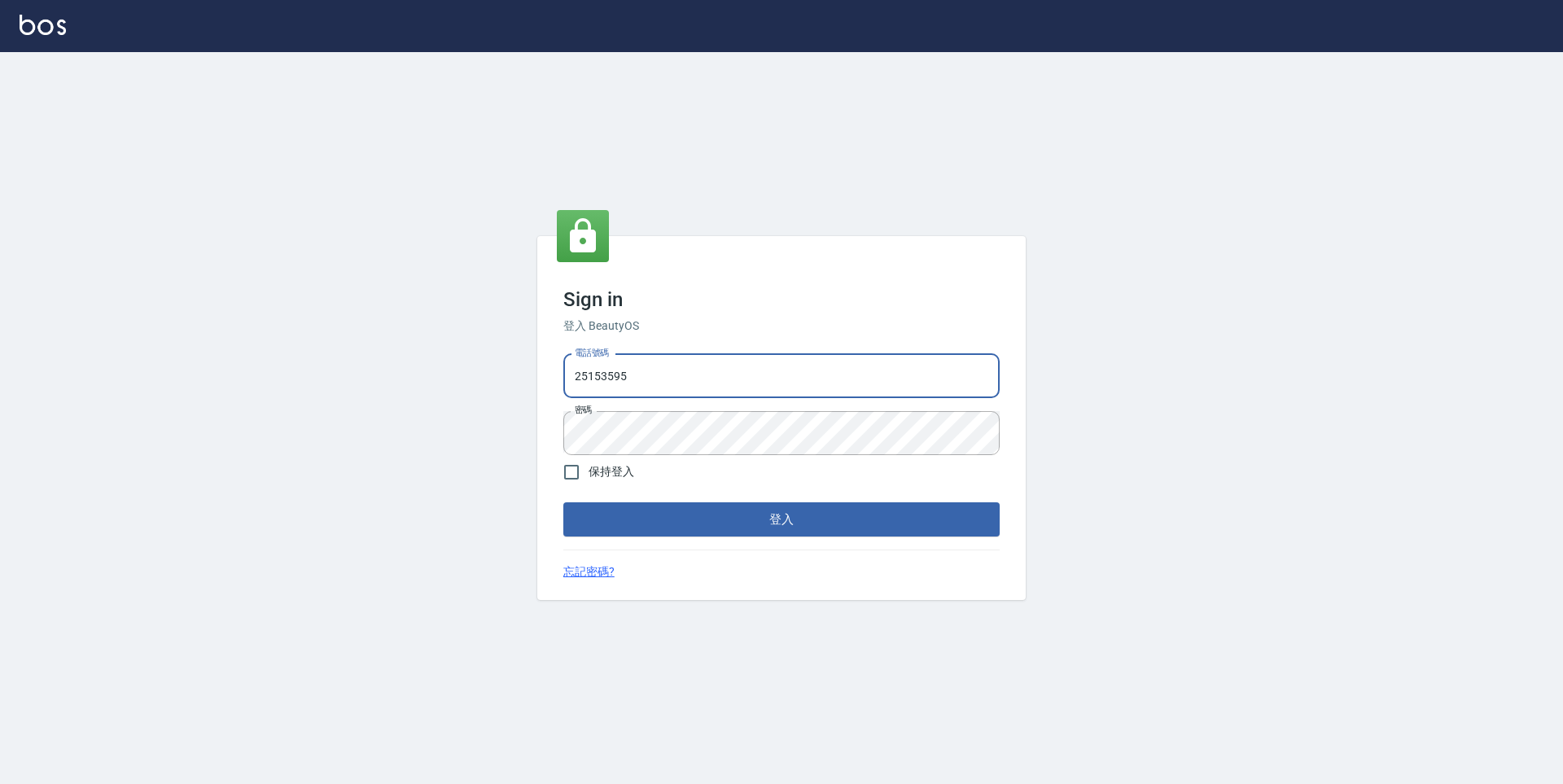
click at [696, 390] on input "25153595" at bounding box center [781, 376] width 436 height 44
drag, startPoint x: 661, startPoint y: 380, endPoint x: 553, endPoint y: 363, distance: 109.3
click at [553, 363] on div "Sign in 登入 BeautyOS 電話號碼 [PHONE_NUMBER] 電話號碼 密碼 密碼 保持登入 登入 忘記密碼?" at bounding box center [782, 418] width 489 height 364
type input "0930889212"
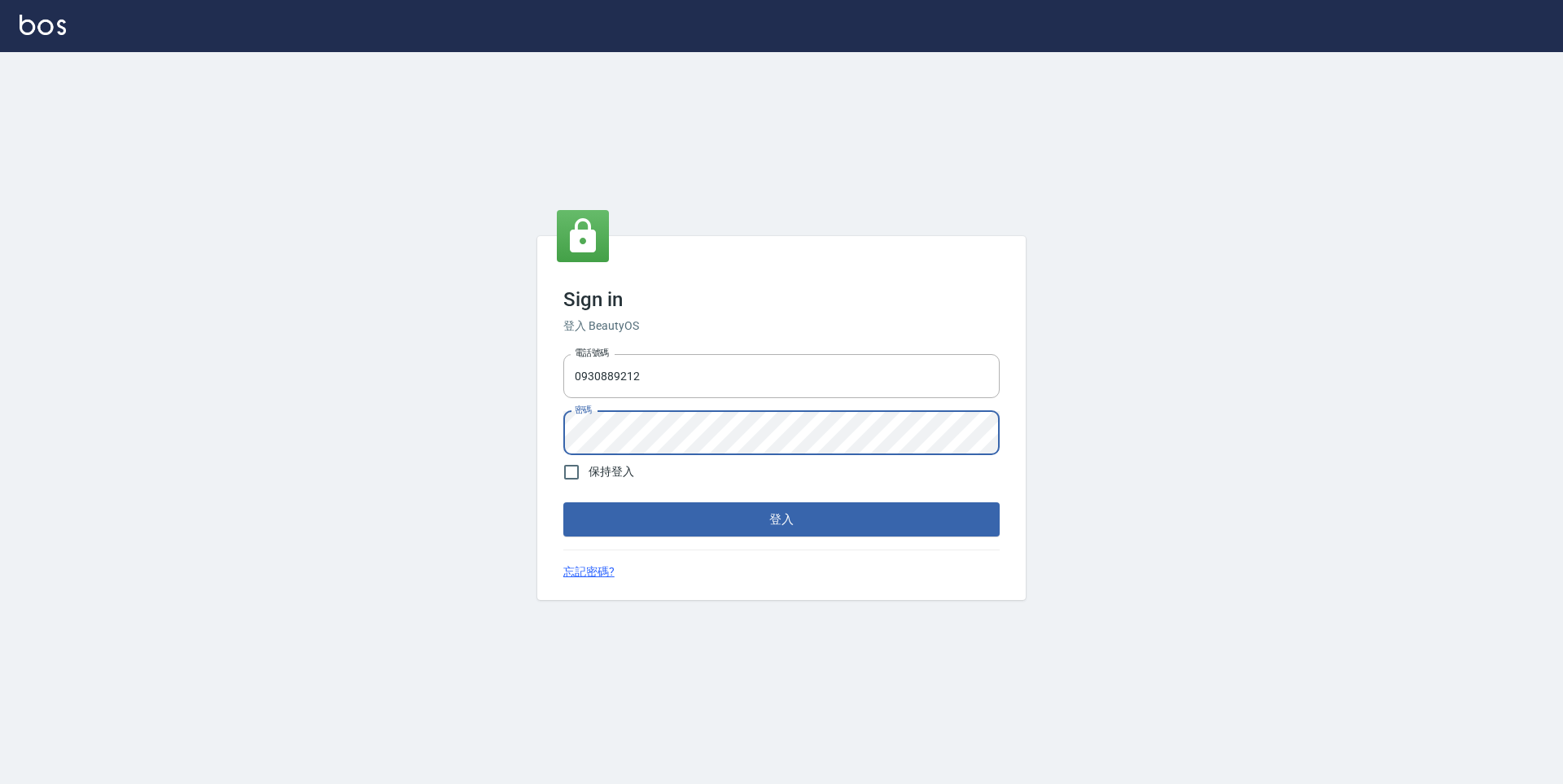
click at [549, 422] on div "Sign in 登入 BeautyOS 電話號碼 [PHONE_NUMBER] 電話號碼 密碼 密碼 保持登入 登入 忘記密碼?" at bounding box center [782, 418] width 489 height 364
click at [785, 534] on button "登入" at bounding box center [781, 519] width 436 height 34
